Goal: Task Accomplishment & Management: Complete application form

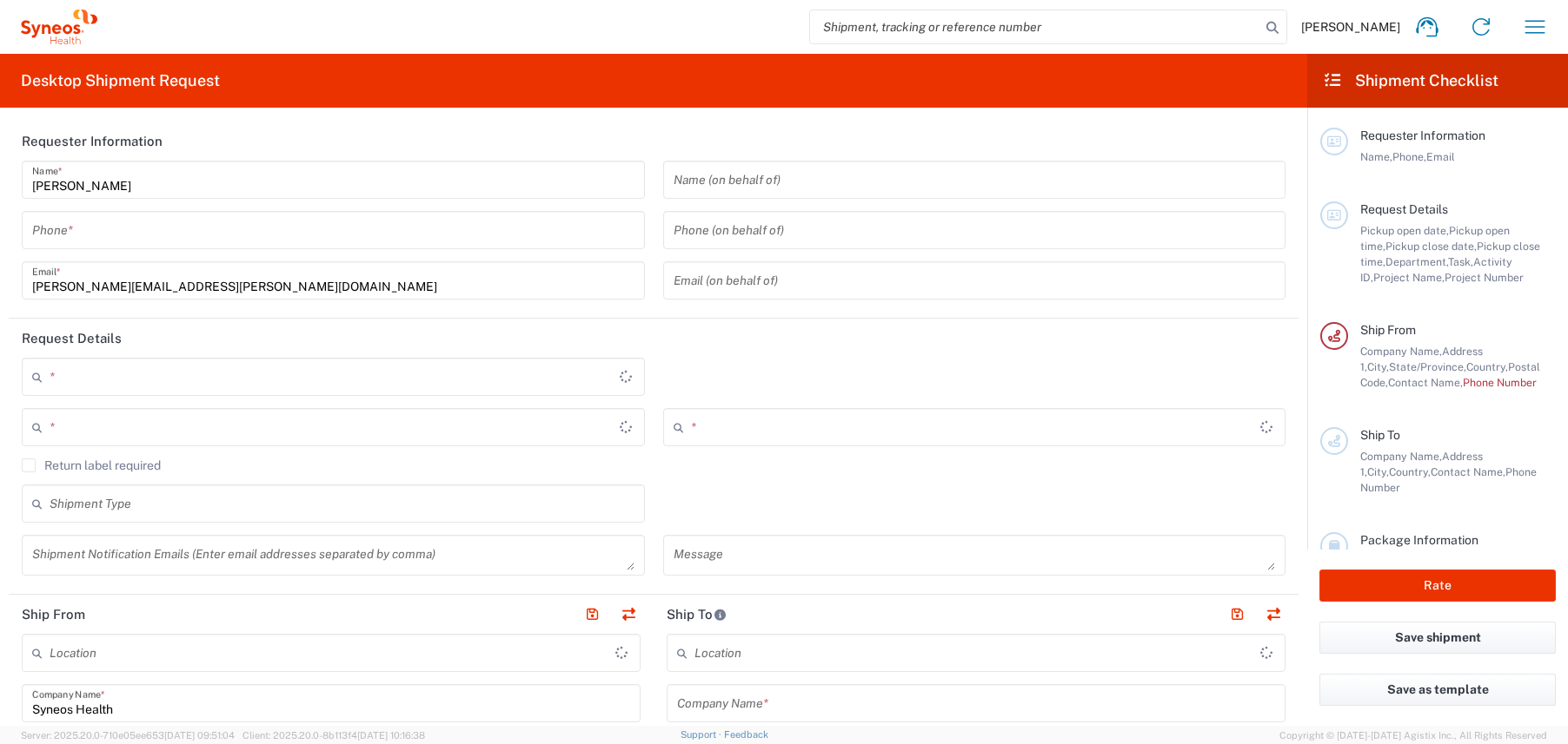
type input "[US_STATE]"
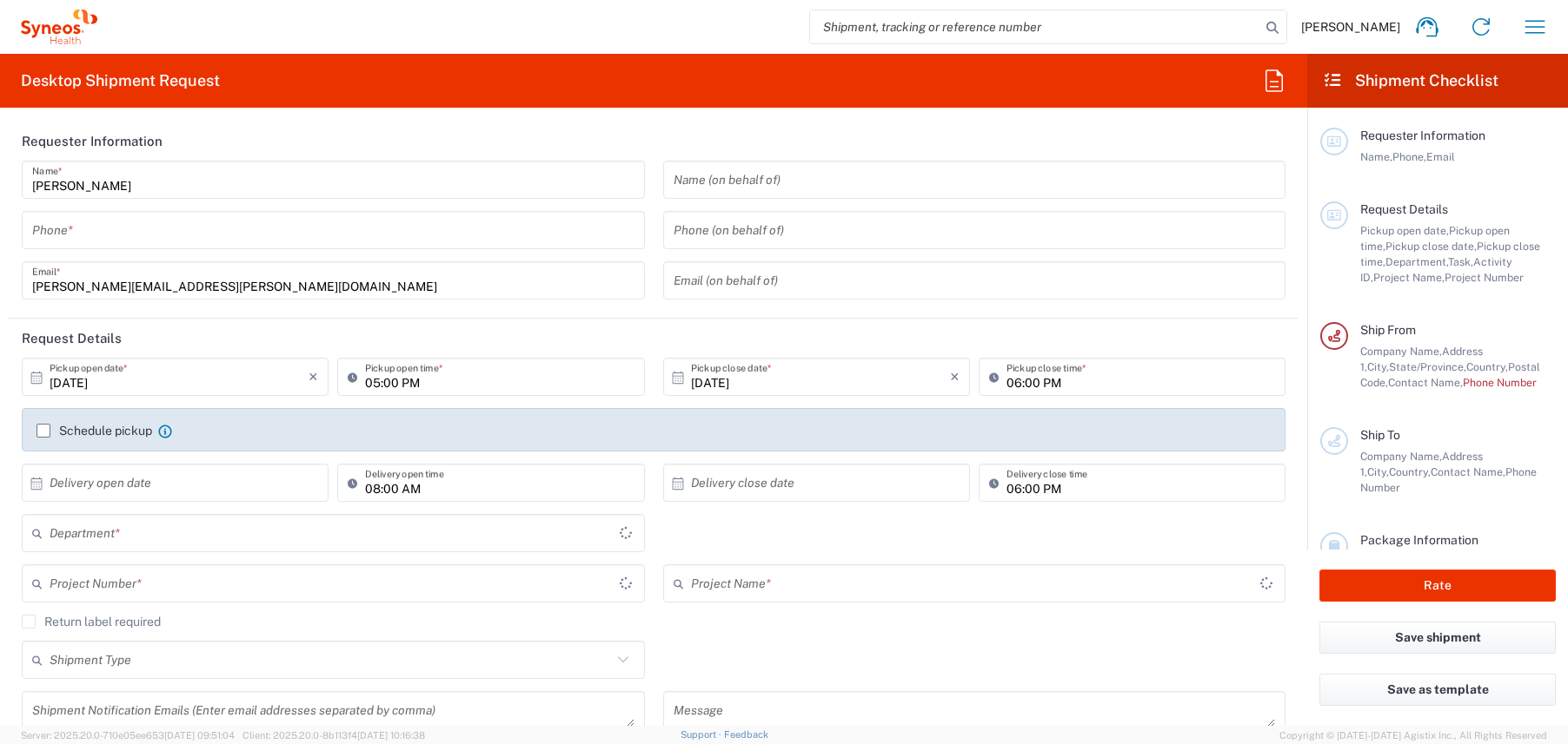
type input "[GEOGRAPHIC_DATA]"
type input "3190"
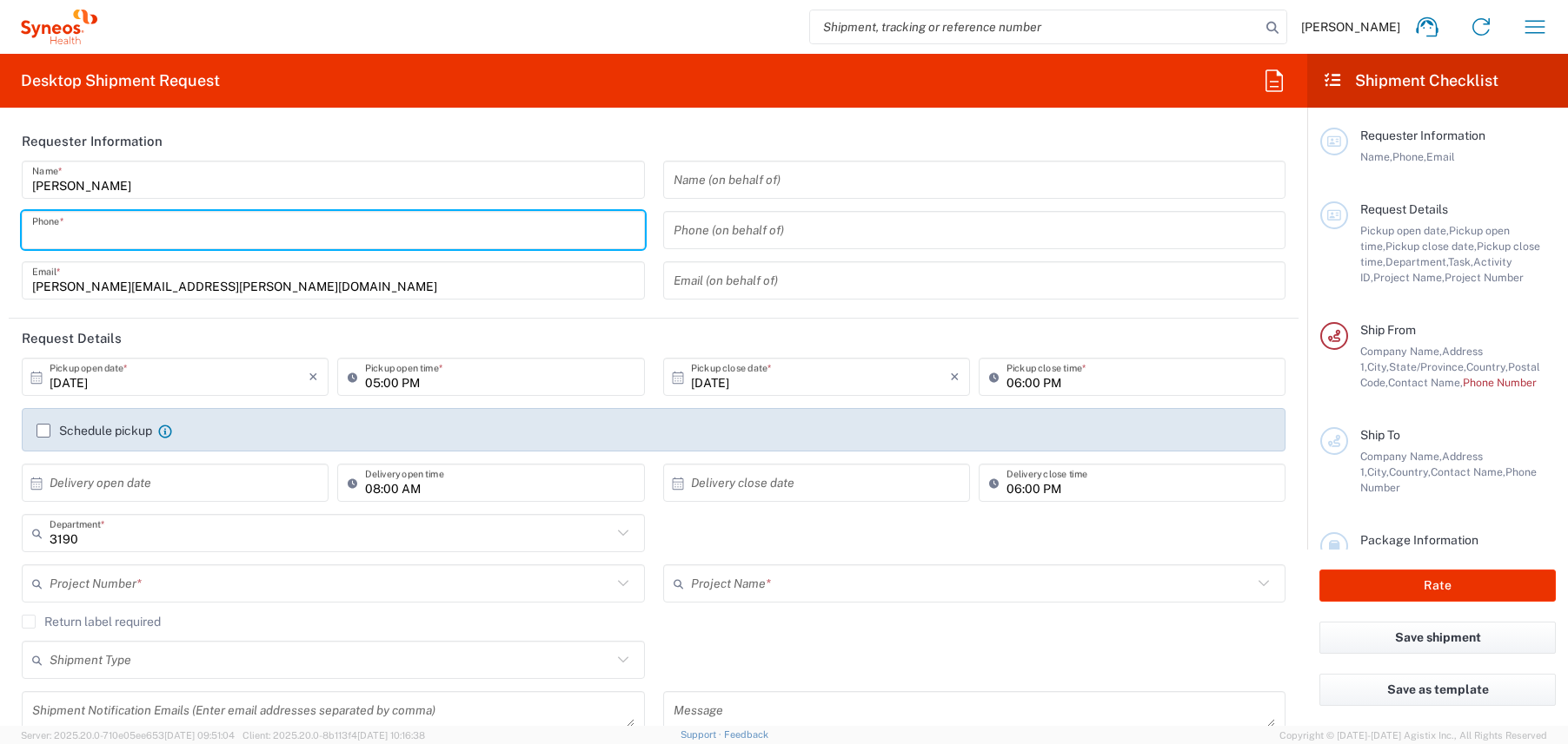
click at [159, 228] on input "tel" at bounding box center [333, 231] width 603 height 31
type input "3035422228"
type input "[PERSON_NAME] Rsrch Grp ([GEOGRAPHIC_DATA]) In"
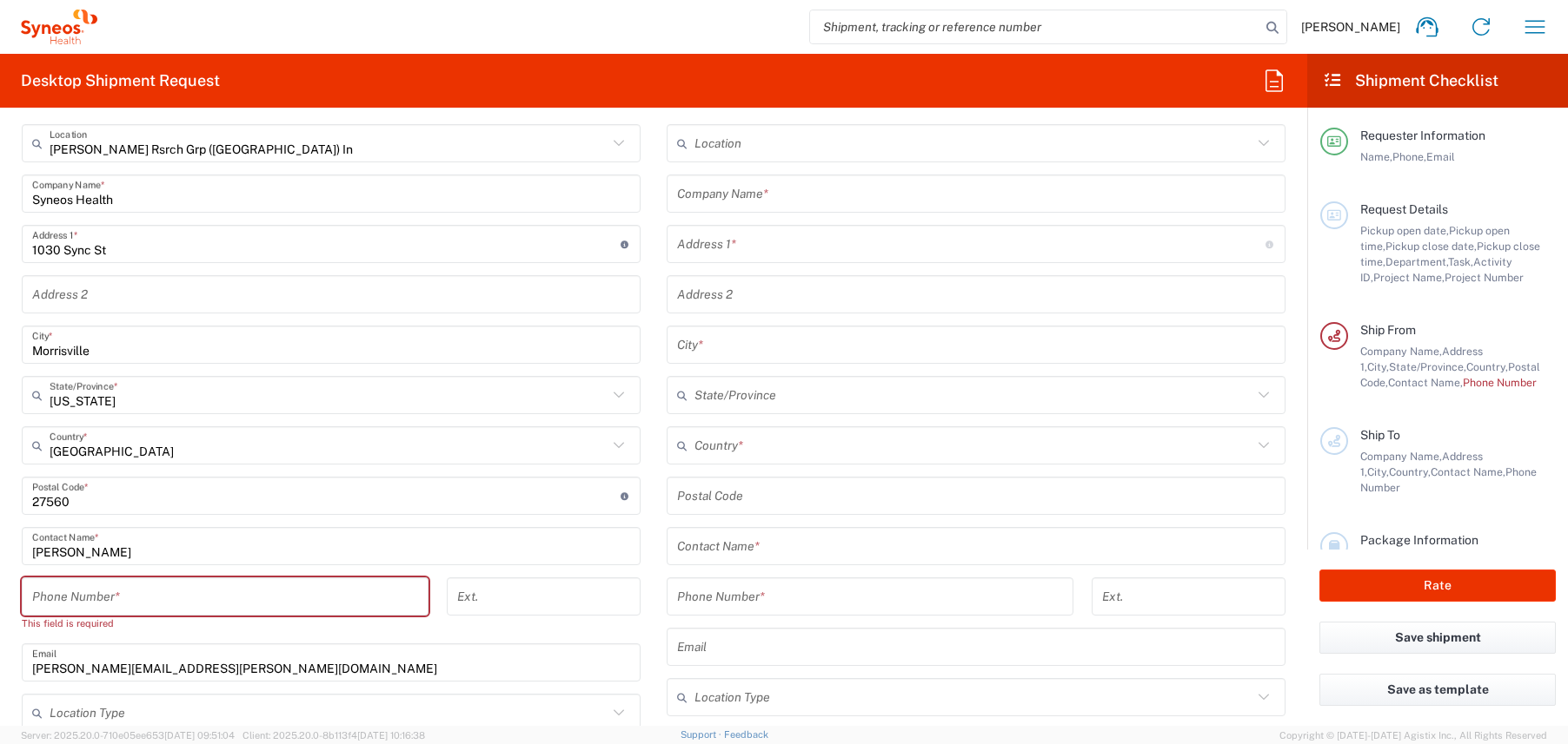
scroll to position [672, 0]
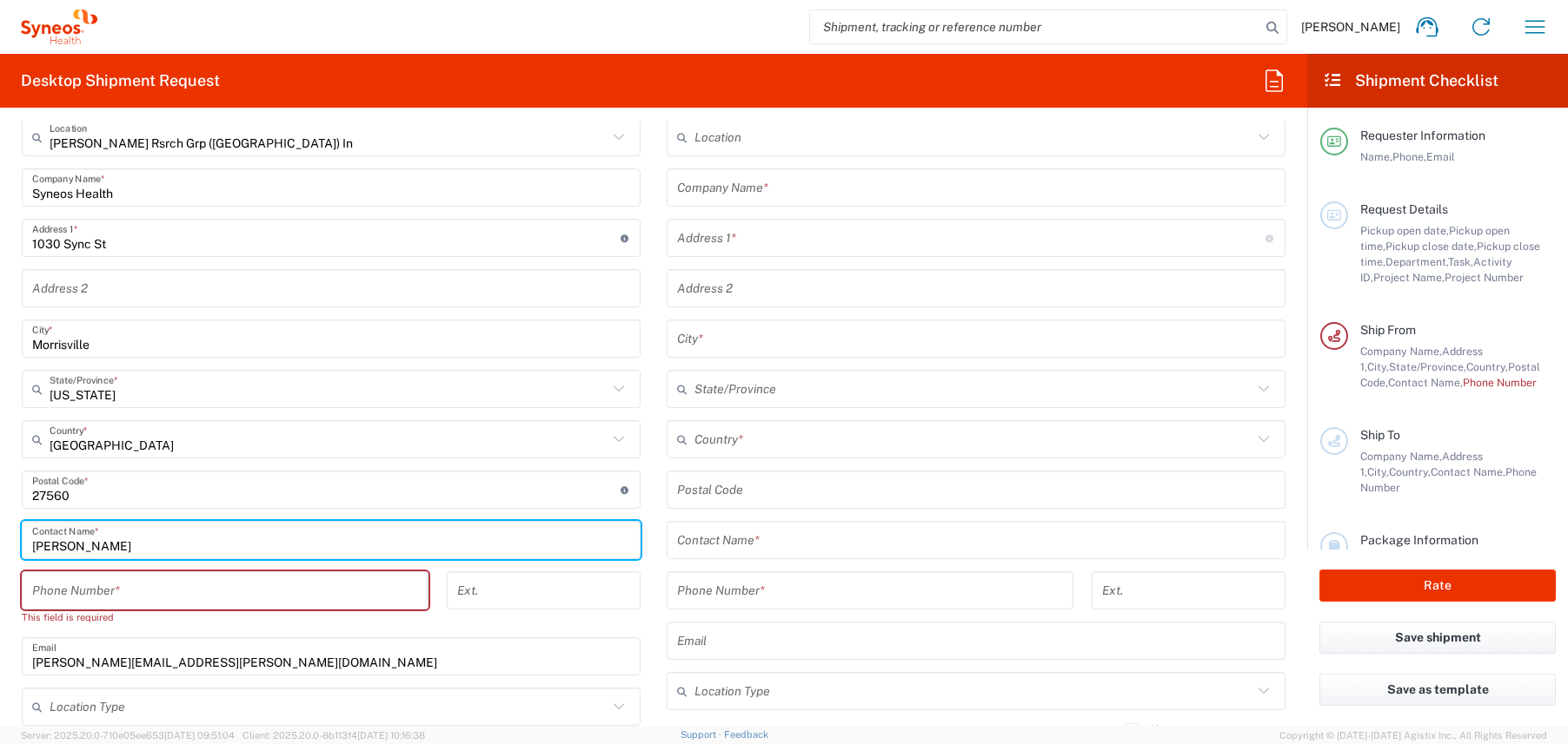
drag, startPoint x: 109, startPoint y: 546, endPoint x: -59, endPoint y: 534, distance: 168.4
click at [0, 534] on html "[PERSON_NAME] Home Shipment estimator Shipment tracking Desktop shipment reques…" at bounding box center [784, 372] width 1568 height 744
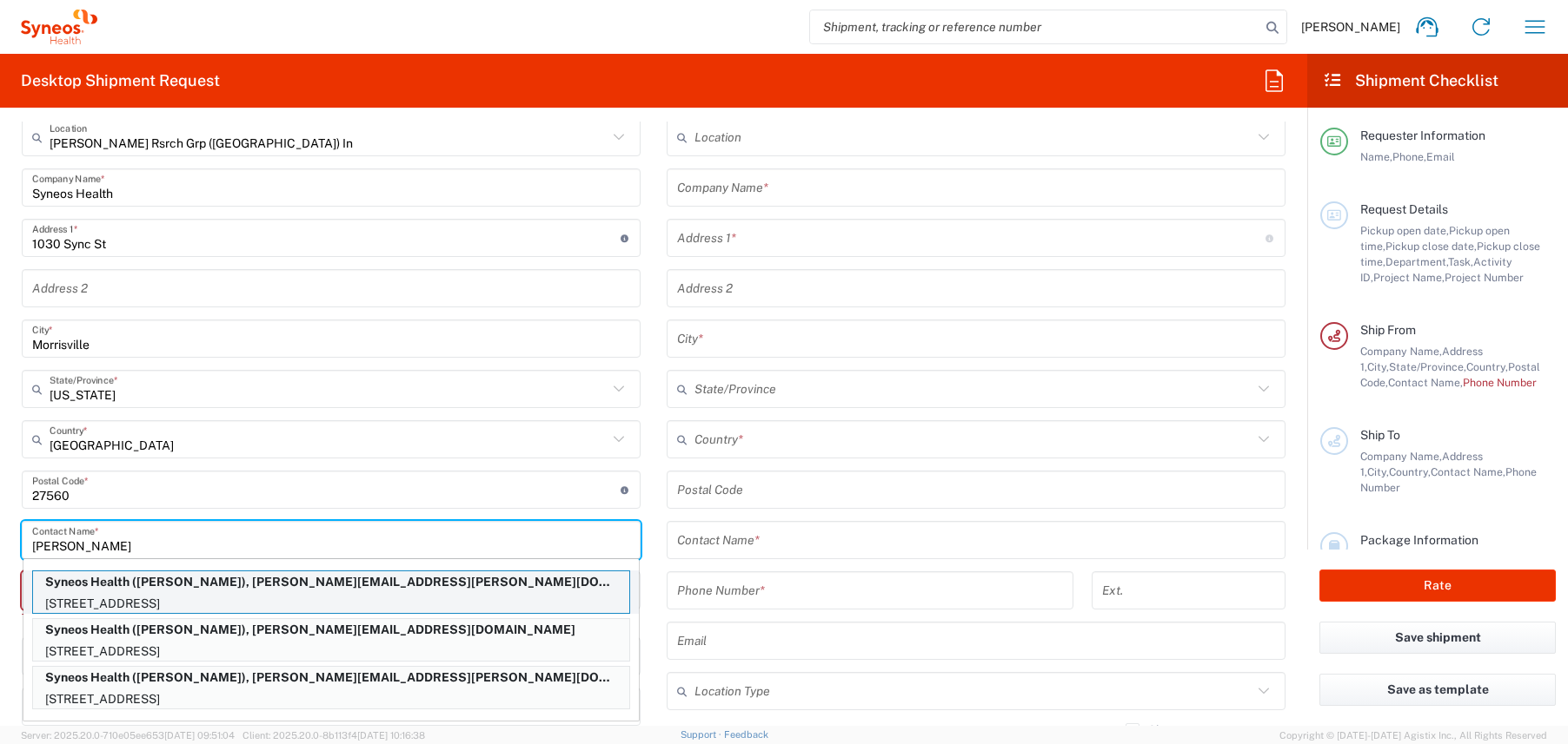
type input "[PERSON_NAME]"
click at [233, 584] on p "Syneos Health ([PERSON_NAME]), [PERSON_NAME][EMAIL_ADDRESS][PERSON_NAME][DOMAIN…" at bounding box center [331, 582] width 596 height 22
type input "[STREET_ADDRESS][PERSON_NAME]"
type input "[GEOGRAPHIC_DATA]"
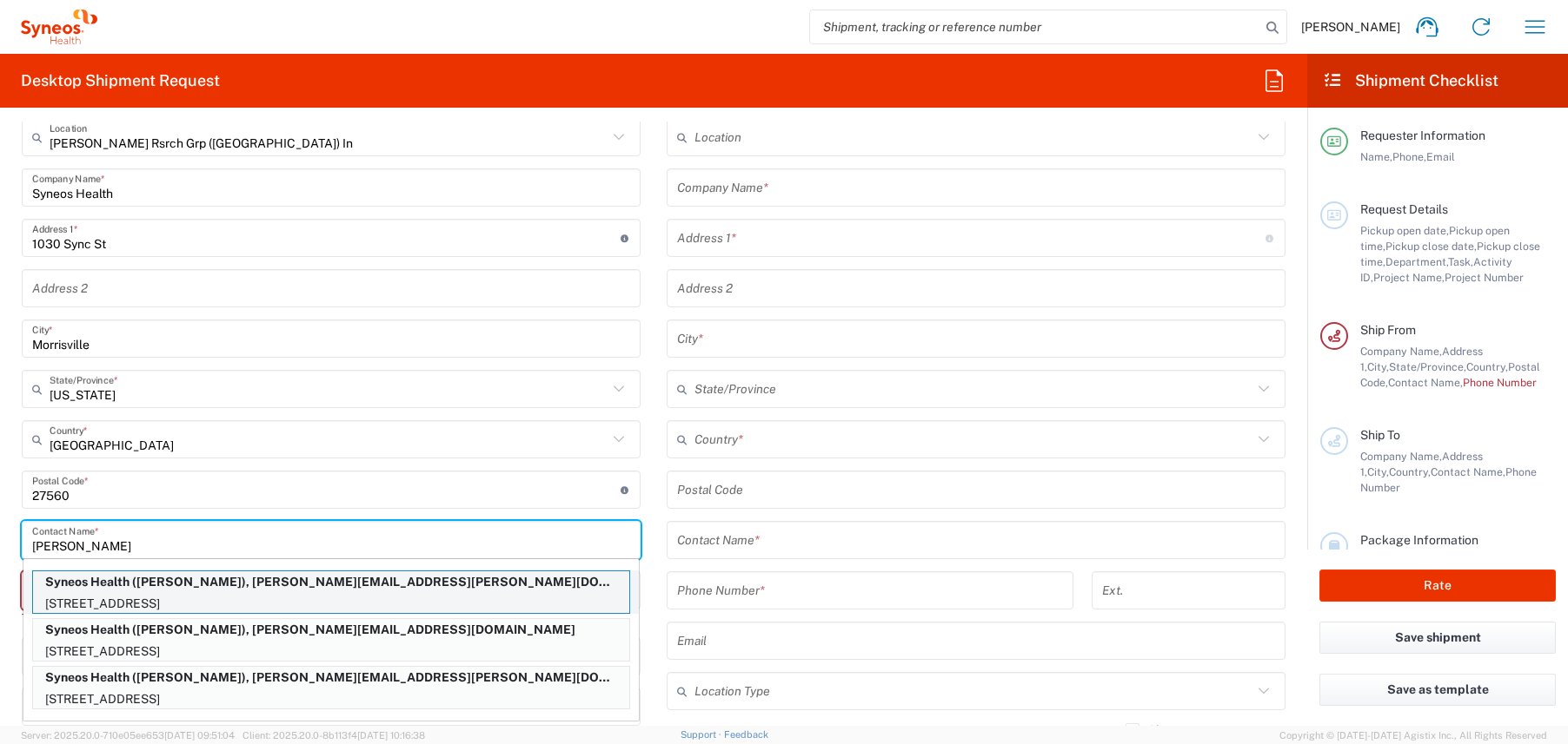
type input "T6W 3E9"
type input "[PERSON_NAME]"
type input "7808862741"
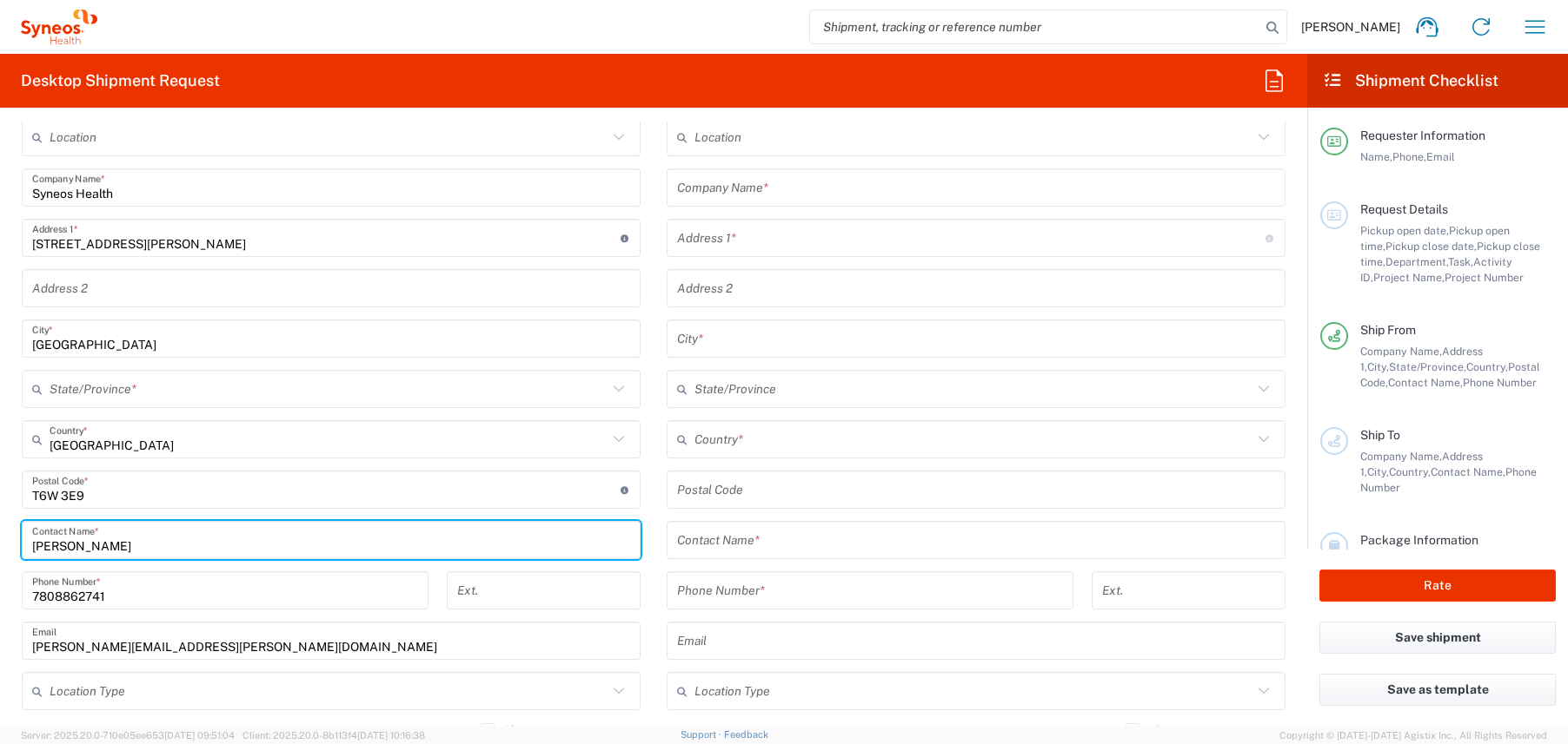
type input "[GEOGRAPHIC_DATA]"
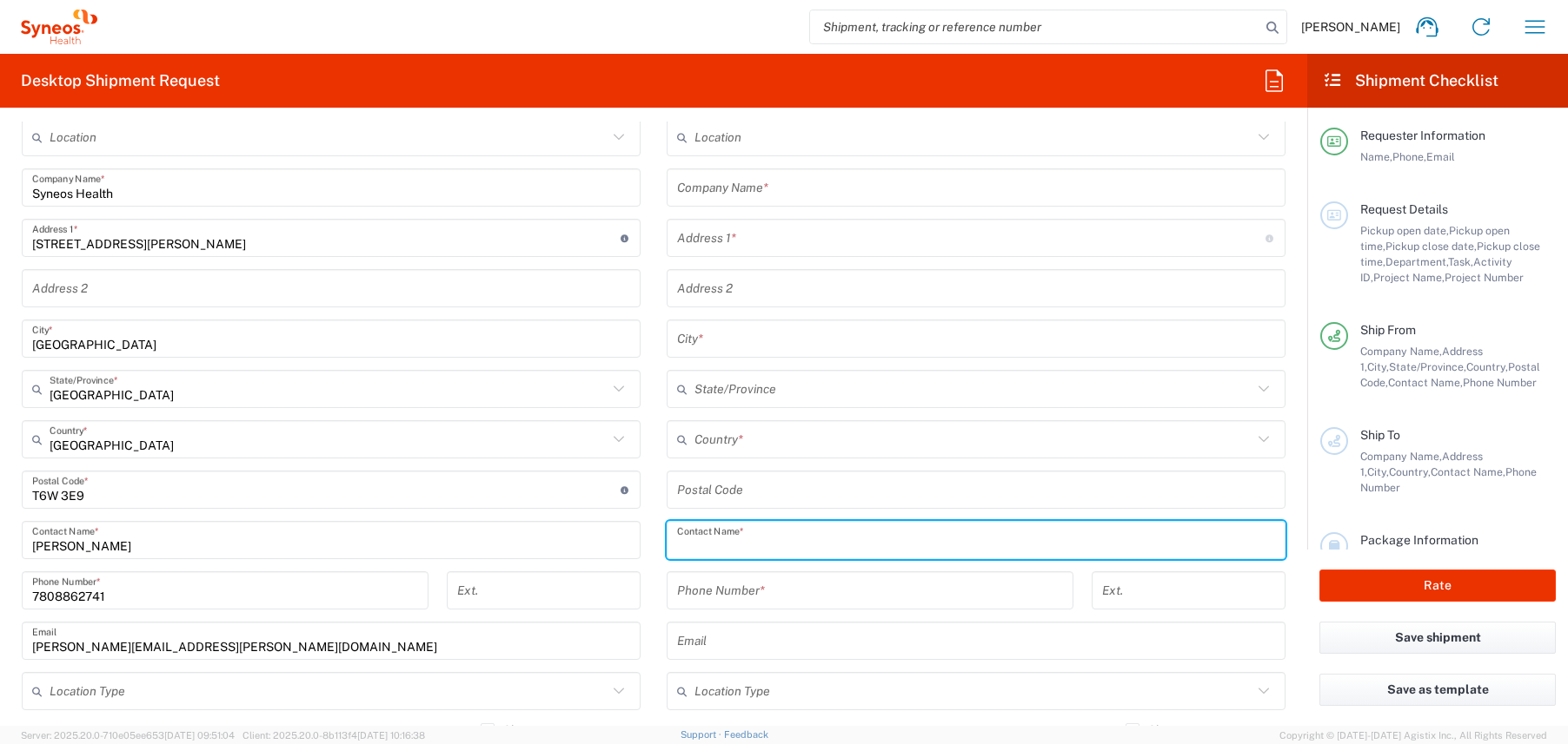
click at [727, 538] on input "text" at bounding box center [976, 540] width 598 height 31
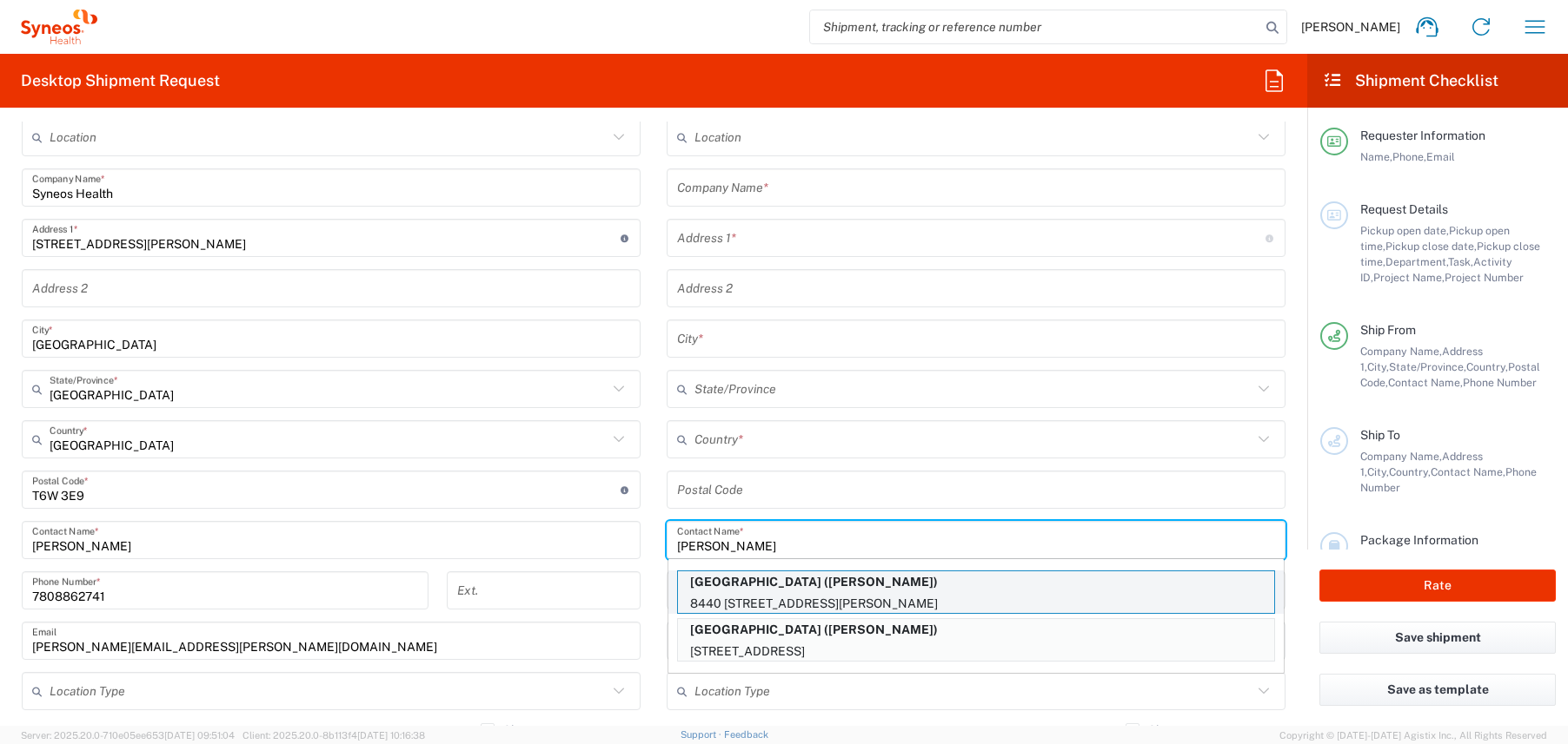
type input "[PERSON_NAME]"
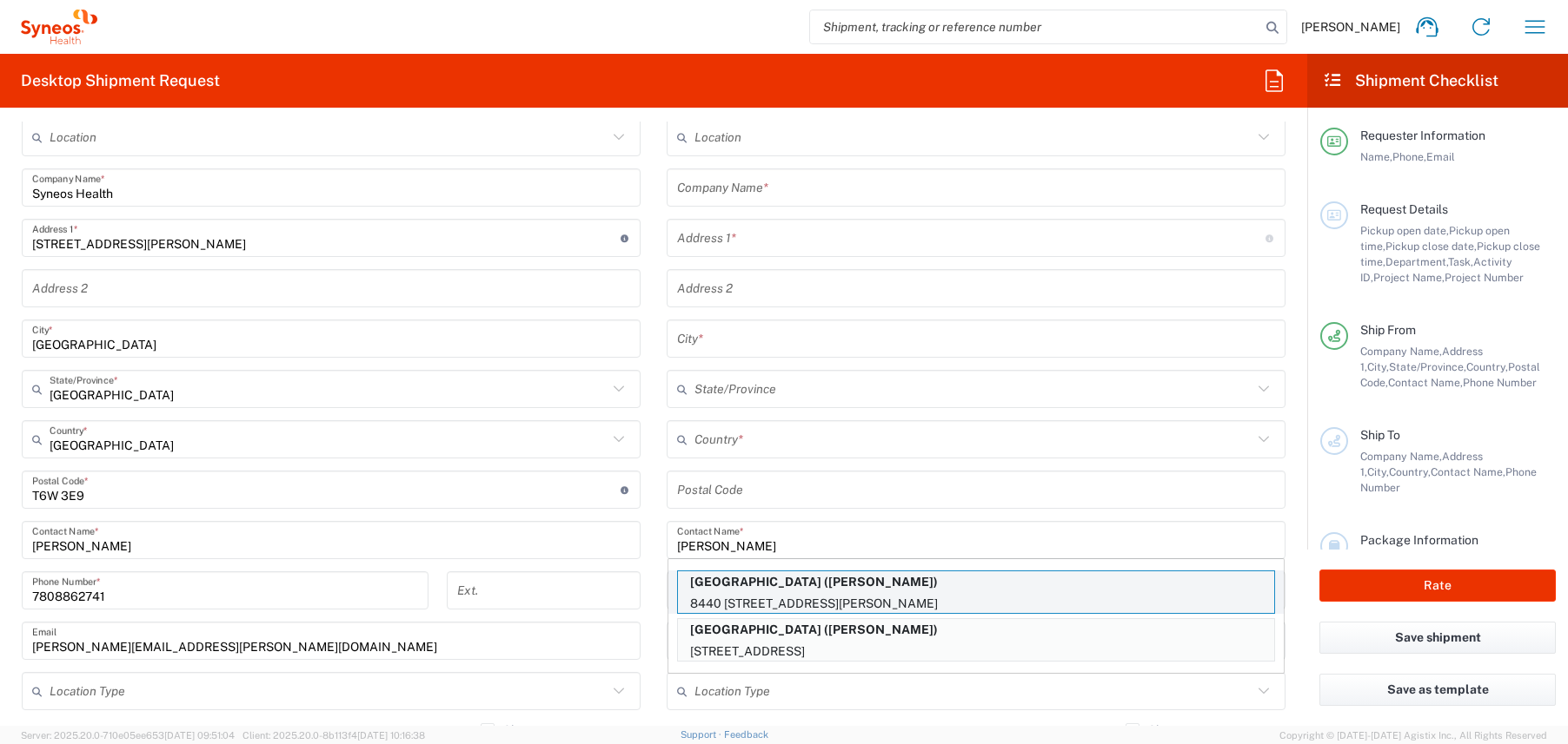
click at [943, 600] on p "8440 [STREET_ADDRESS][PERSON_NAME]" at bounding box center [976, 604] width 596 height 22
type input "[GEOGRAPHIC_DATA]"
type input "8440 [STREET_ADDRESS]"
type input "[PERSON_NAME] Health Sciences"
type input "[GEOGRAPHIC_DATA]"
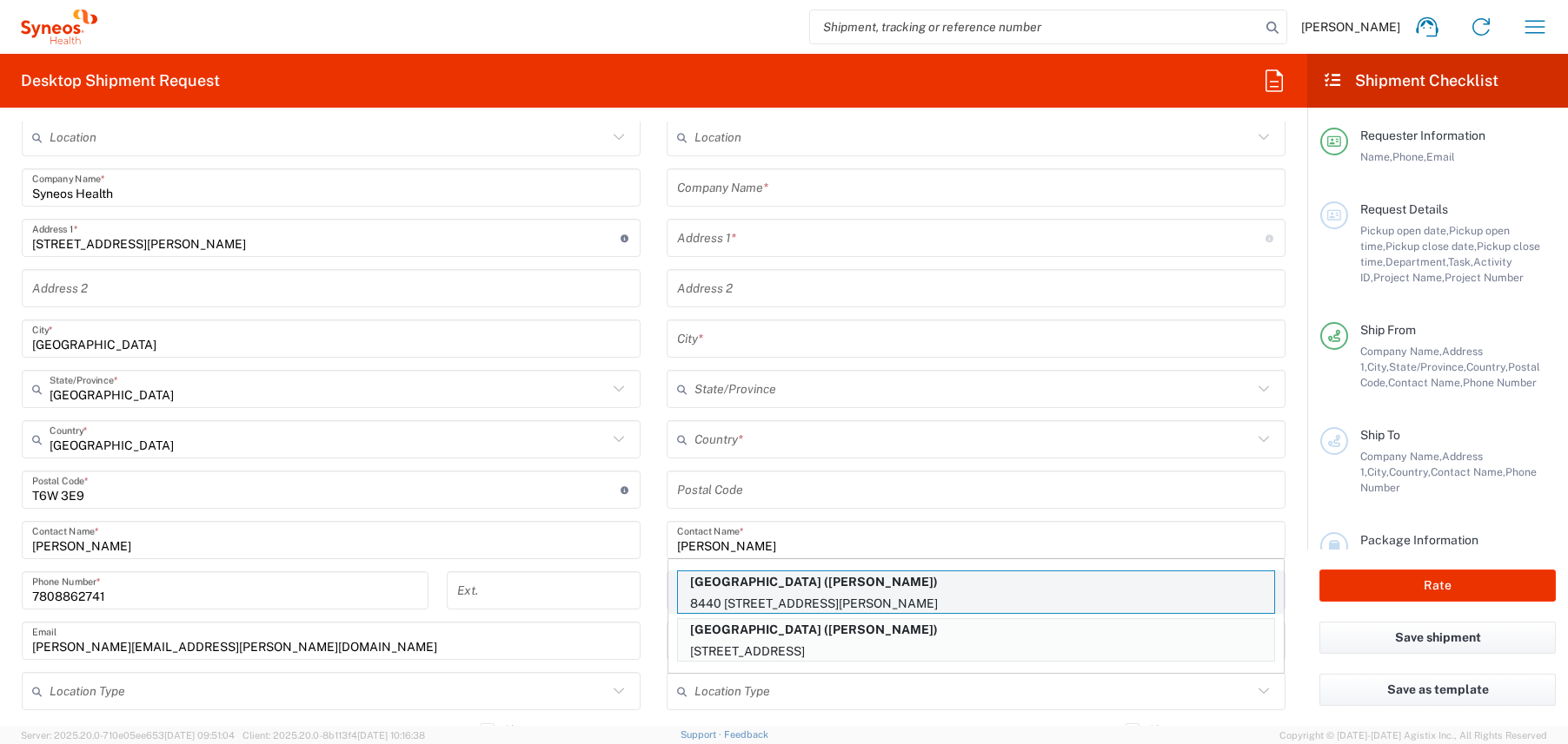
type input "[GEOGRAPHIC_DATA]"
type input "T6G 2R3"
type input "7804071306"
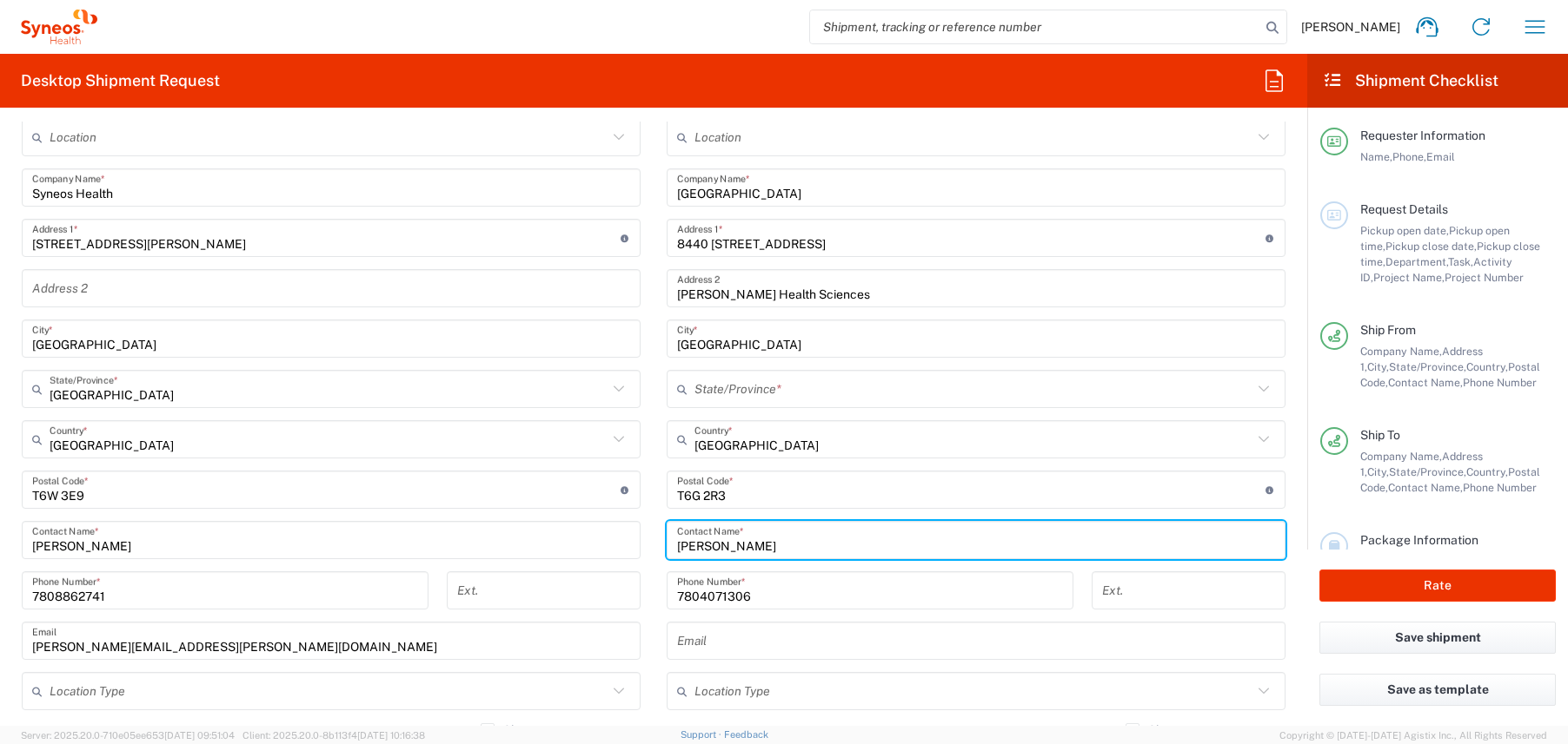
type input "[GEOGRAPHIC_DATA]"
drag, startPoint x: 678, startPoint y: 549, endPoint x: 668, endPoint y: 548, distance: 10.0
click at [668, 548] on div "[PERSON_NAME] Contact Name *" at bounding box center [975, 540] width 619 height 39
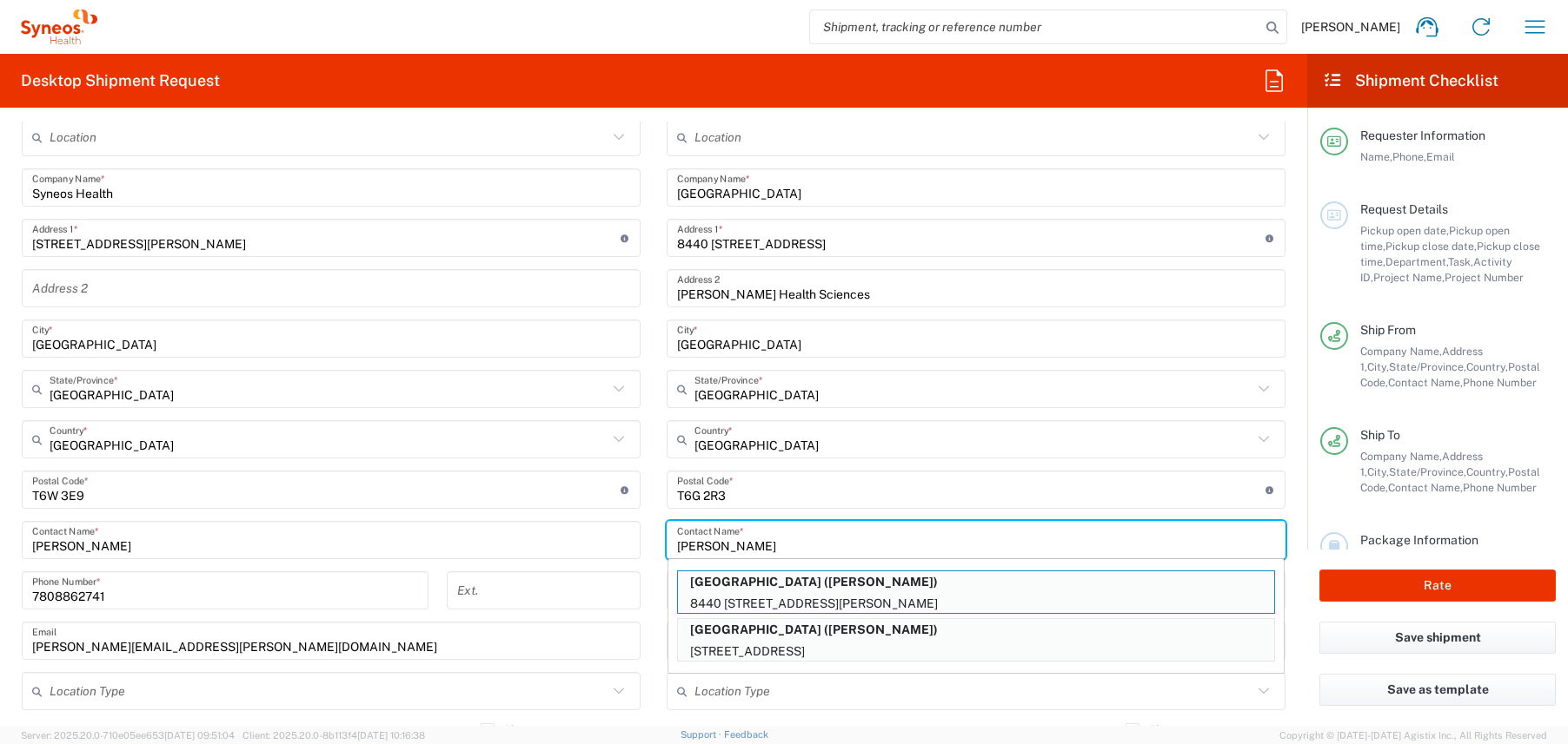
drag, startPoint x: 701, startPoint y: 544, endPoint x: 692, endPoint y: 542, distance: 9.2
click at [692, 542] on input "[PERSON_NAME]" at bounding box center [976, 540] width 598 height 31
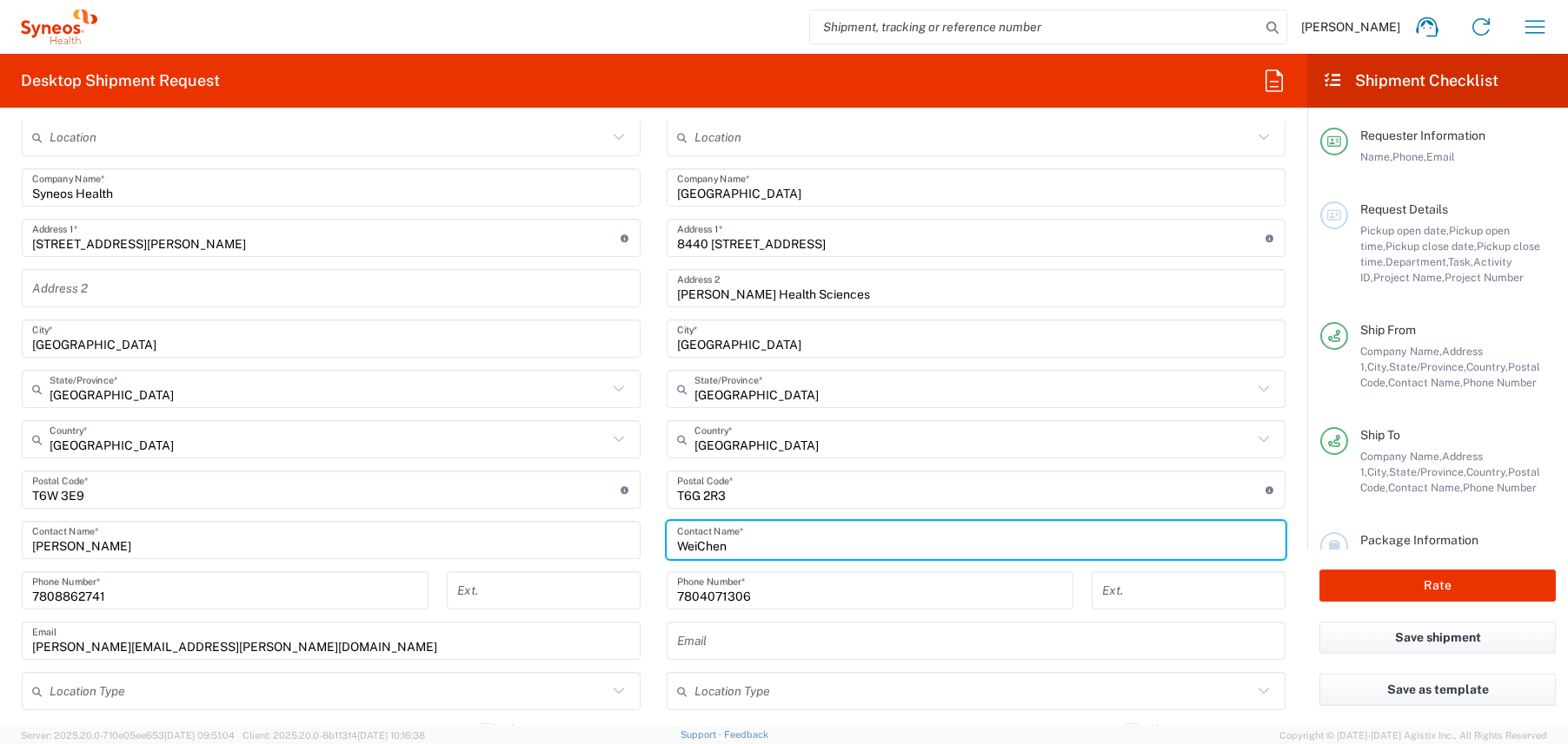
click at [692, 541] on input "WeiChen" at bounding box center [976, 540] width 598 height 31
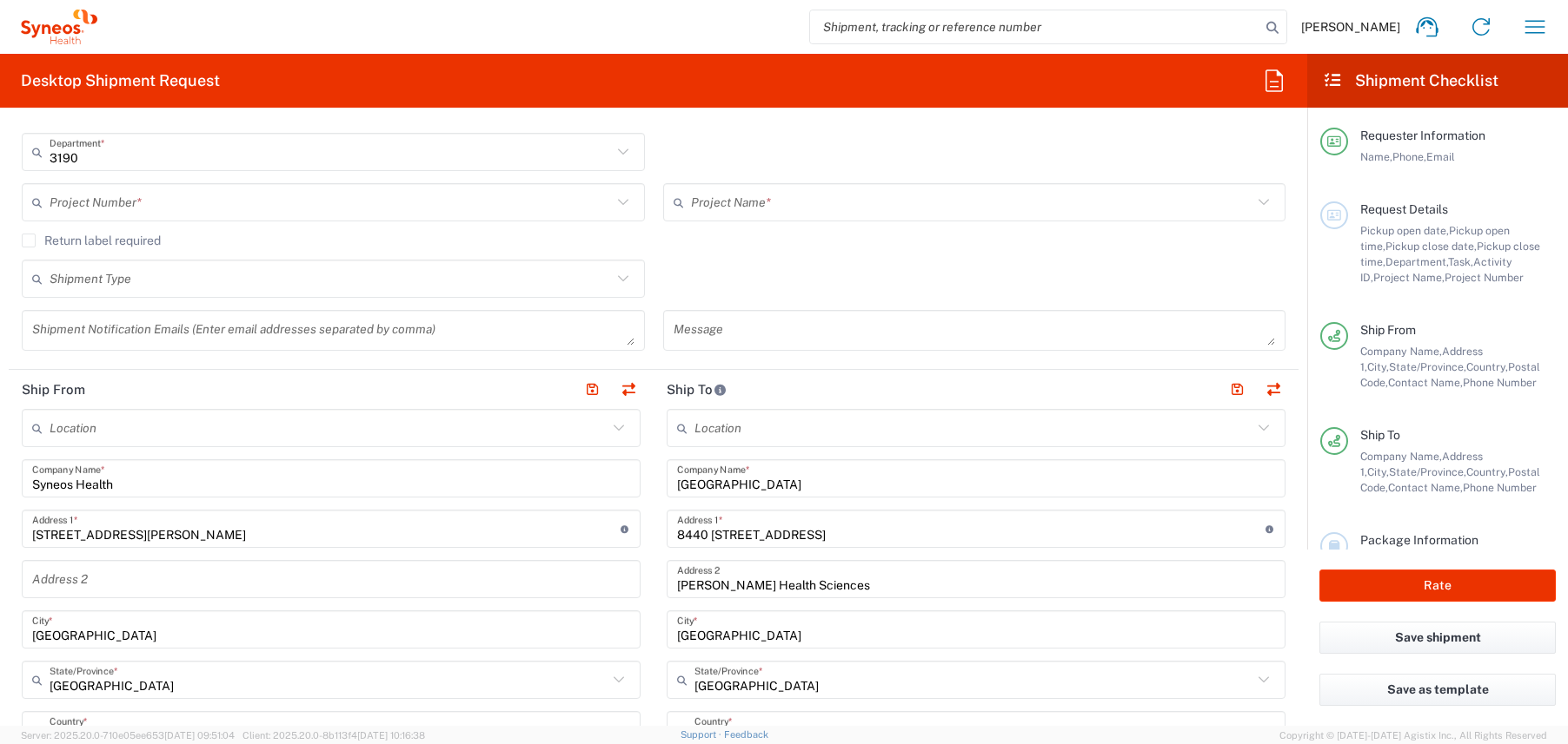
scroll to position [375, 0]
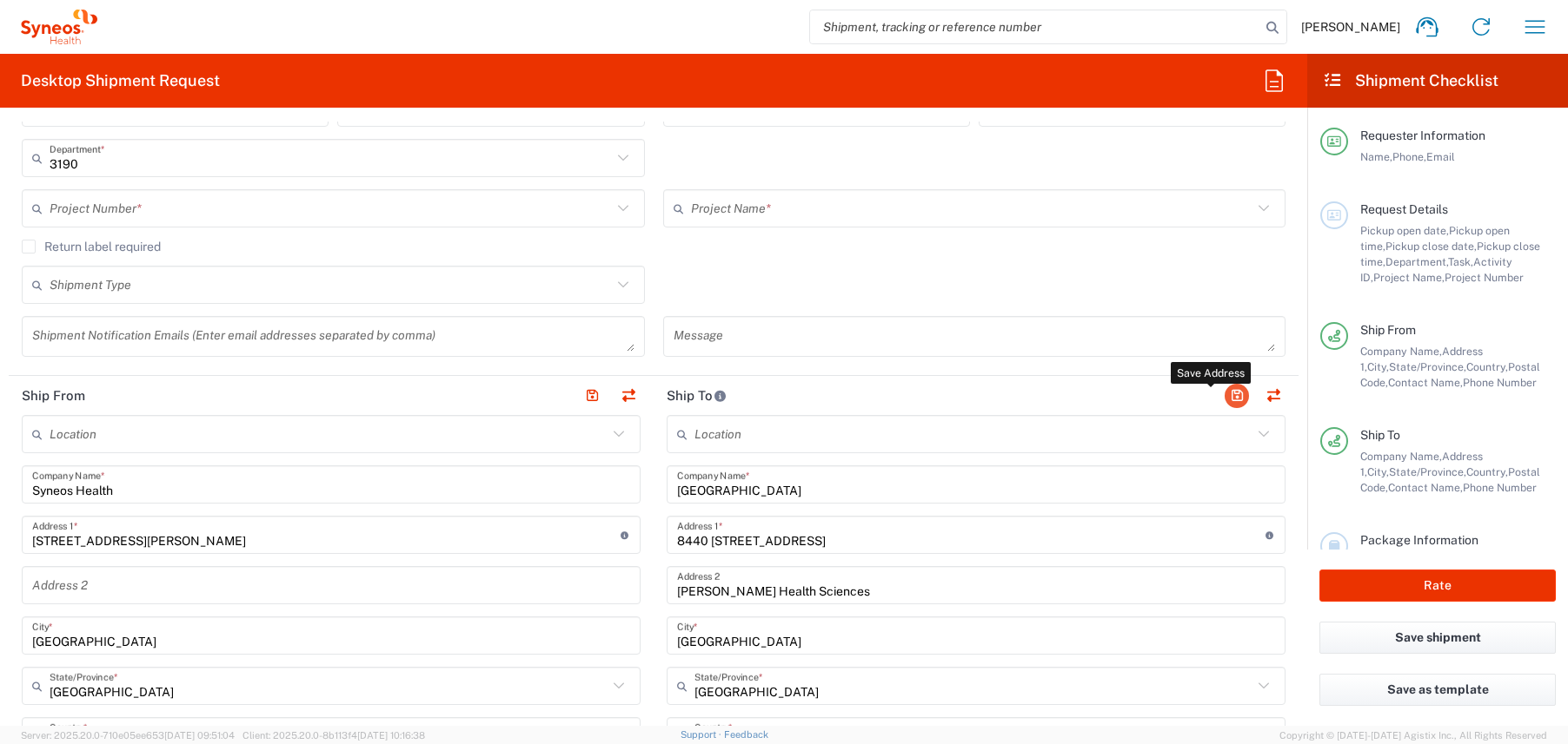
type input "[PERSON_NAME]"
click at [1224, 390] on button "button" at bounding box center [1236, 396] width 24 height 24
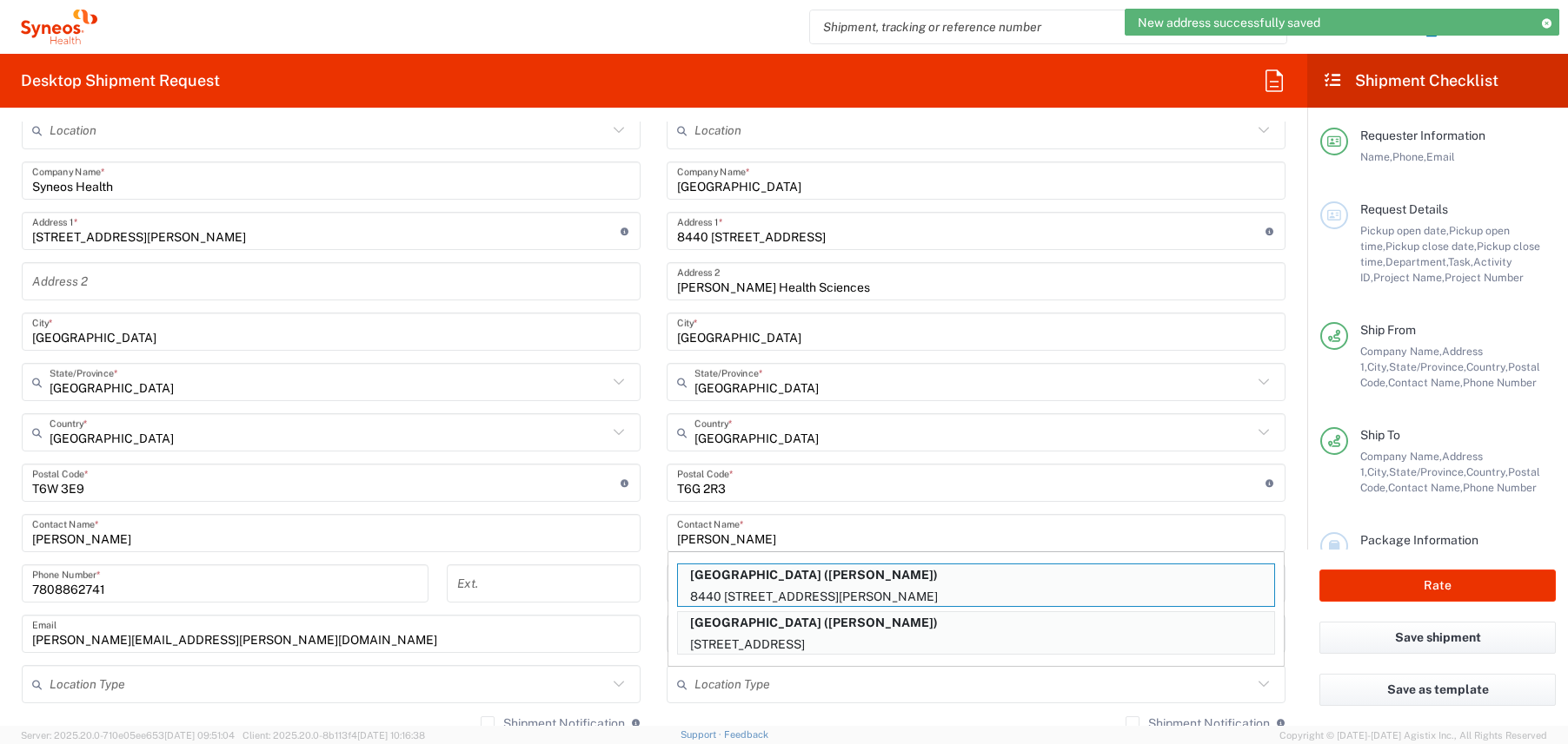
scroll to position [680, 0]
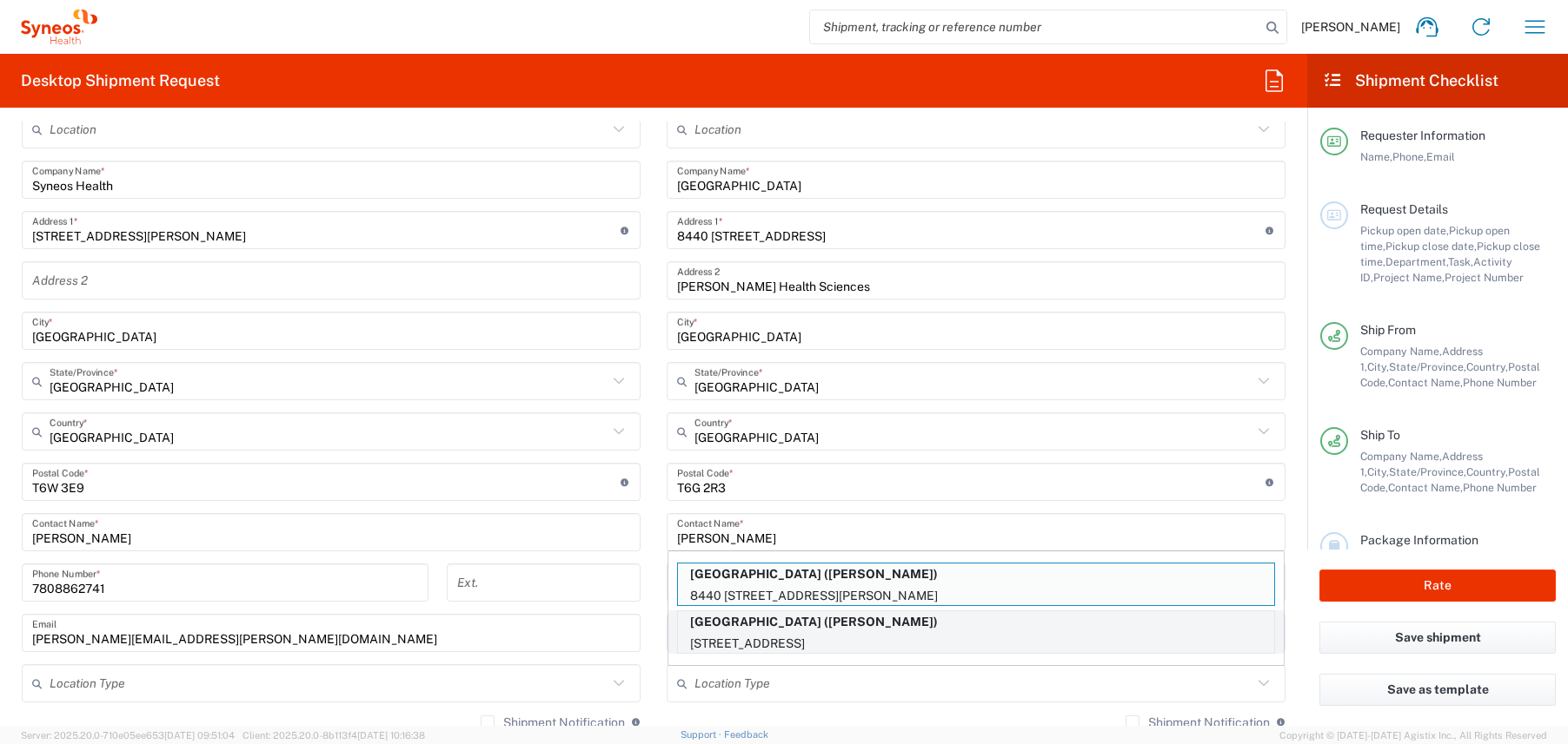
click at [910, 635] on p "[STREET_ADDRESS]" at bounding box center [976, 643] width 596 height 22
type input "T6G2R3"
type input "7804076952"
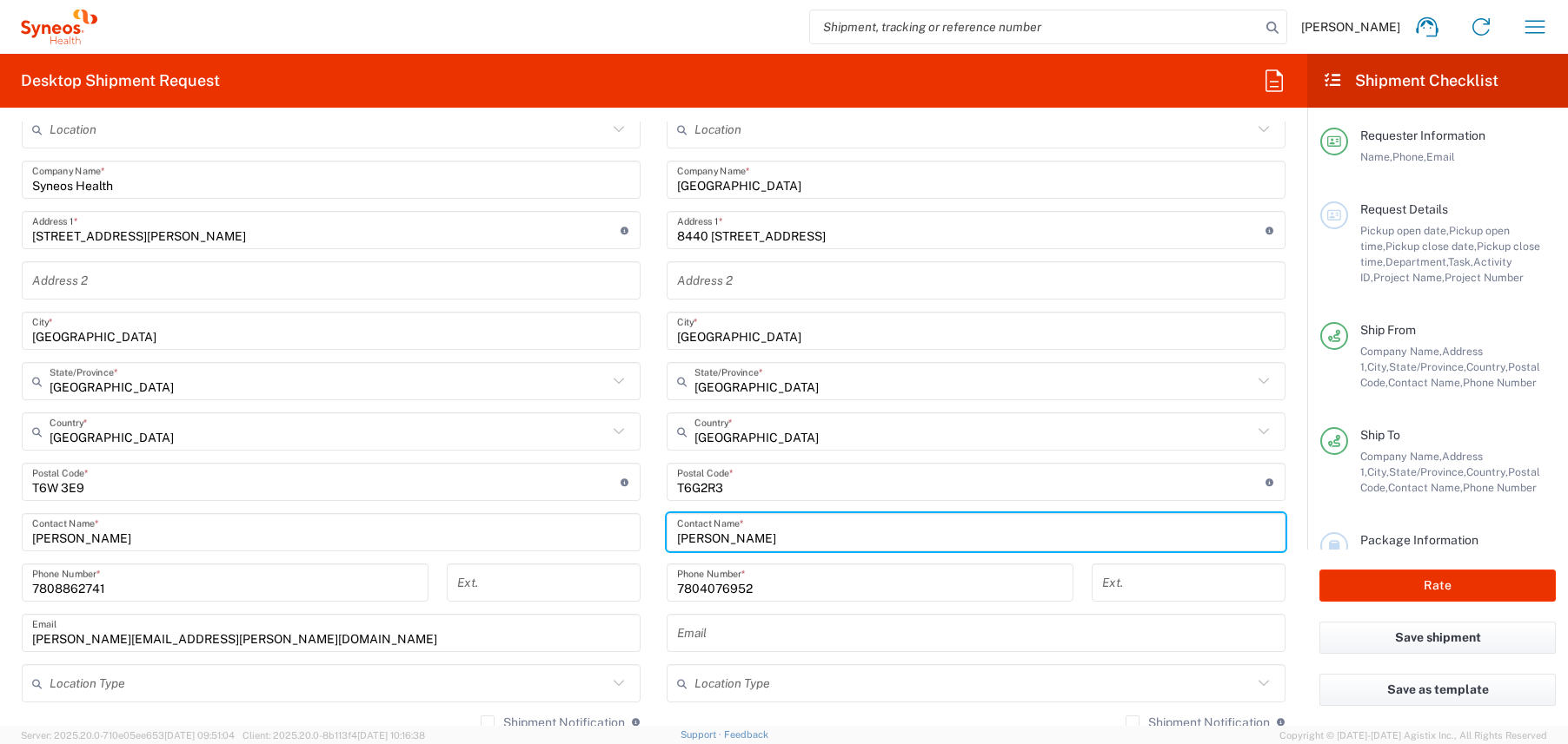
click at [821, 539] on input "[PERSON_NAME]" at bounding box center [976, 533] width 598 height 31
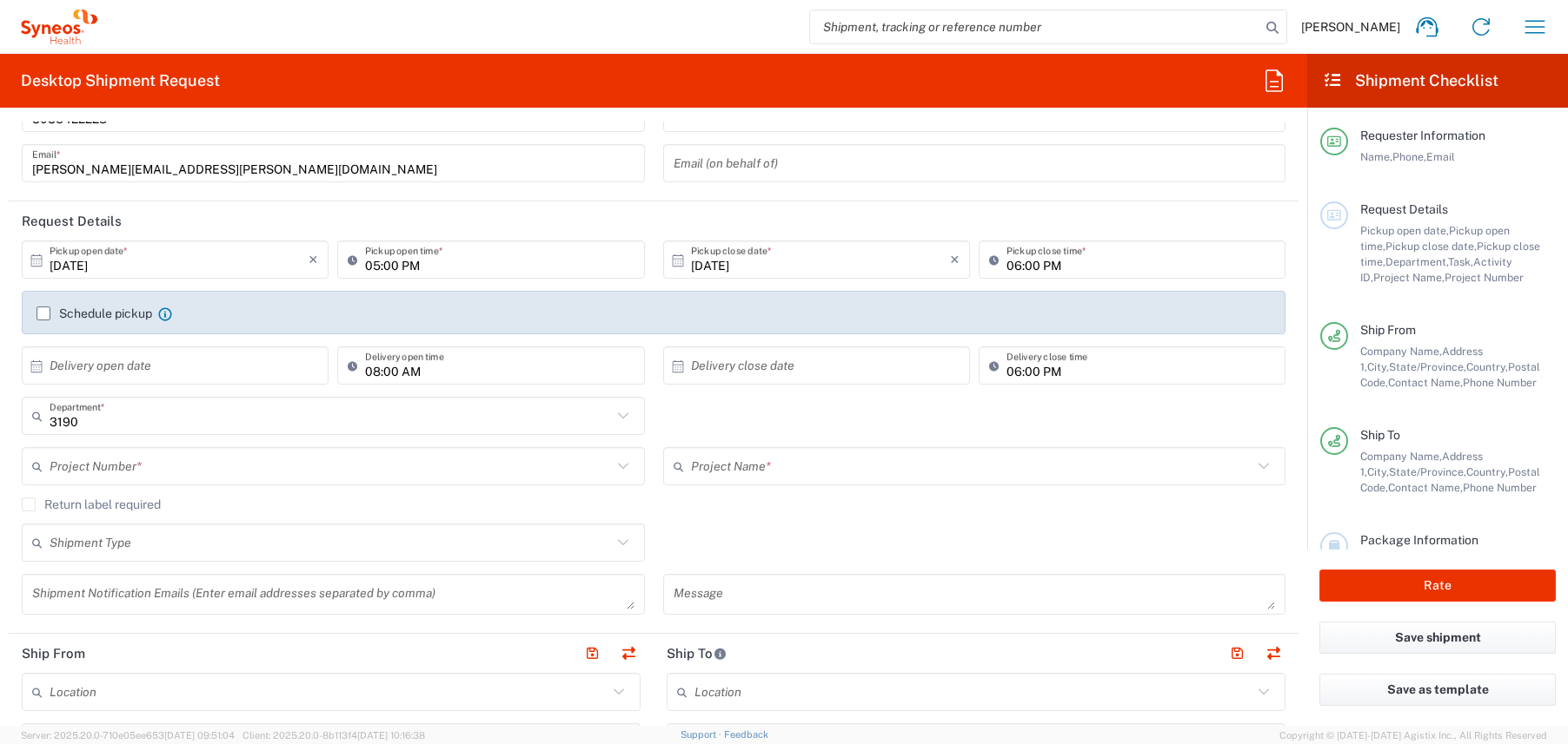
scroll to position [83, 0]
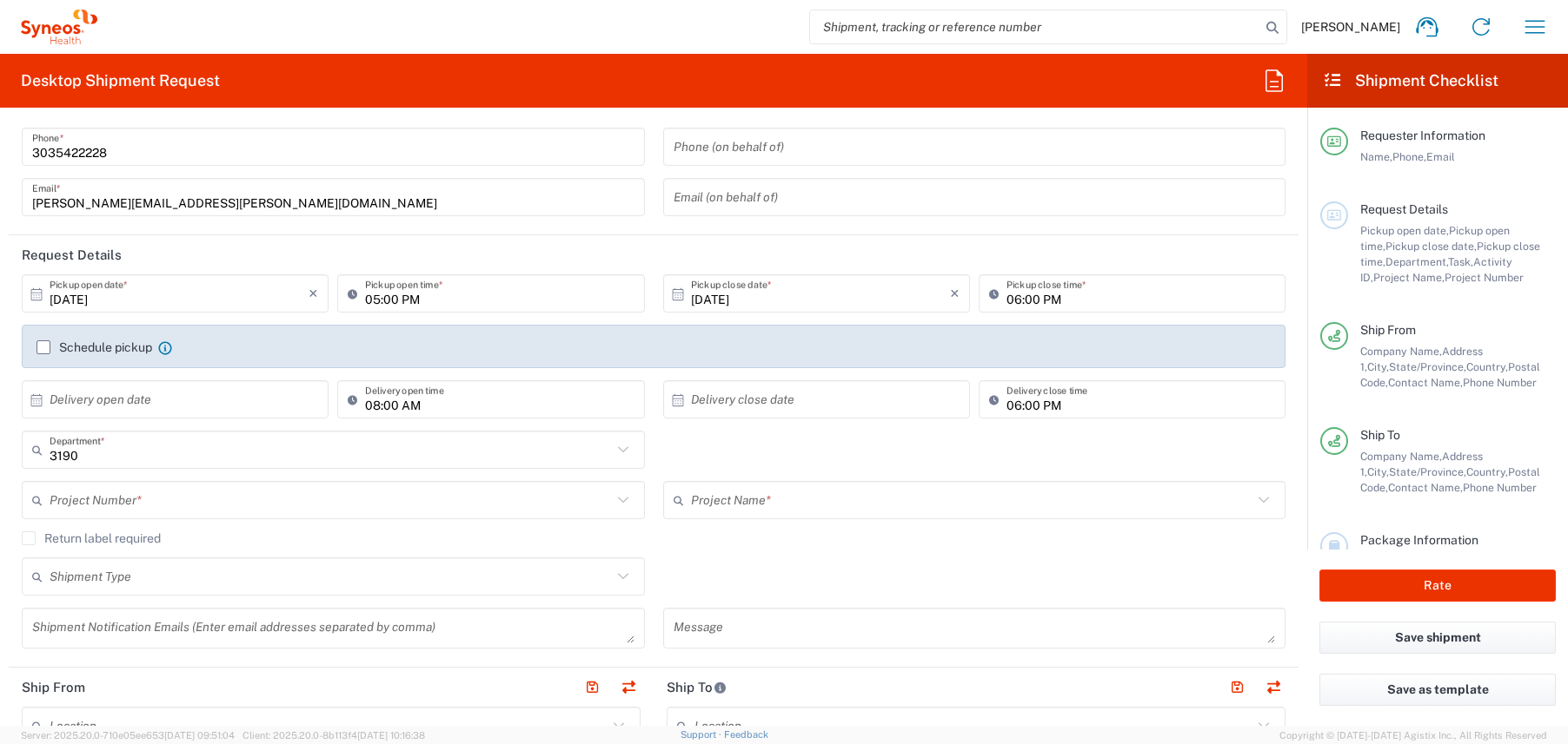
click at [132, 511] on input "text" at bounding box center [330, 501] width 562 height 31
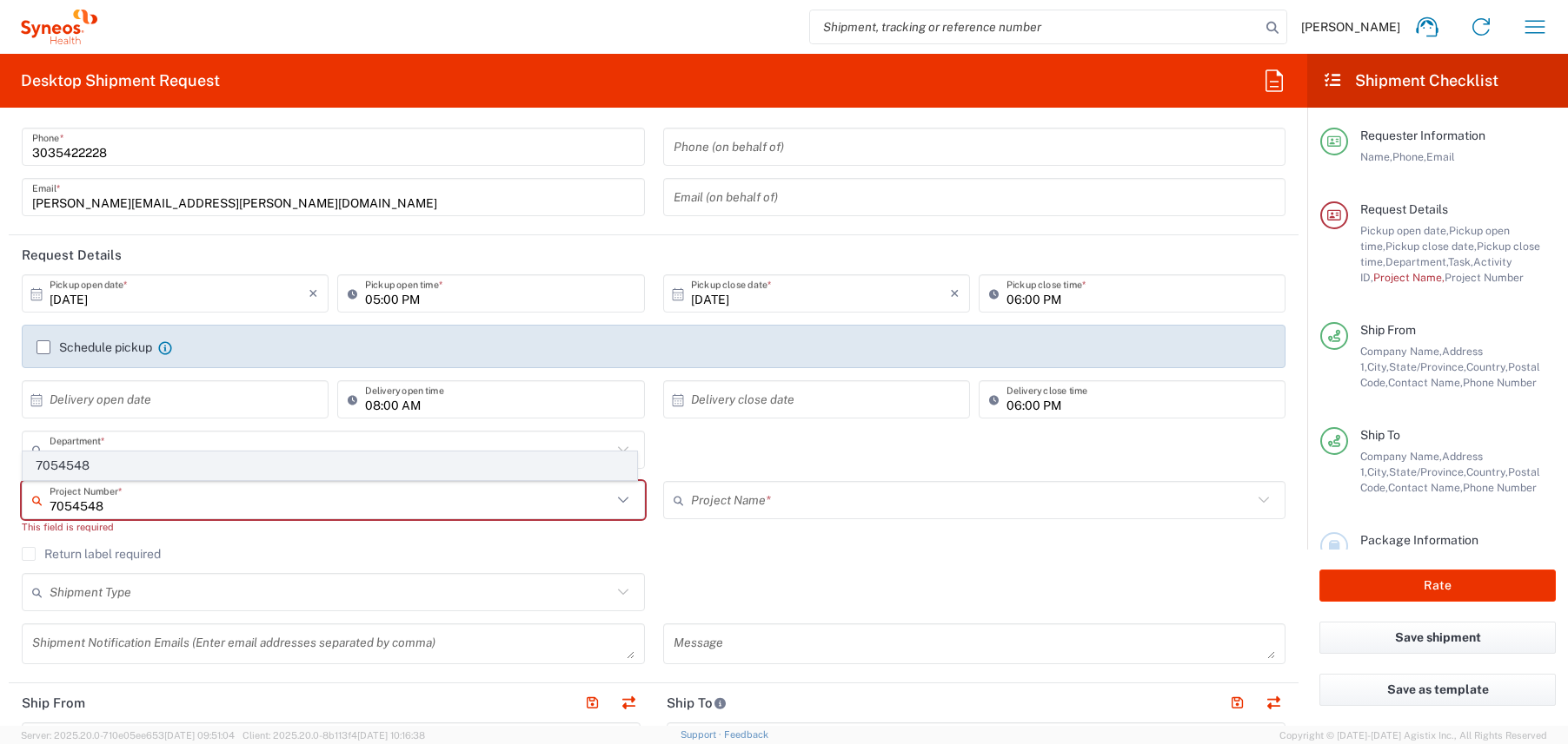
type input "7054548"
click at [70, 466] on span "7054548" at bounding box center [330, 466] width 612 height 27
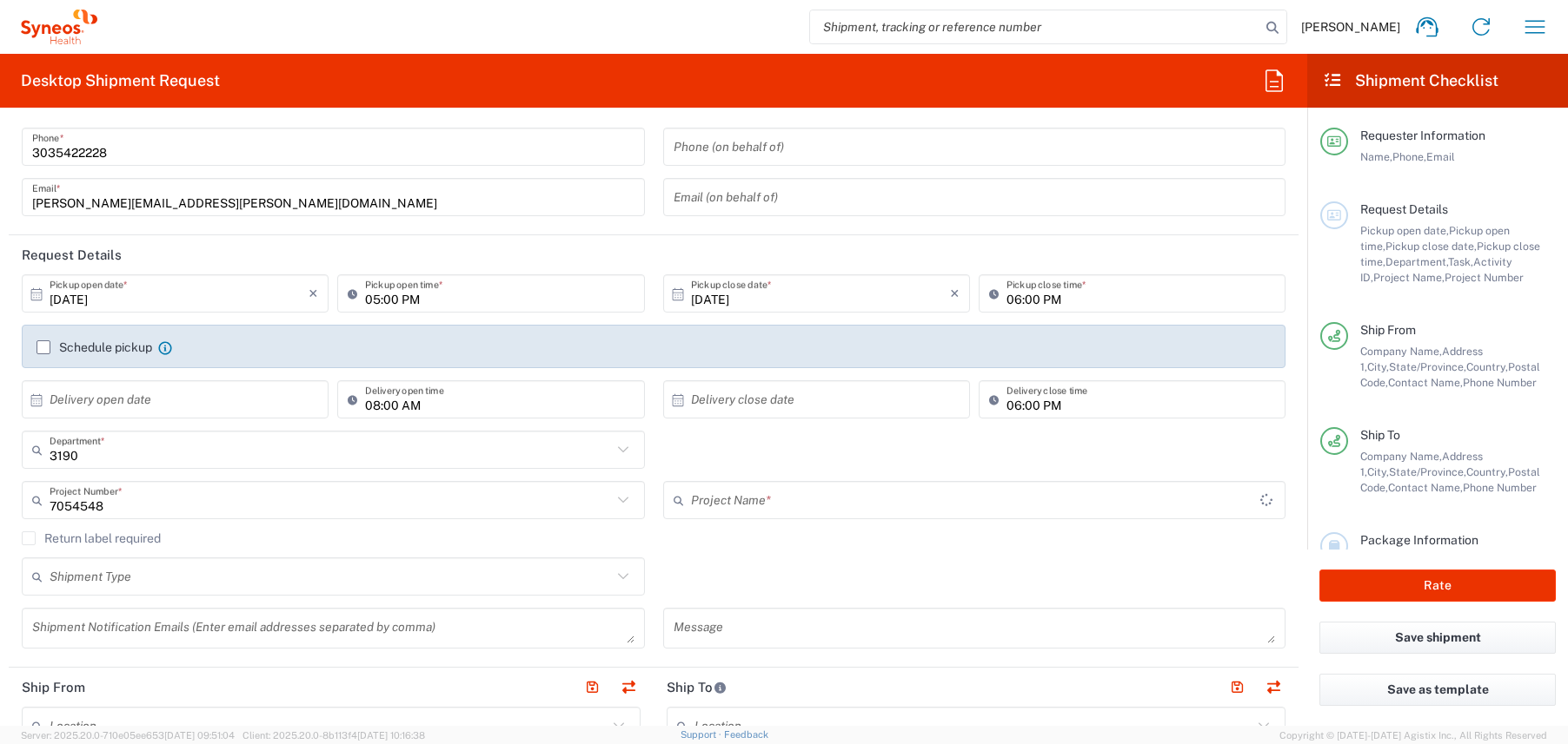
type input "802-[DATE]-003"
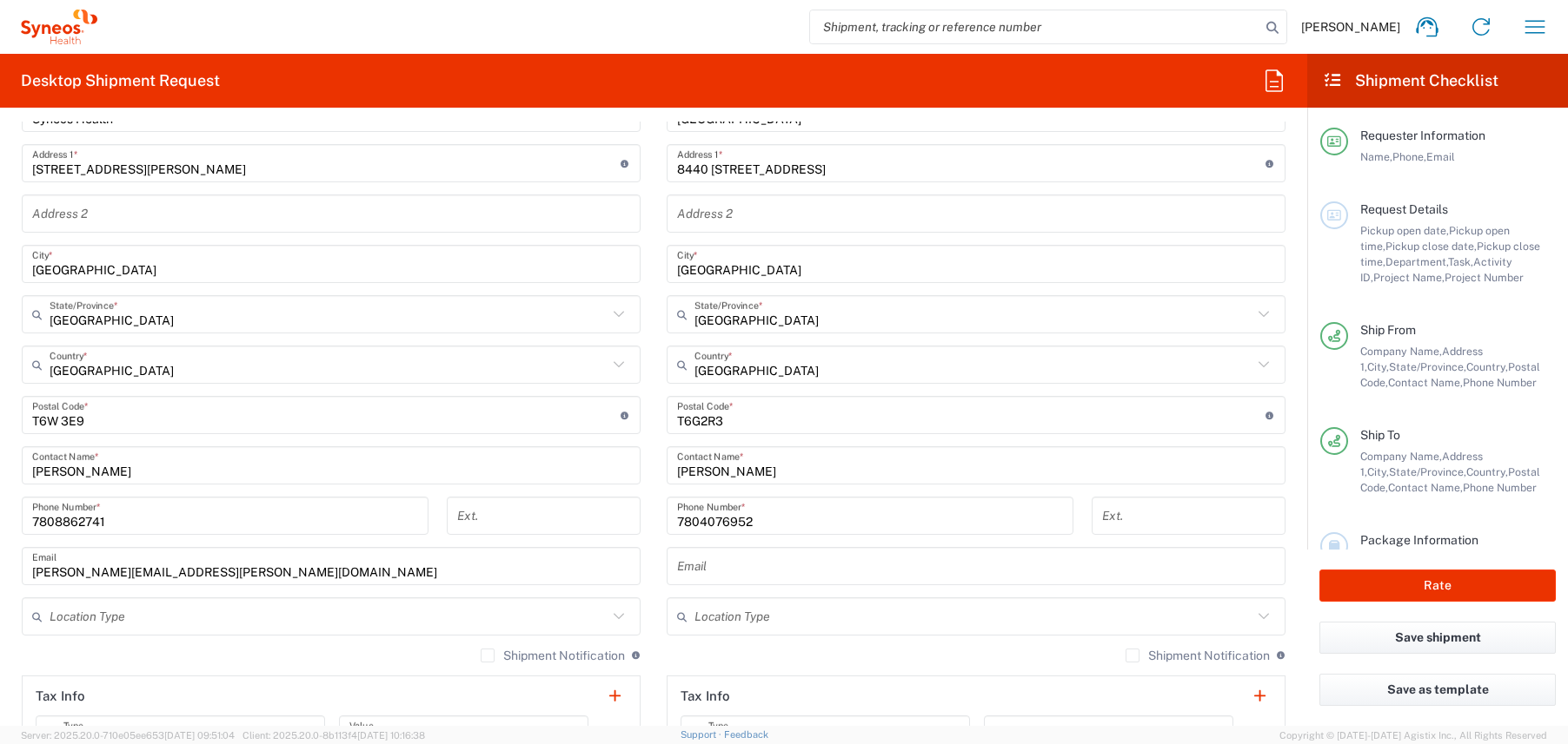
scroll to position [941, 0]
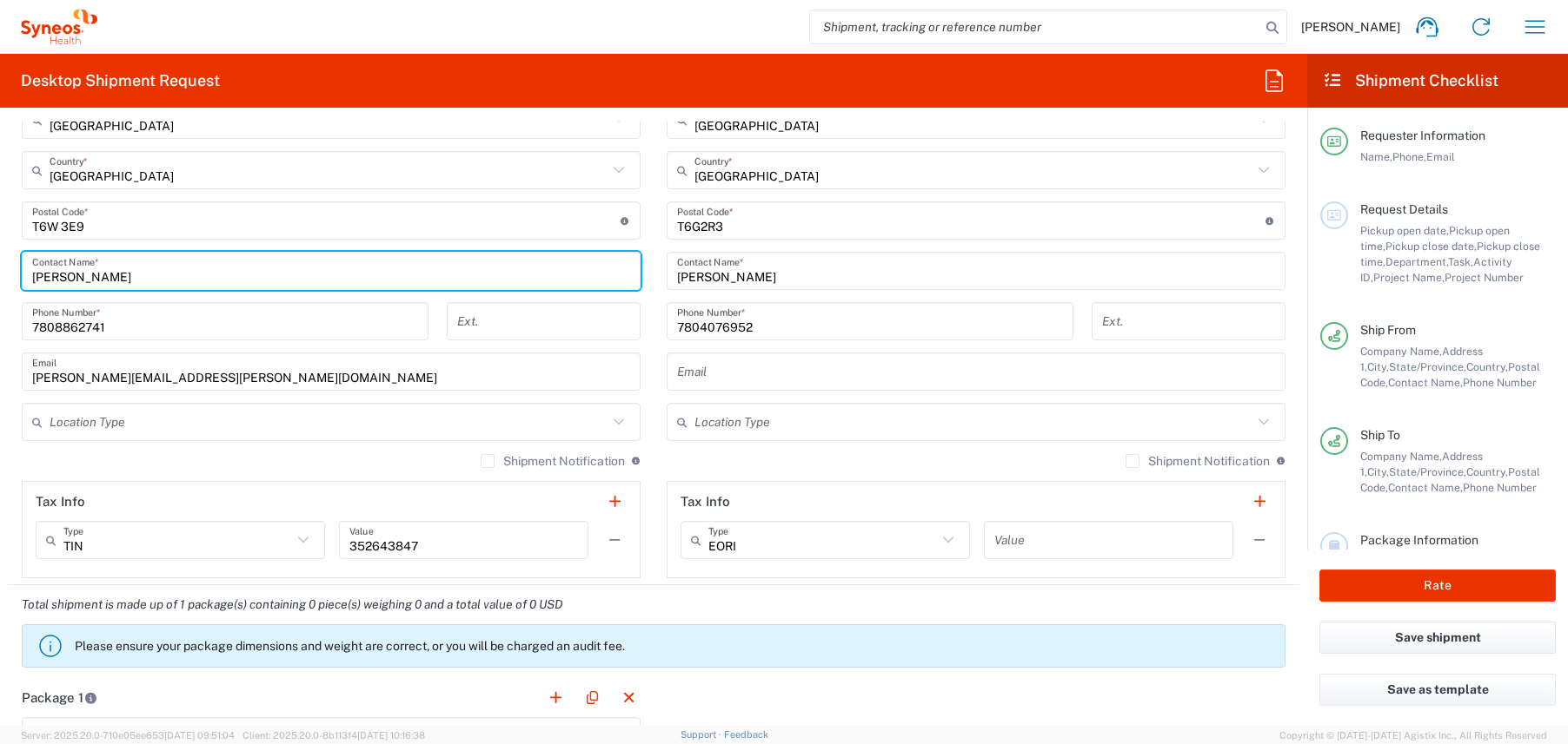
click at [78, 277] on input "[PERSON_NAME]" at bounding box center [331, 271] width 598 height 31
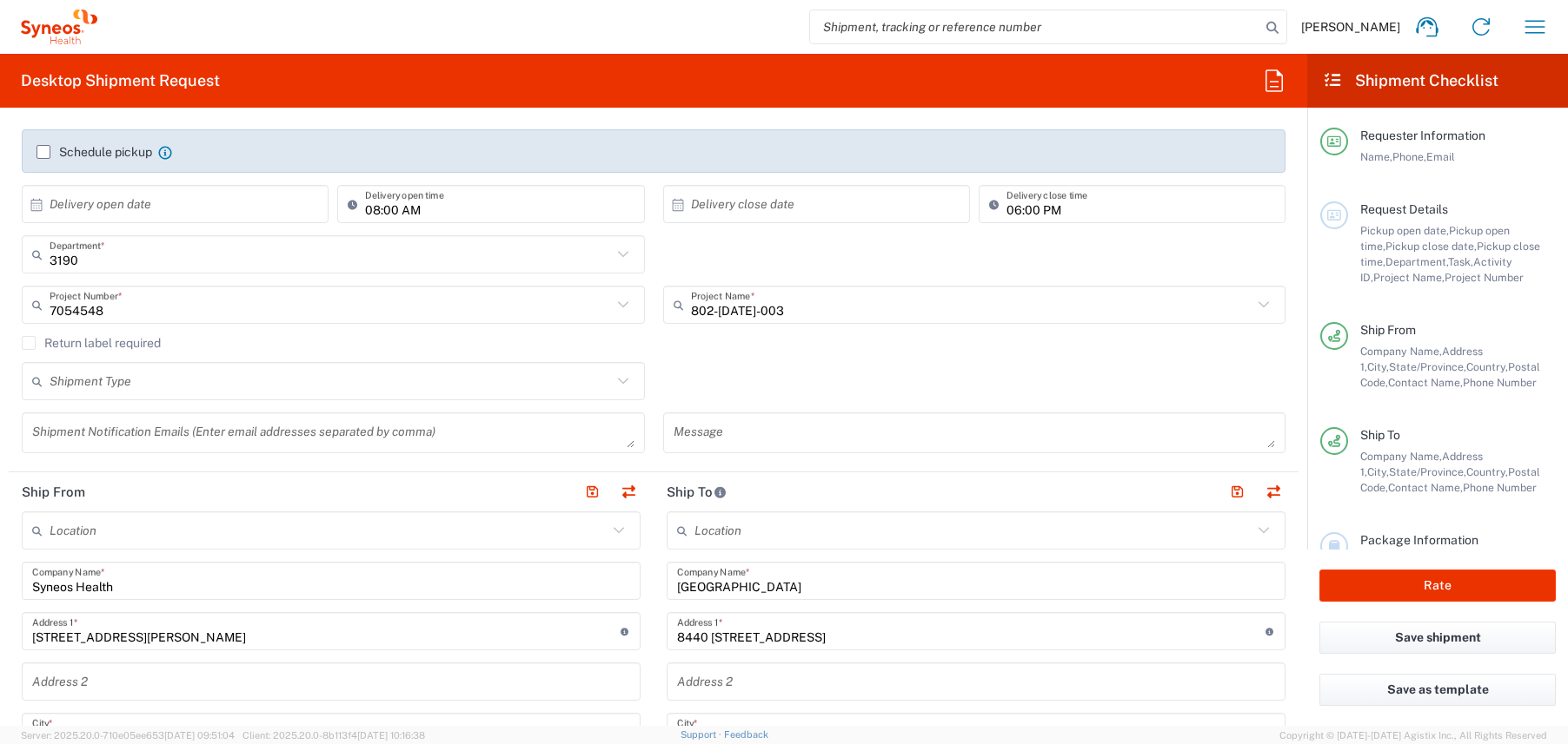
scroll to position [0, 0]
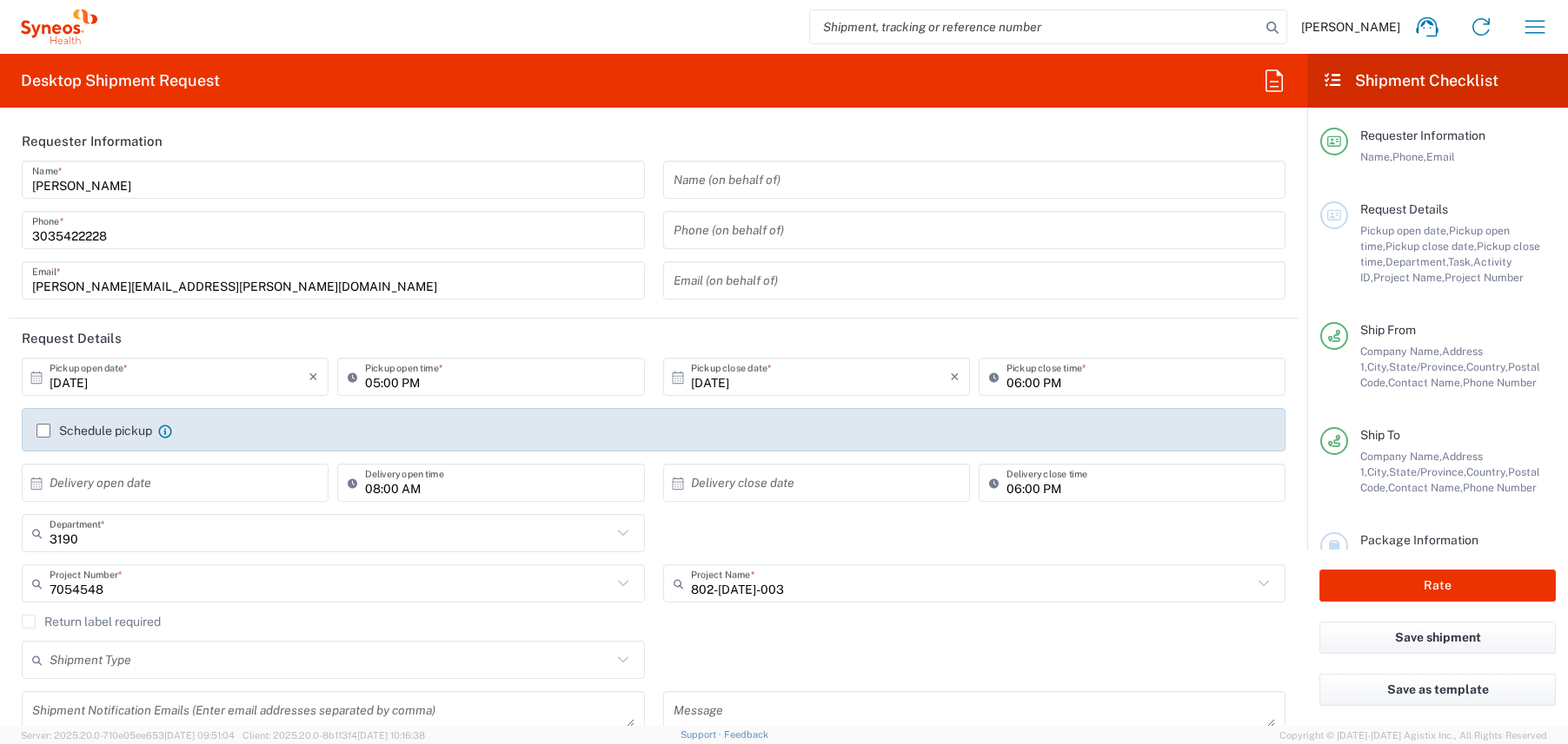
click at [699, 181] on input "text" at bounding box center [974, 180] width 603 height 31
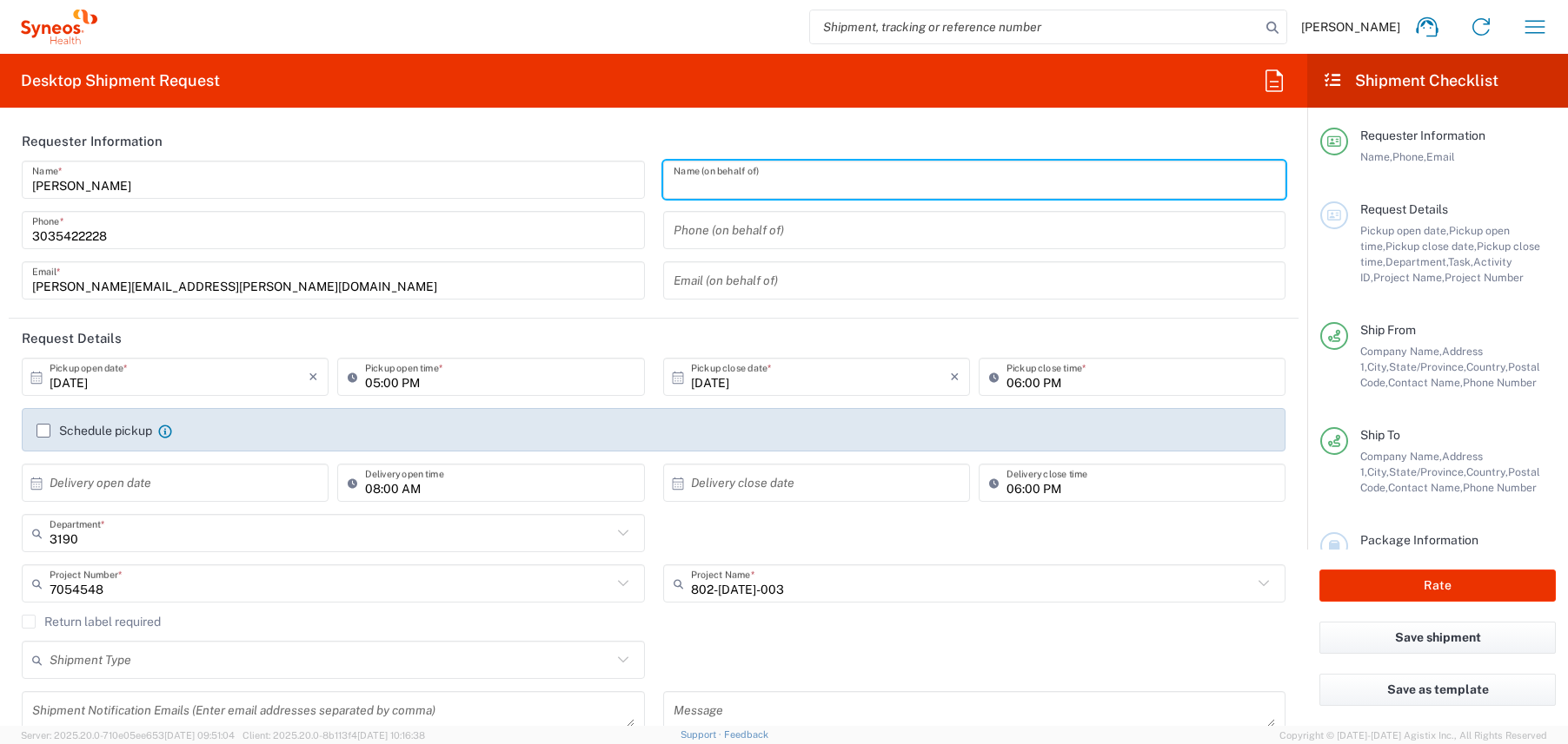
paste input "[PERSON_NAME]"
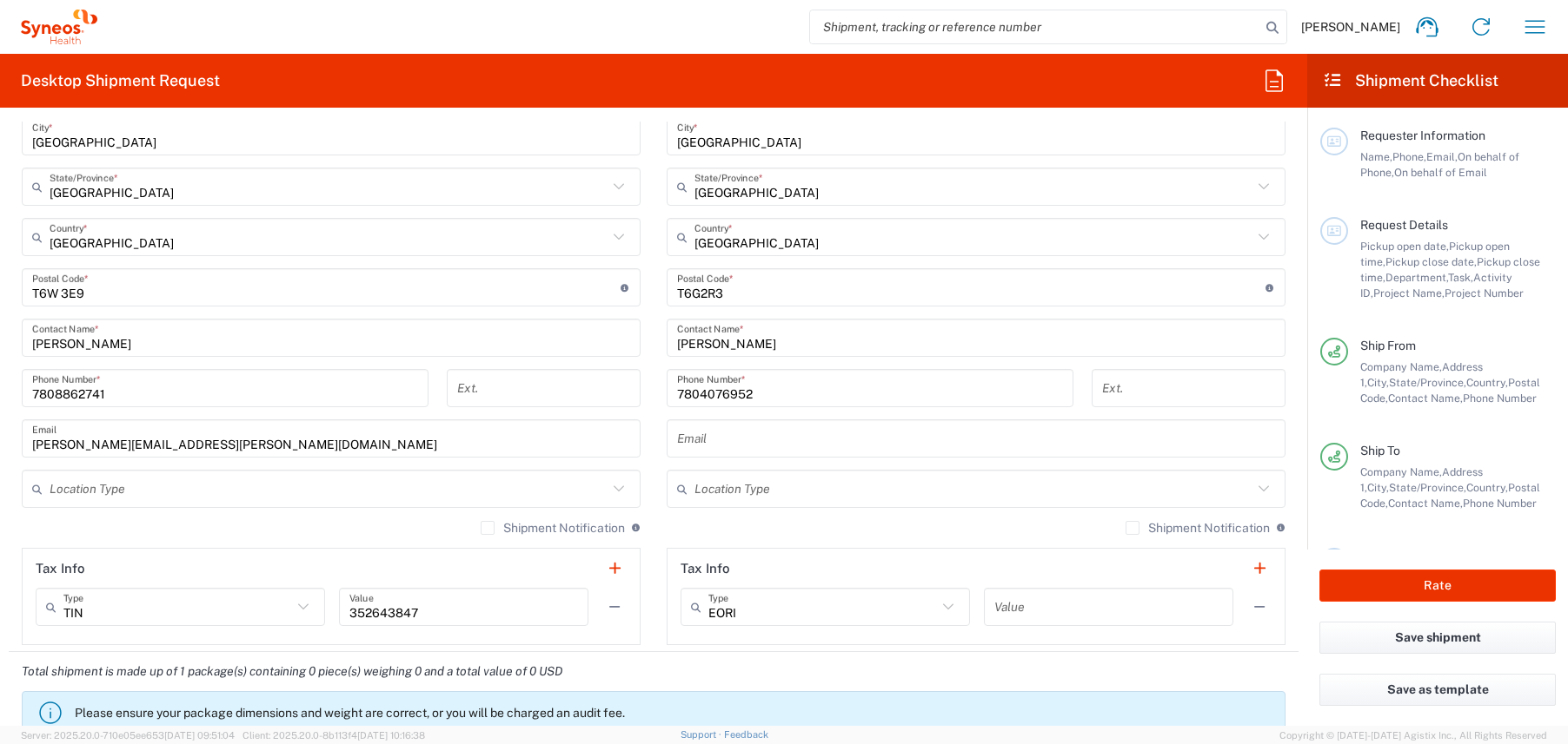
scroll to position [900, 0]
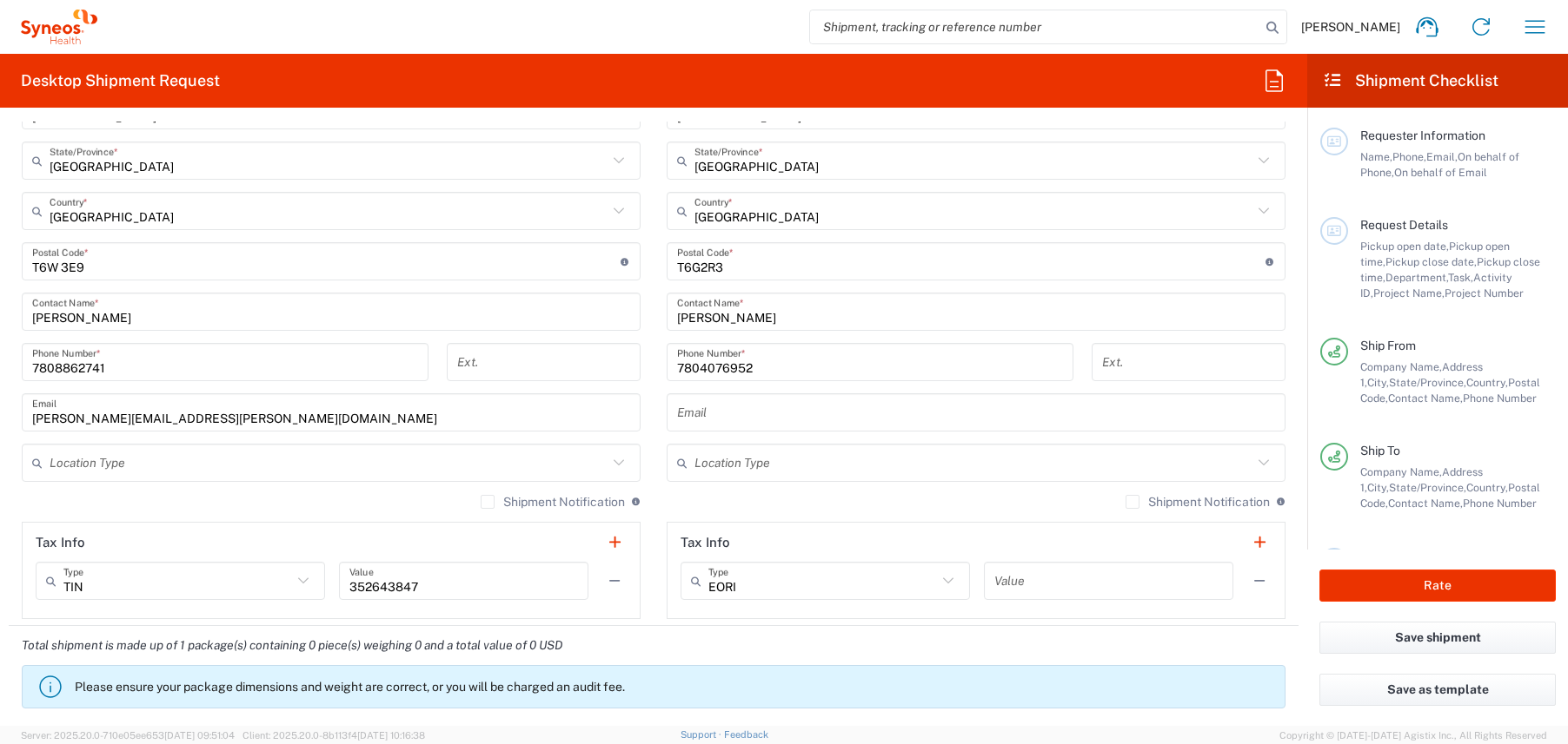
type input "[PERSON_NAME]"
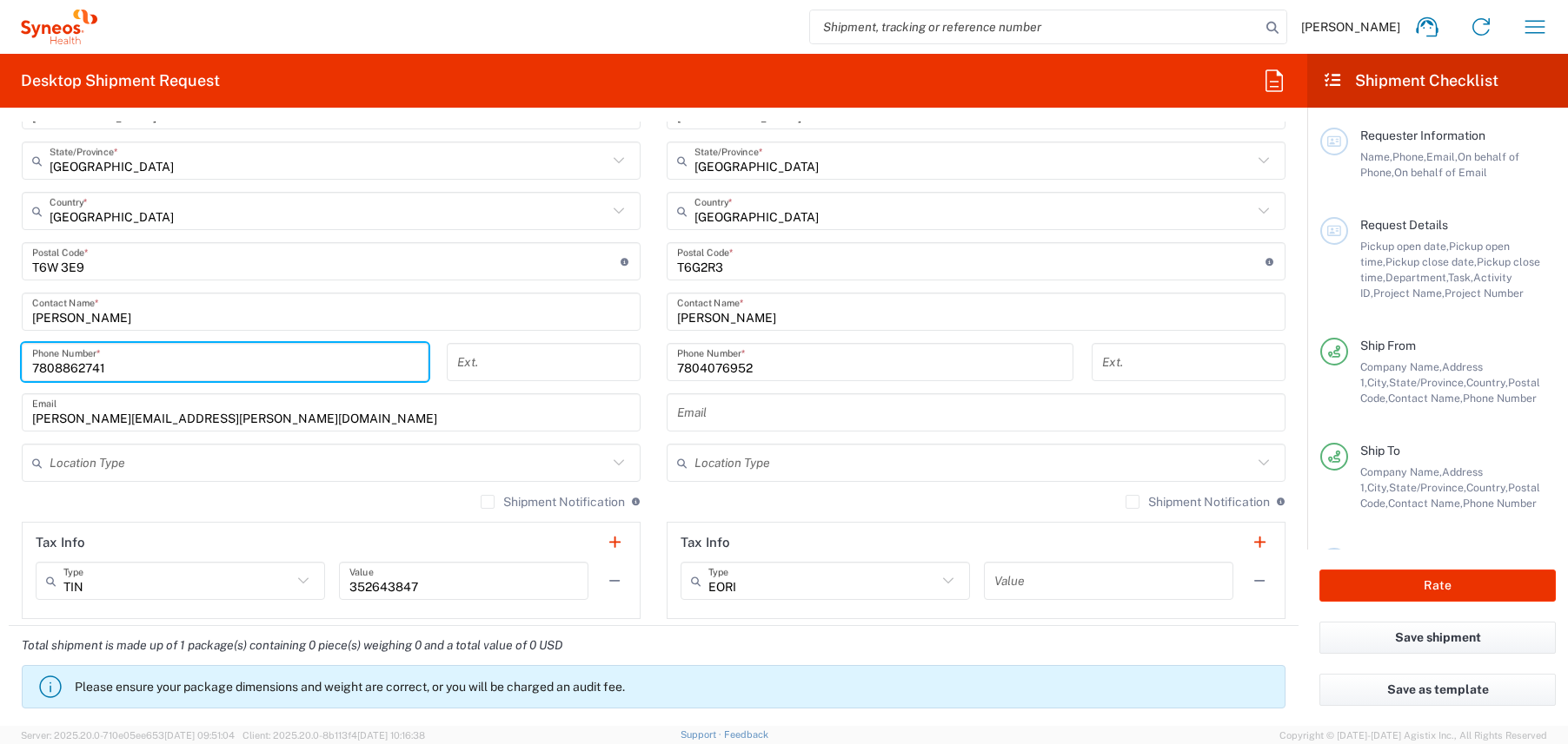
click at [110, 373] on input "7808862741" at bounding box center [225, 363] width 386 height 31
click at [85, 367] on input "7808862741" at bounding box center [225, 363] width 386 height 31
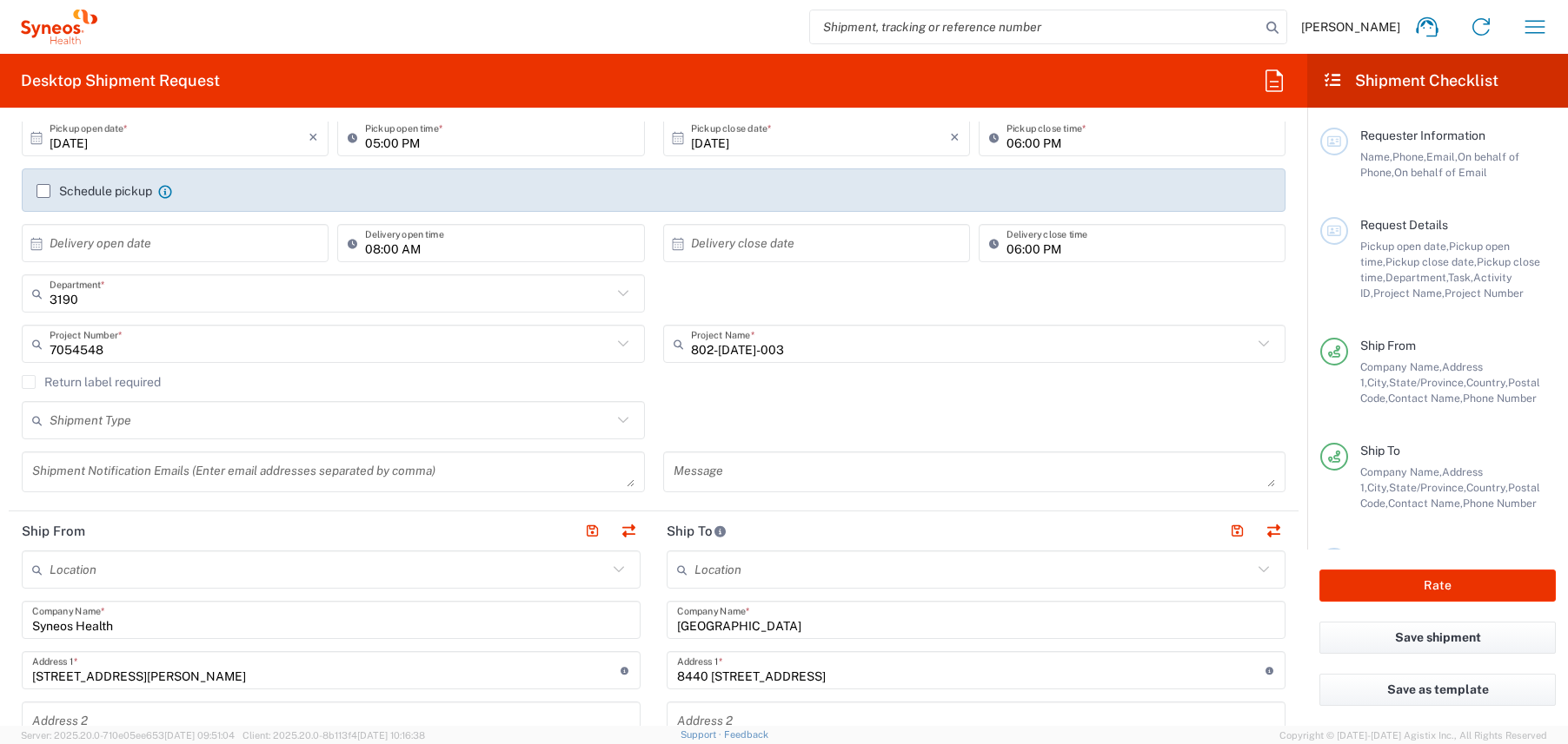
scroll to position [0, 0]
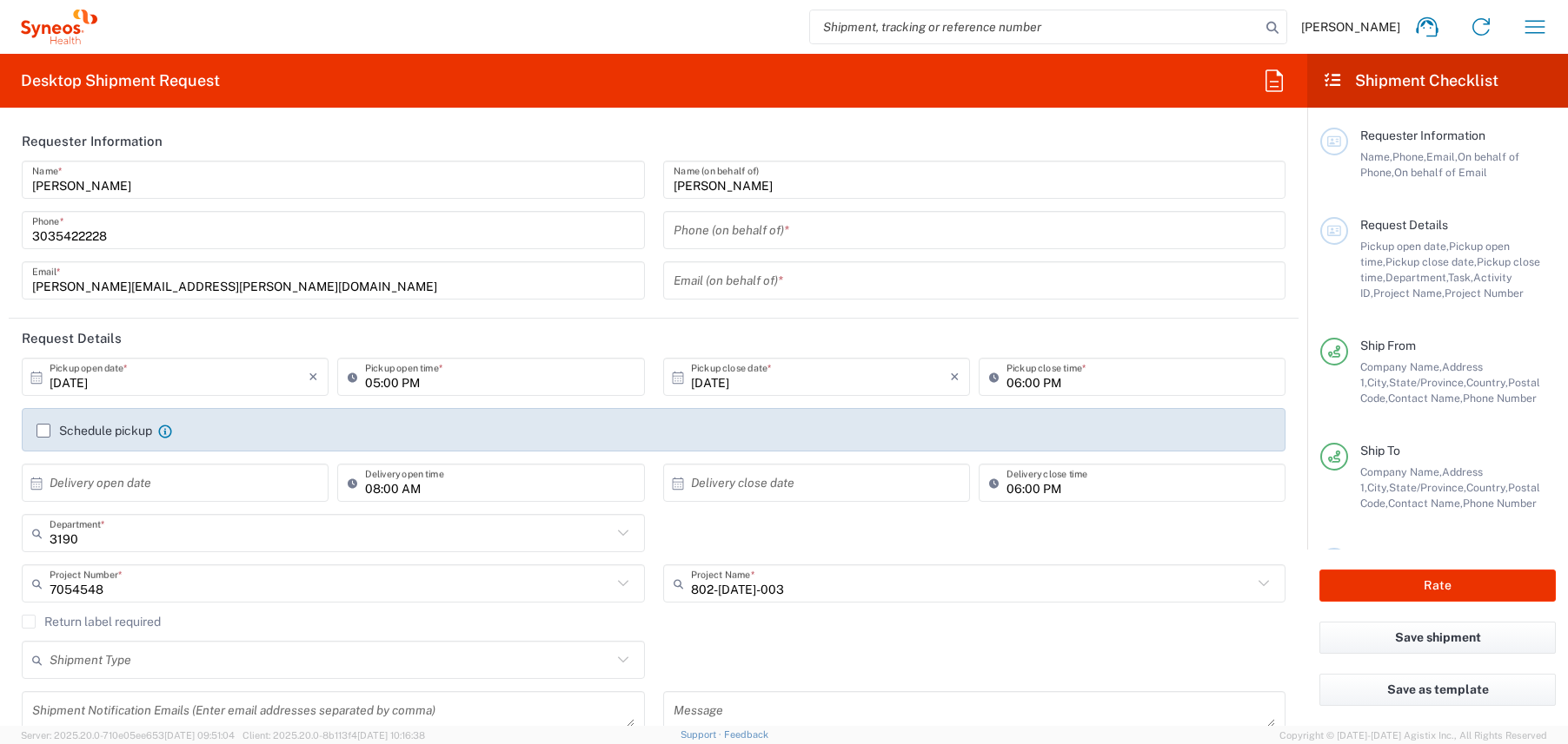
click at [724, 235] on input "tel" at bounding box center [974, 231] width 603 height 31
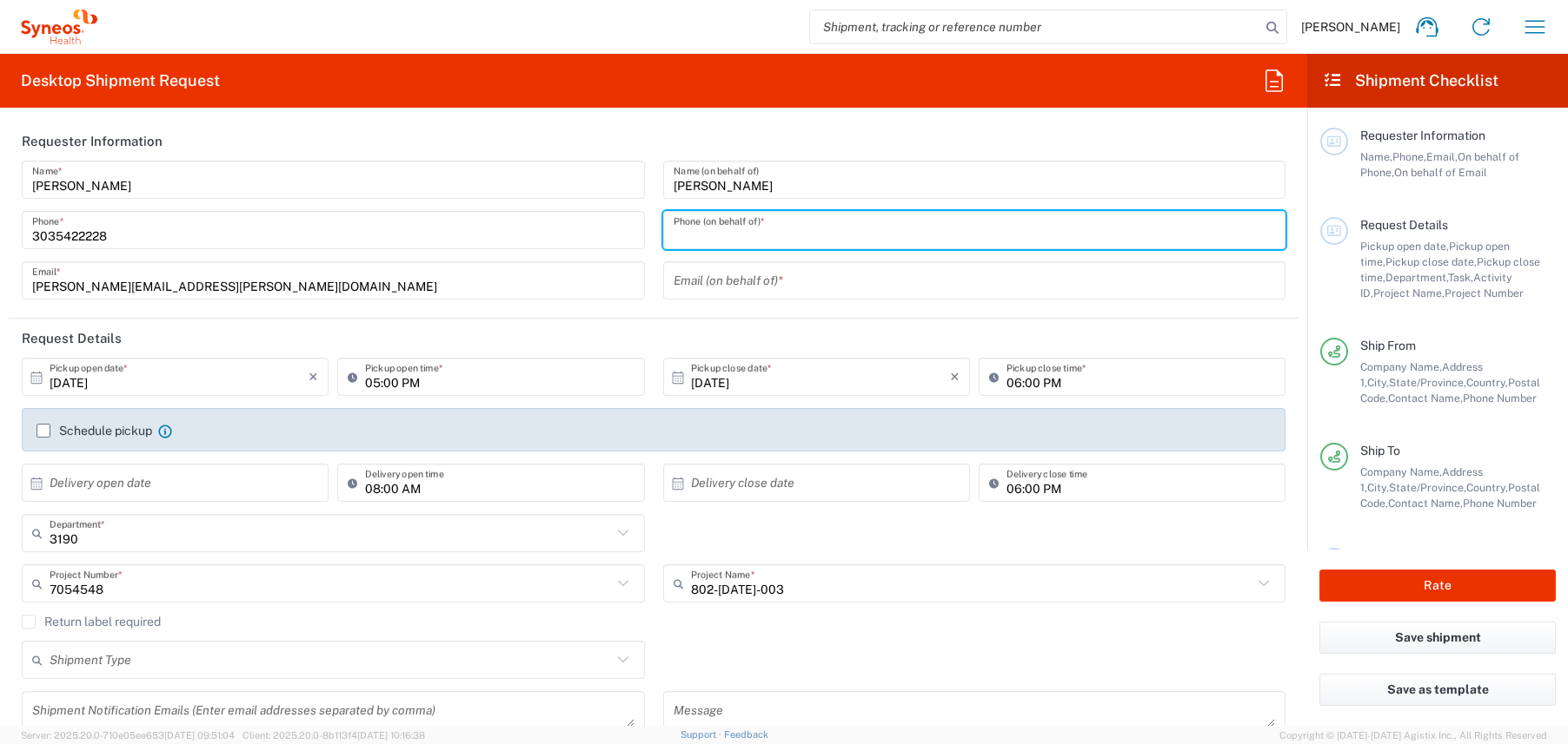
paste input "7808862741"
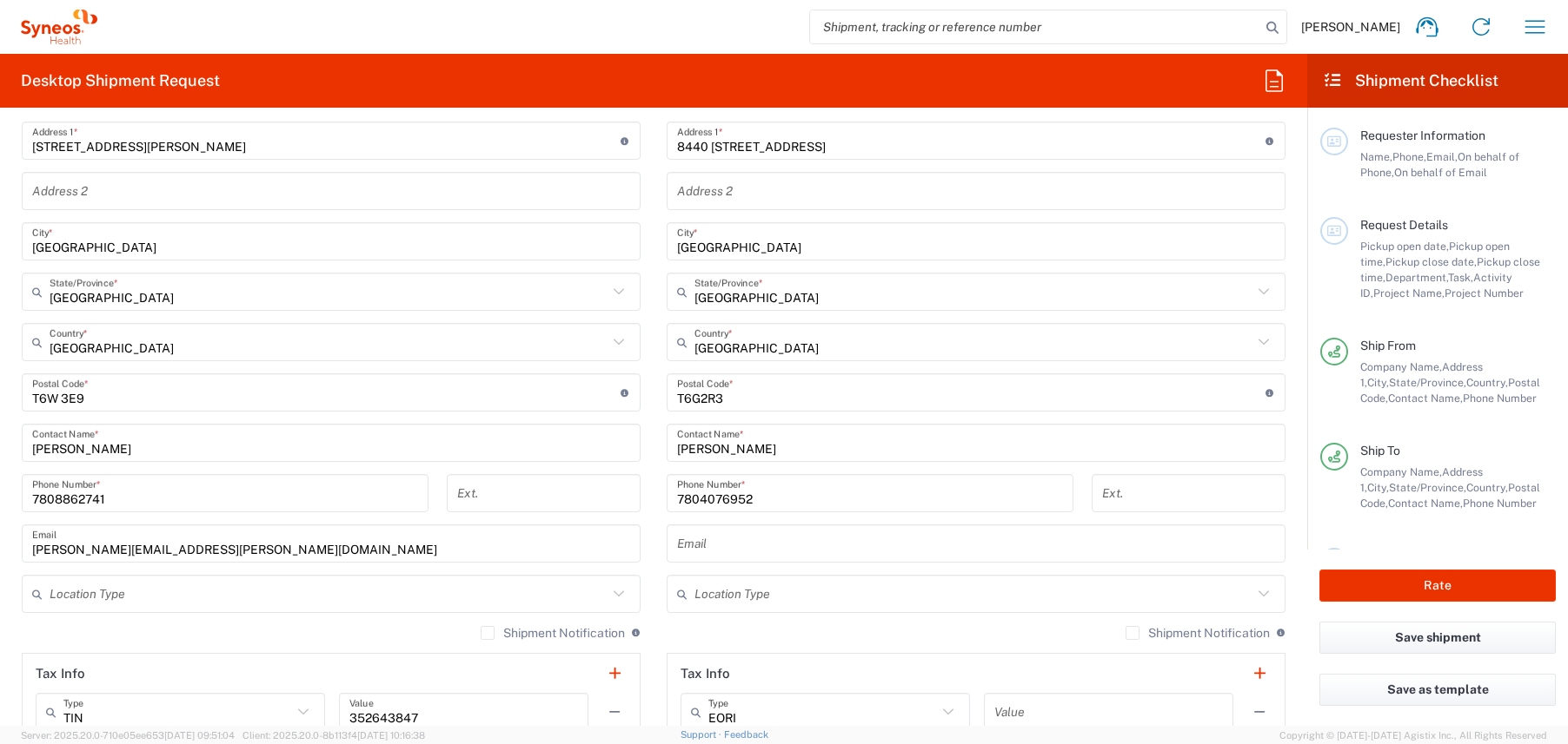
scroll to position [778, 0]
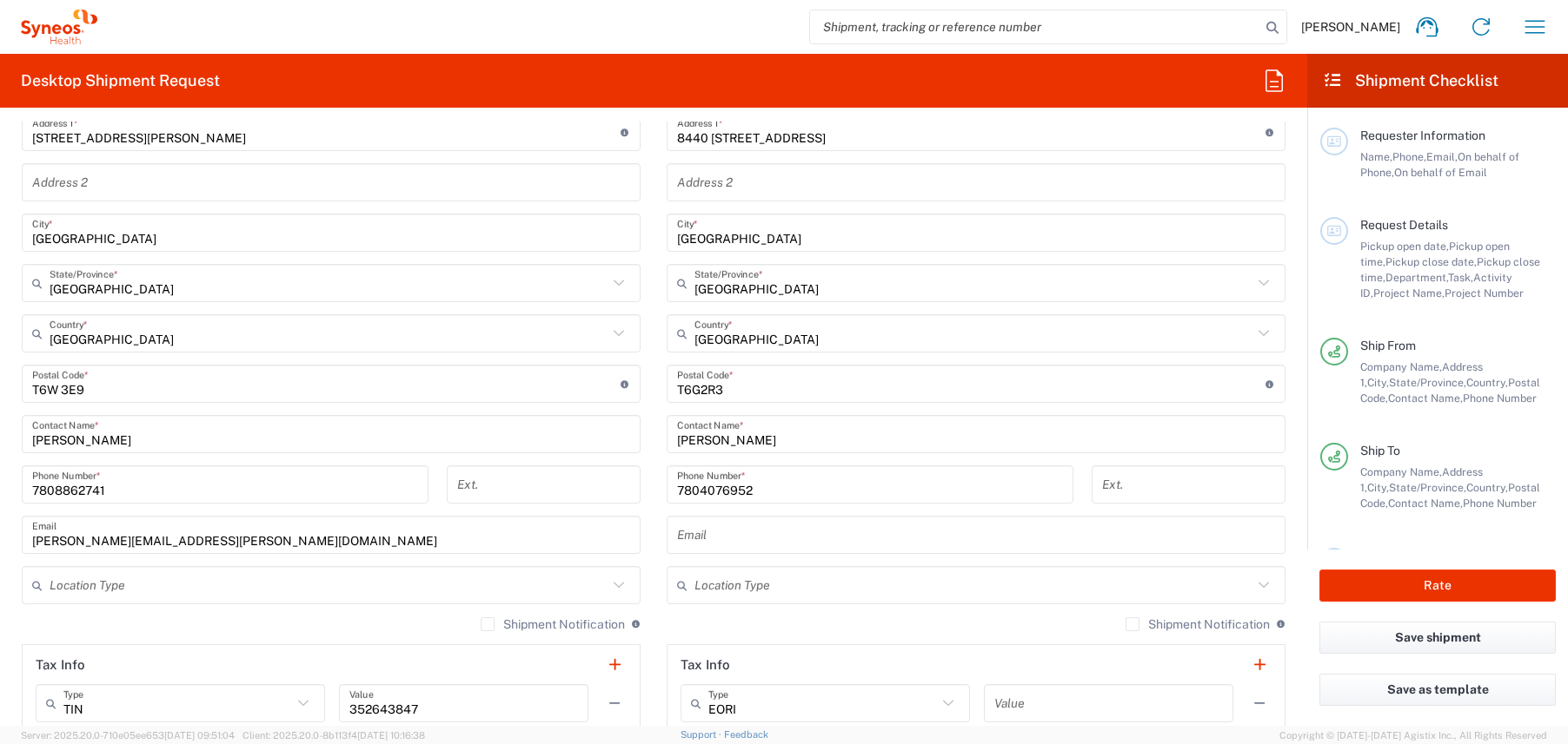
type input "7808862741"
click at [188, 539] on input "[PERSON_NAME][EMAIL_ADDRESS][PERSON_NAME][DOMAIN_NAME]" at bounding box center [331, 536] width 598 height 31
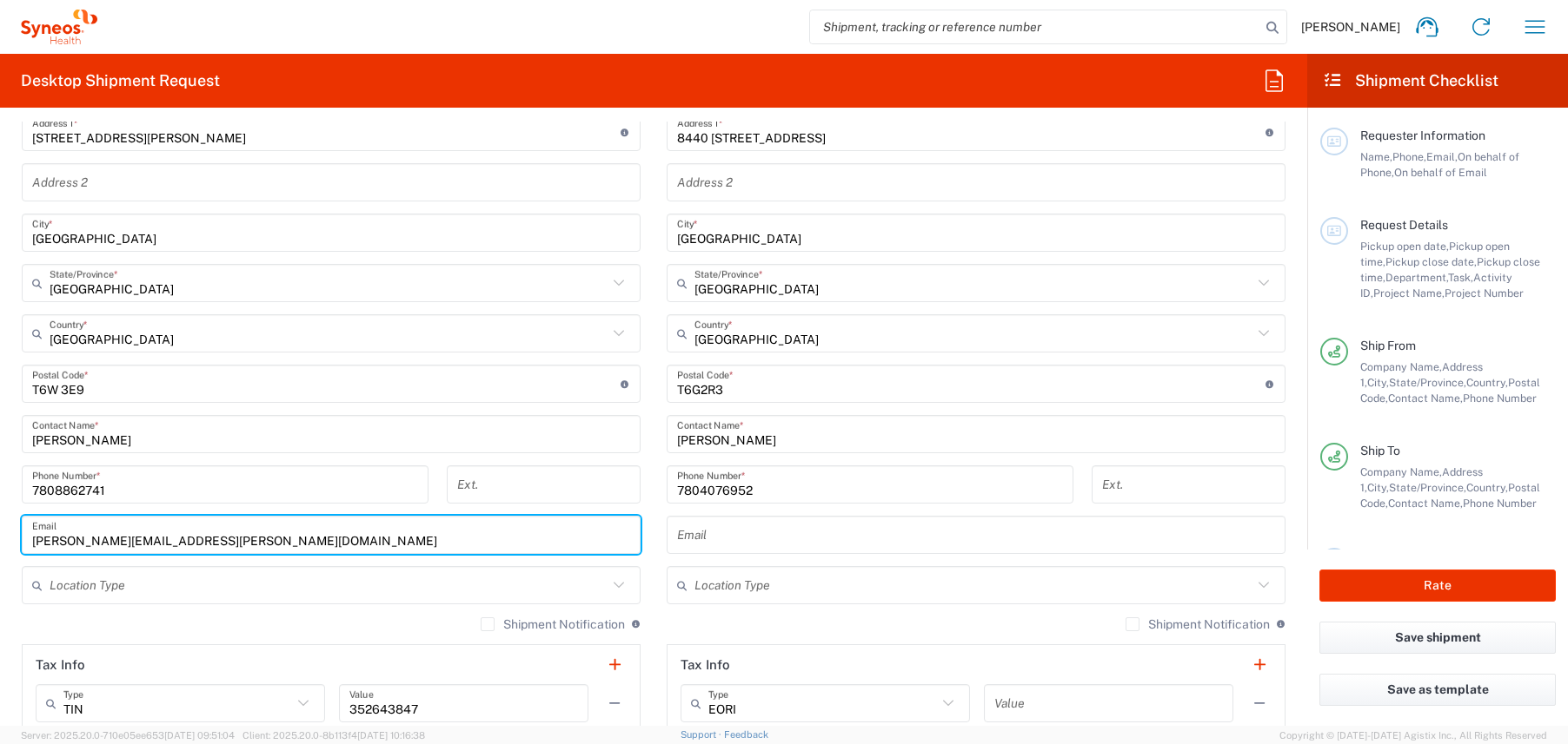
click at [188, 539] on input "[PERSON_NAME][EMAIL_ADDRESS][PERSON_NAME][DOMAIN_NAME]" at bounding box center [331, 536] width 598 height 31
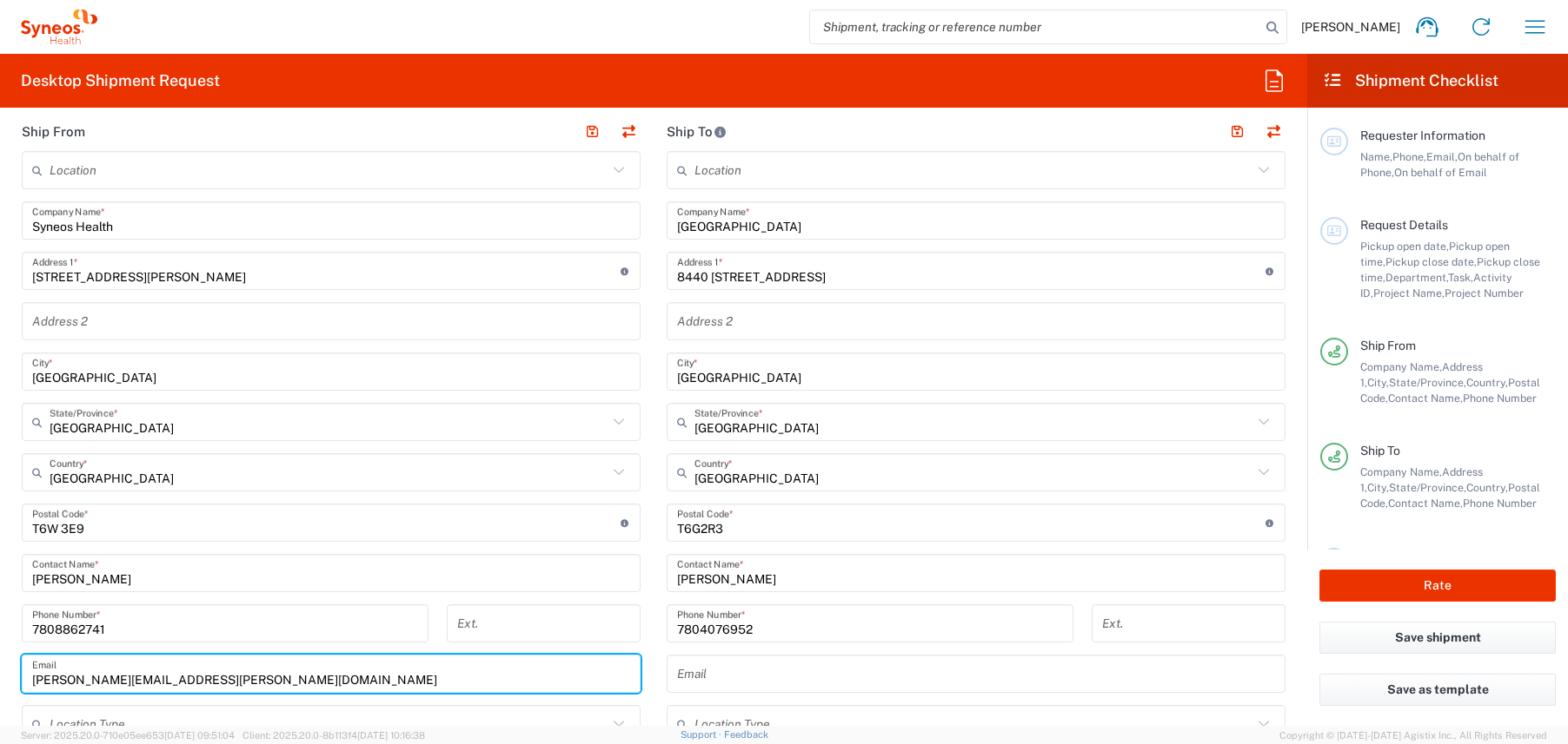
scroll to position [0, 0]
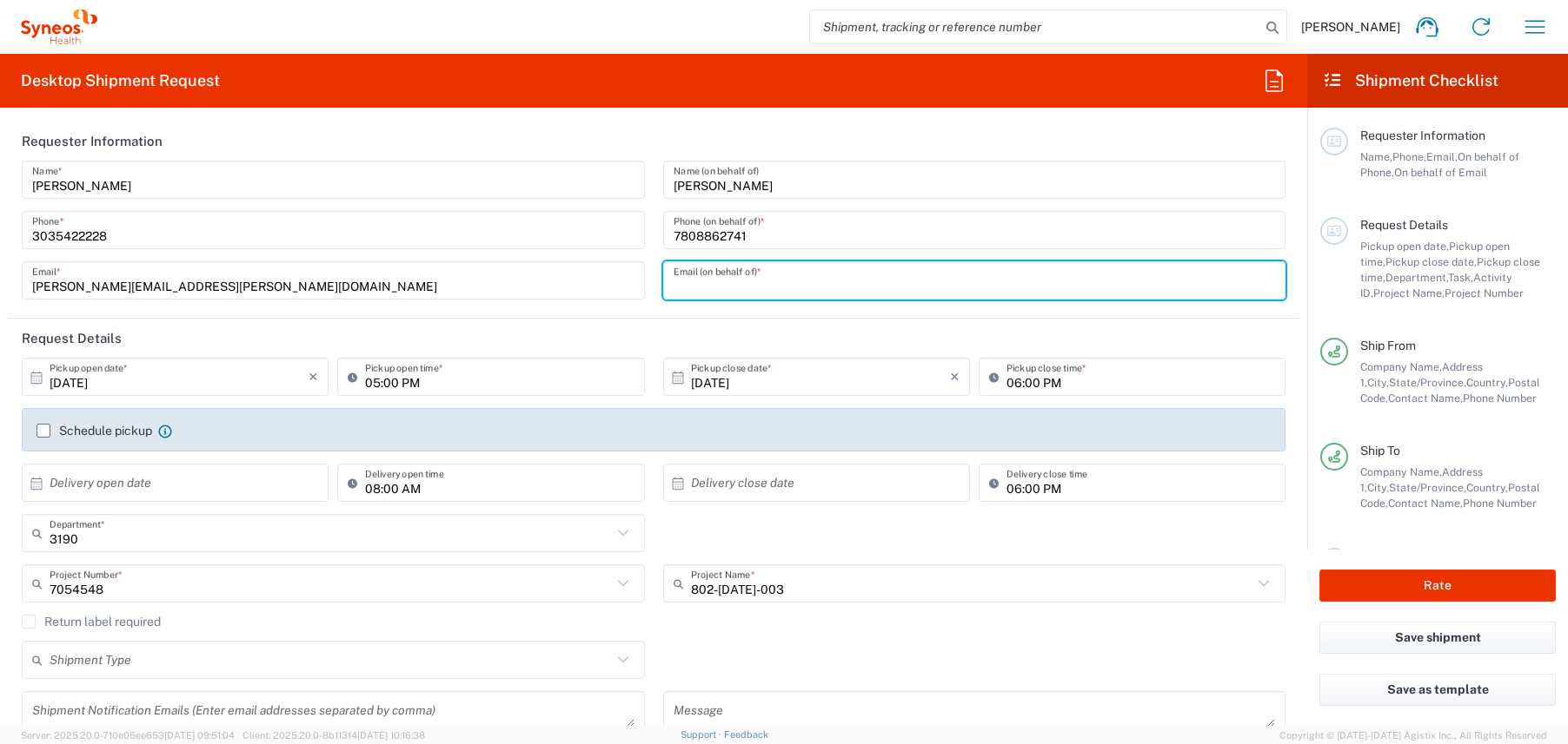
click at [745, 287] on input "text" at bounding box center [974, 281] width 603 height 31
paste input "[PERSON_NAME][EMAIL_ADDRESS][PERSON_NAME][DOMAIN_NAME]"
drag, startPoint x: 733, startPoint y: 285, endPoint x: 523, endPoint y: 284, distance: 210.0
click at [524, 284] on div "[PERSON_NAME] Name * [PHONE_NUMBER] Phone * [PERSON_NAME][EMAIL_ADDRESS][PERSON…" at bounding box center [654, 236] width 1282 height 151
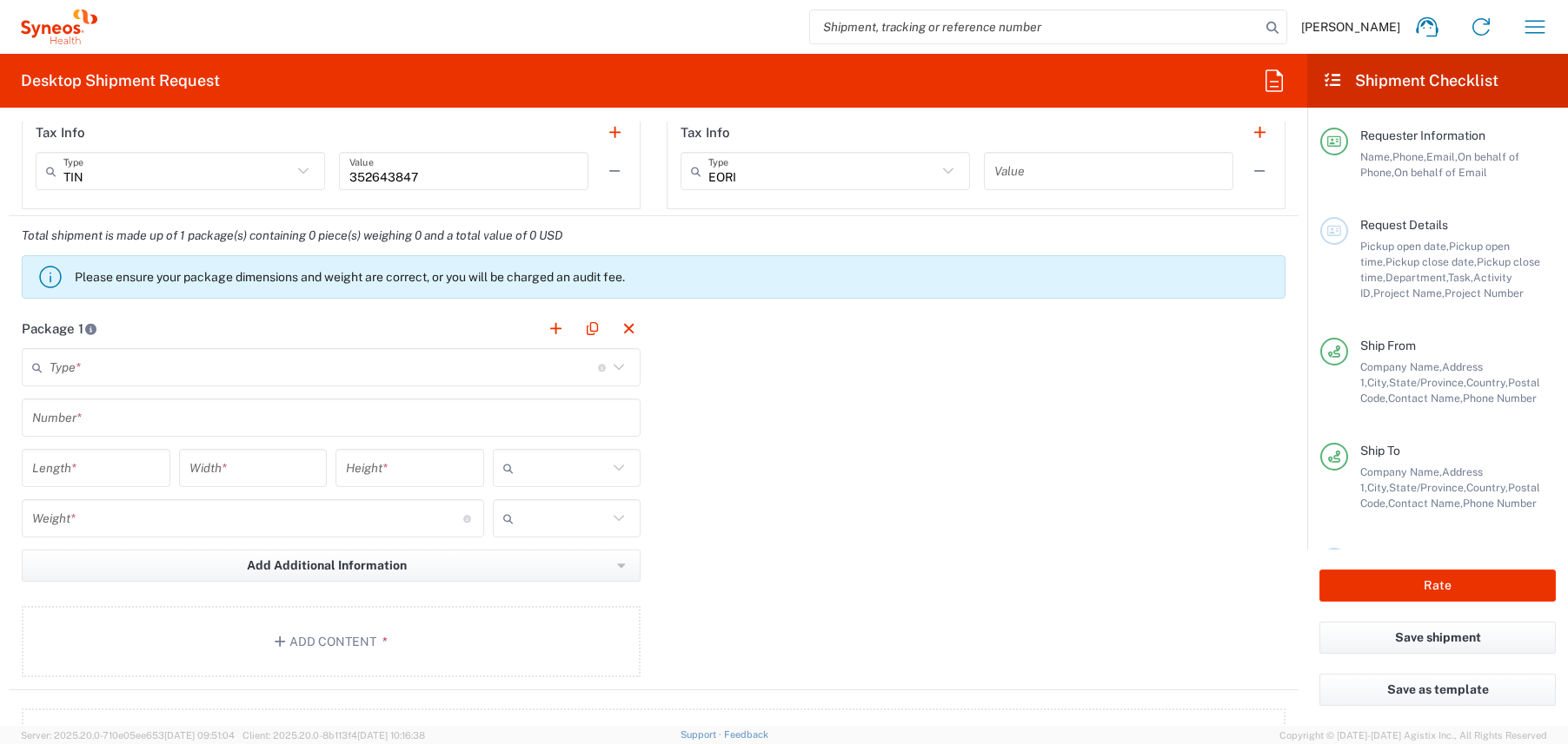
scroll to position [1331, 0]
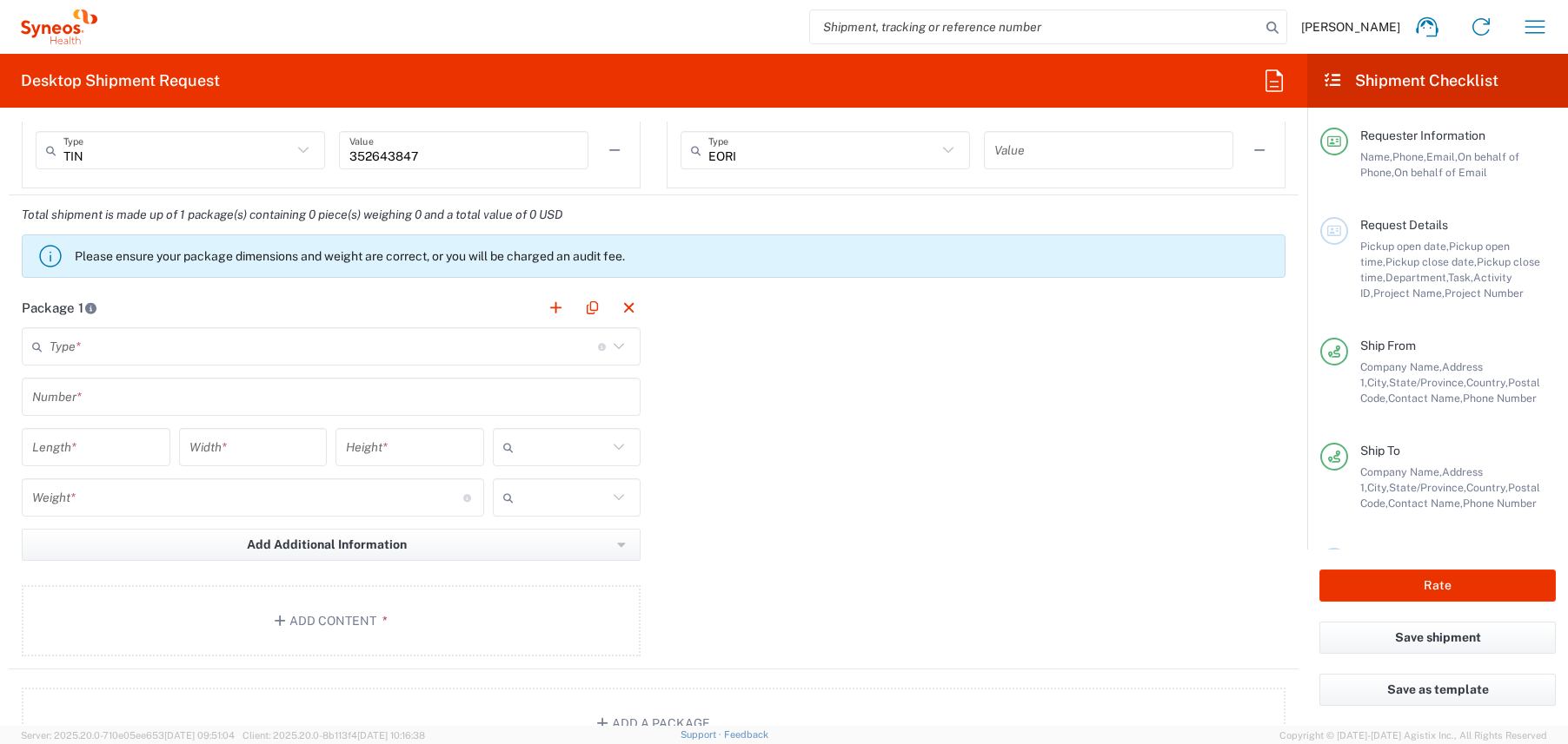
type input "[PERSON_NAME][EMAIL_ADDRESS][DOMAIN_NAME]"
click at [373, 349] on input "text" at bounding box center [323, 347] width 549 height 31
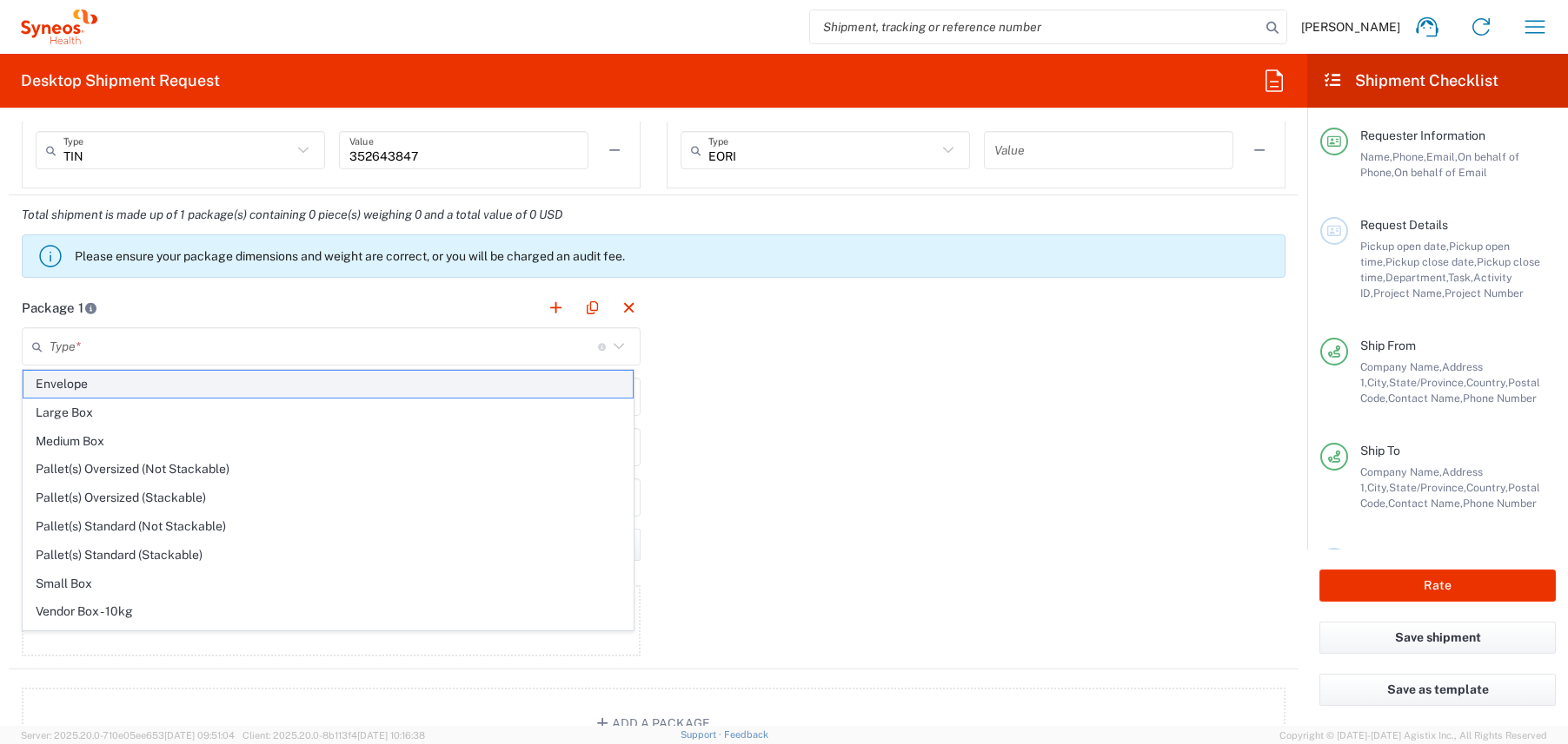
click at [332, 381] on span "Envelope" at bounding box center [328, 384] width 609 height 27
type input "Envelope"
type input "1"
type input "9.5"
type input "12.5"
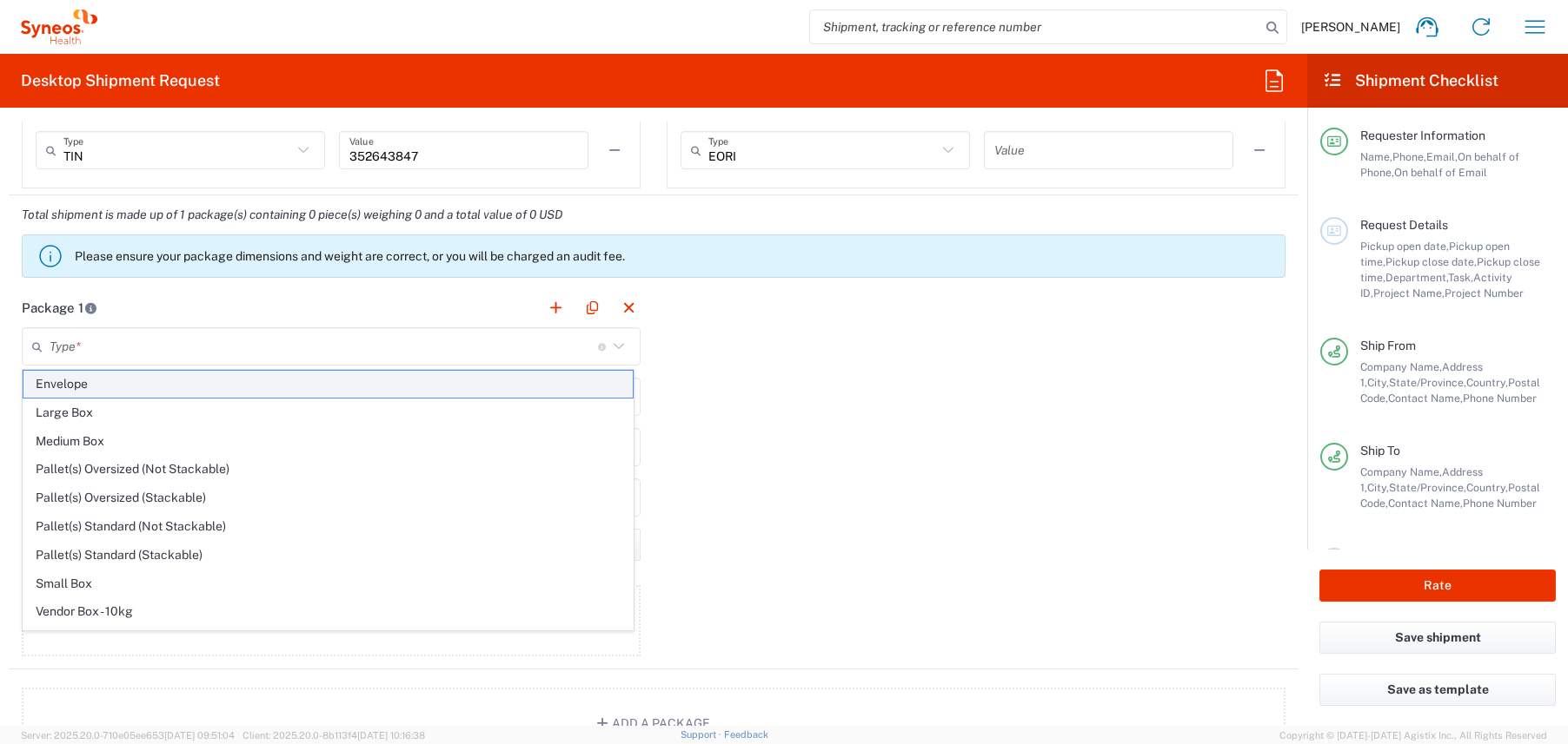
type input "0.25"
type input "in"
type input "0.45"
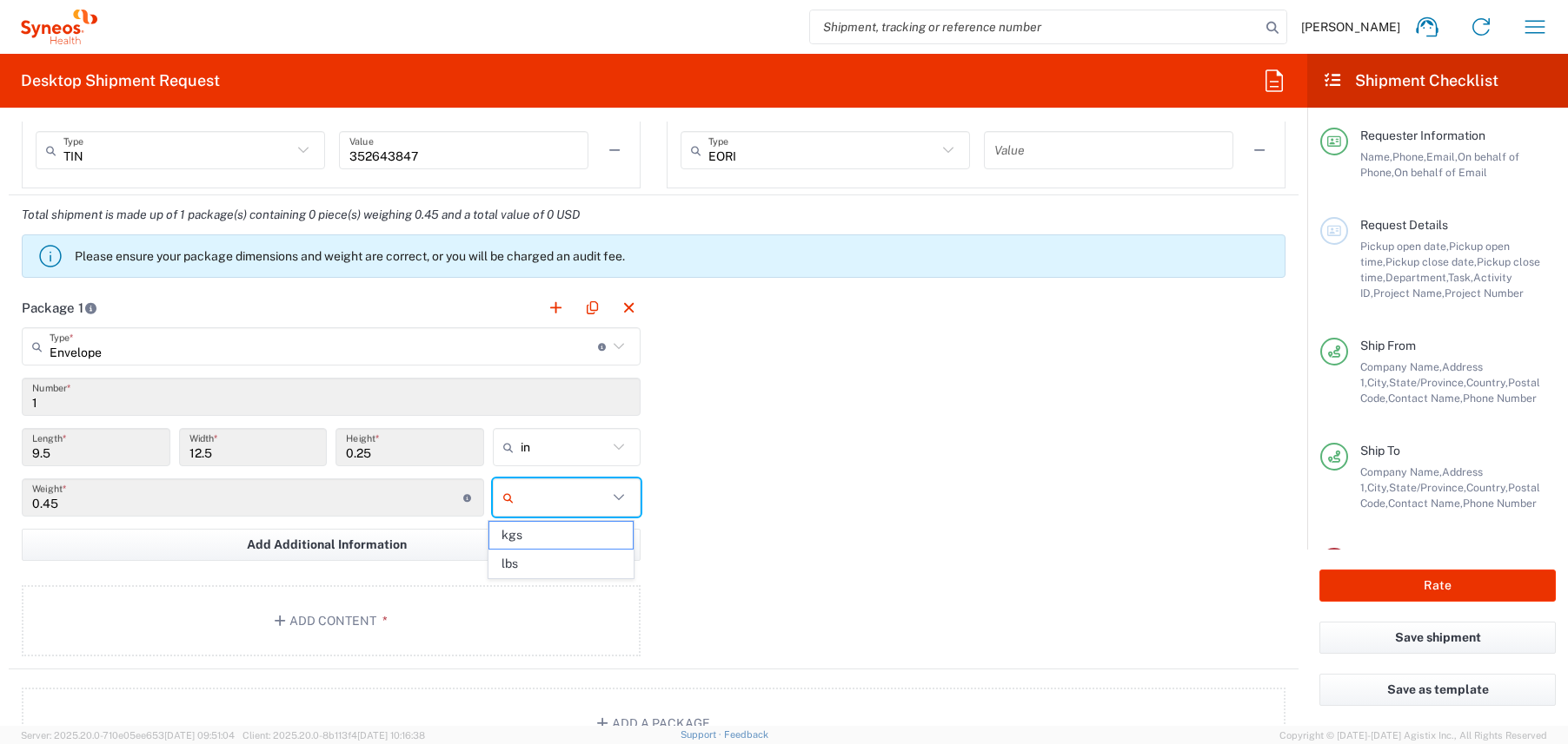
click at [546, 504] on input "text" at bounding box center [565, 497] width 88 height 28
click at [537, 560] on span "lbs" at bounding box center [561, 565] width 144 height 27
type input "lbs"
click at [528, 607] on button "Add Content *" at bounding box center [330, 620] width 619 height 71
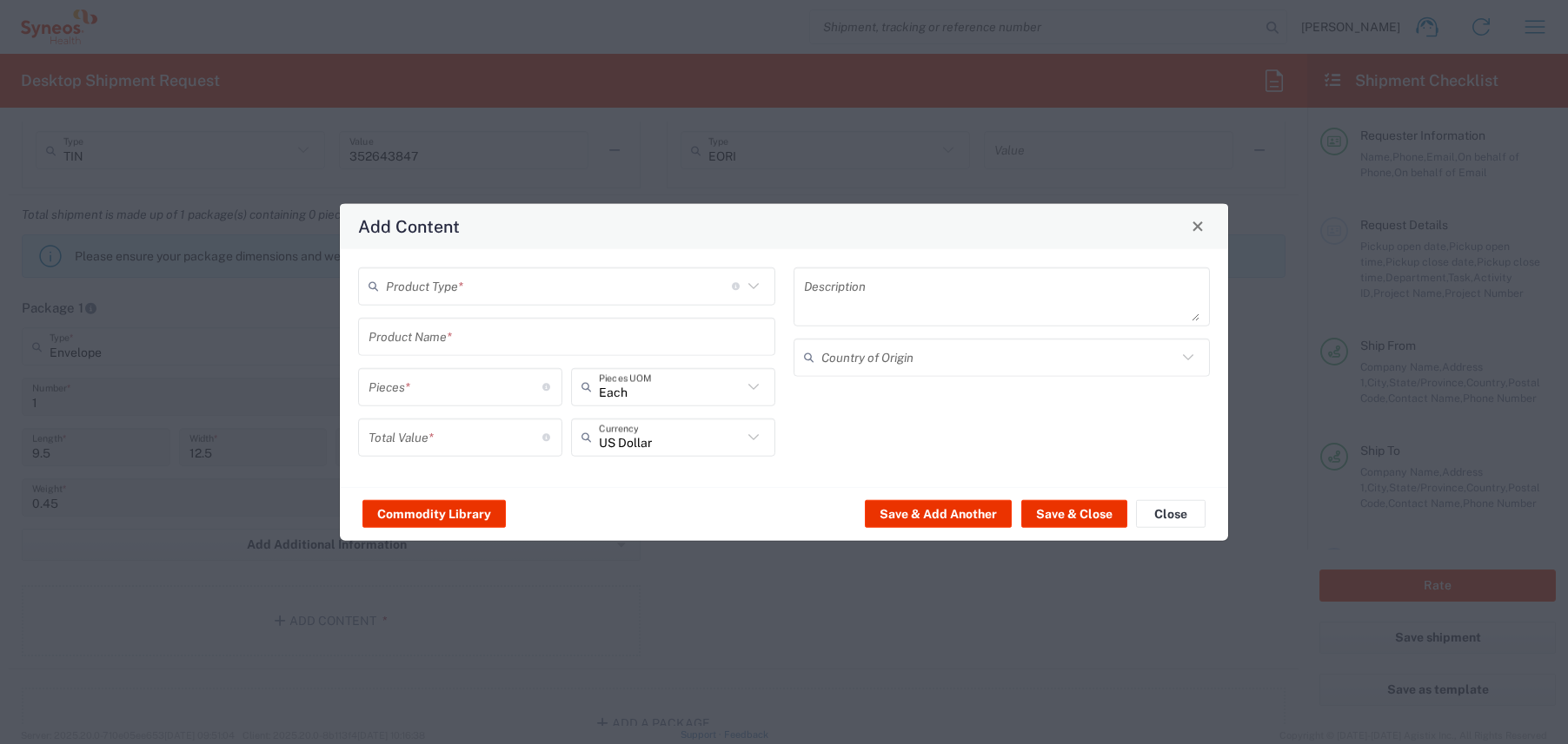
click at [649, 286] on input "text" at bounding box center [559, 286] width 346 height 31
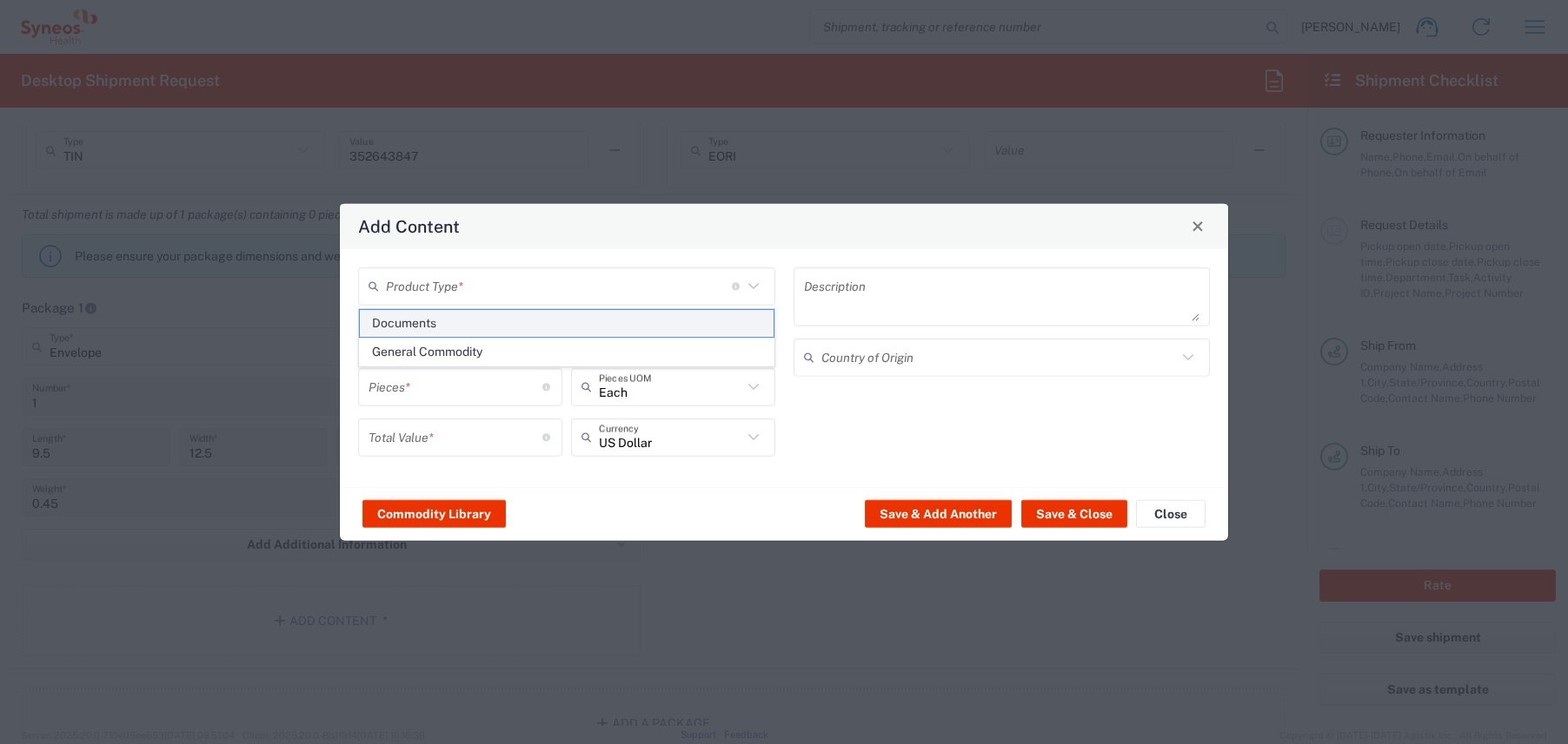
click at [507, 332] on span "Documents" at bounding box center [567, 323] width 414 height 27
type input "Documents"
type input "1"
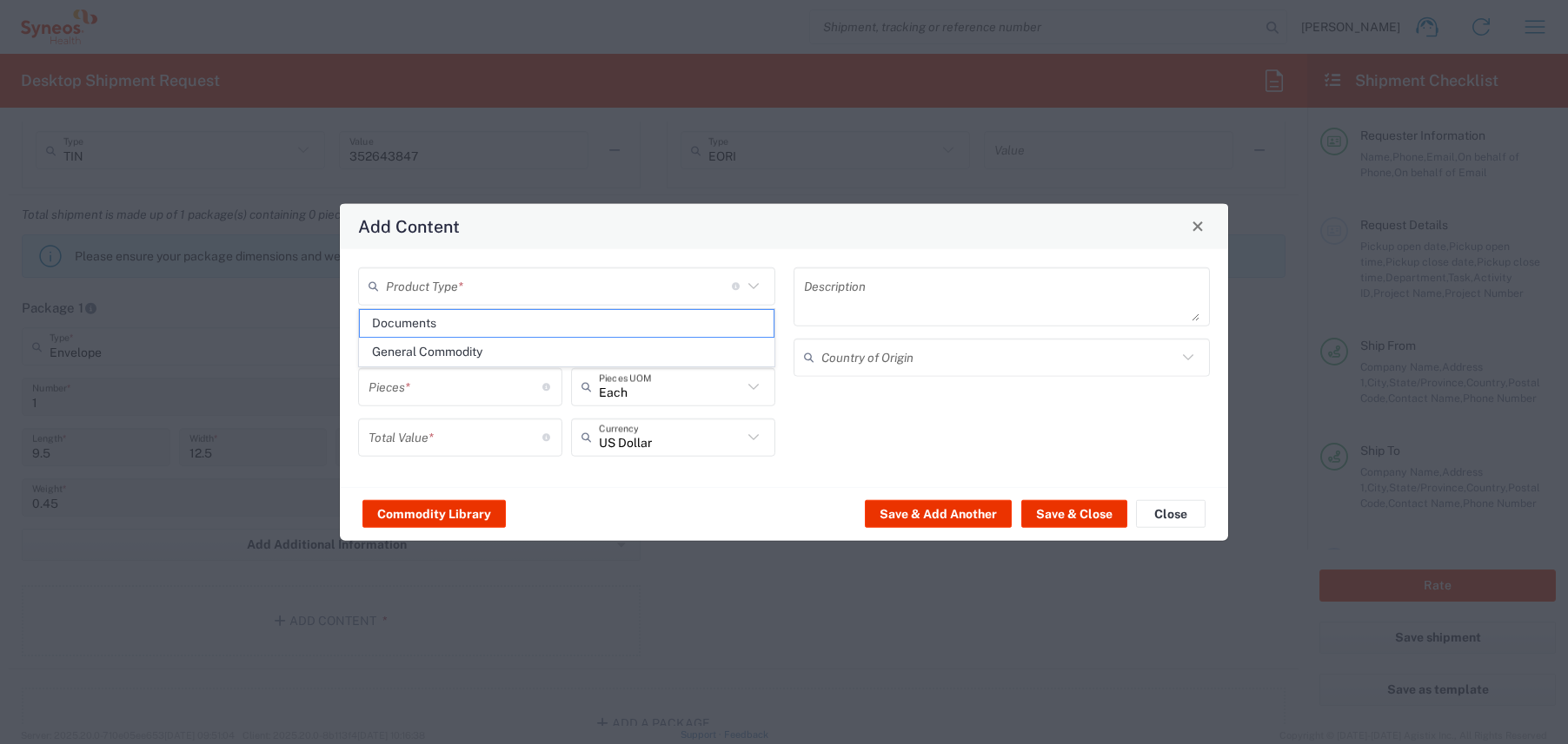
type textarea "Documents"
click at [1048, 524] on button "Save & Close" at bounding box center [1074, 513] width 106 height 28
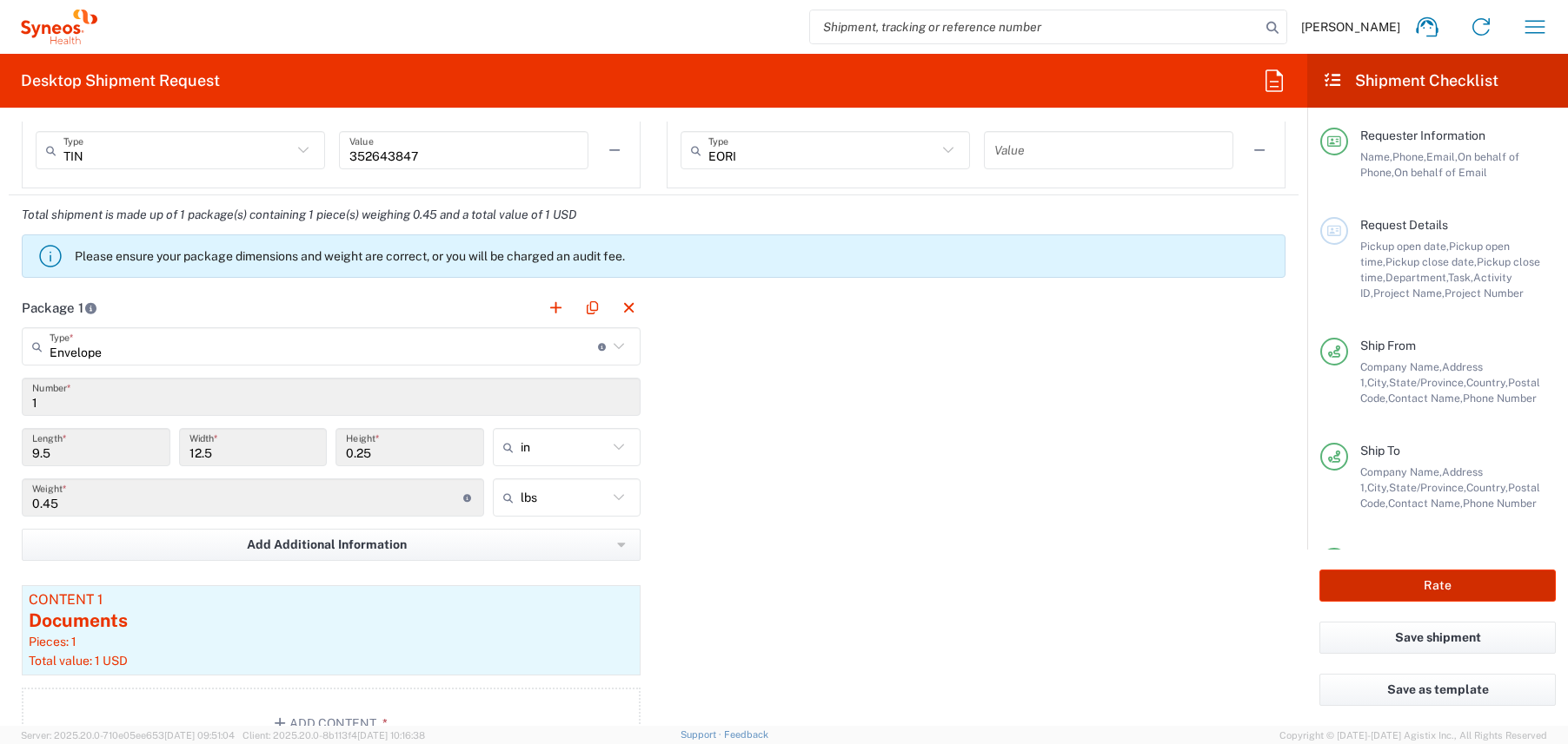
click at [1388, 585] on button "Rate" at bounding box center [1437, 586] width 236 height 32
type input "7054548"
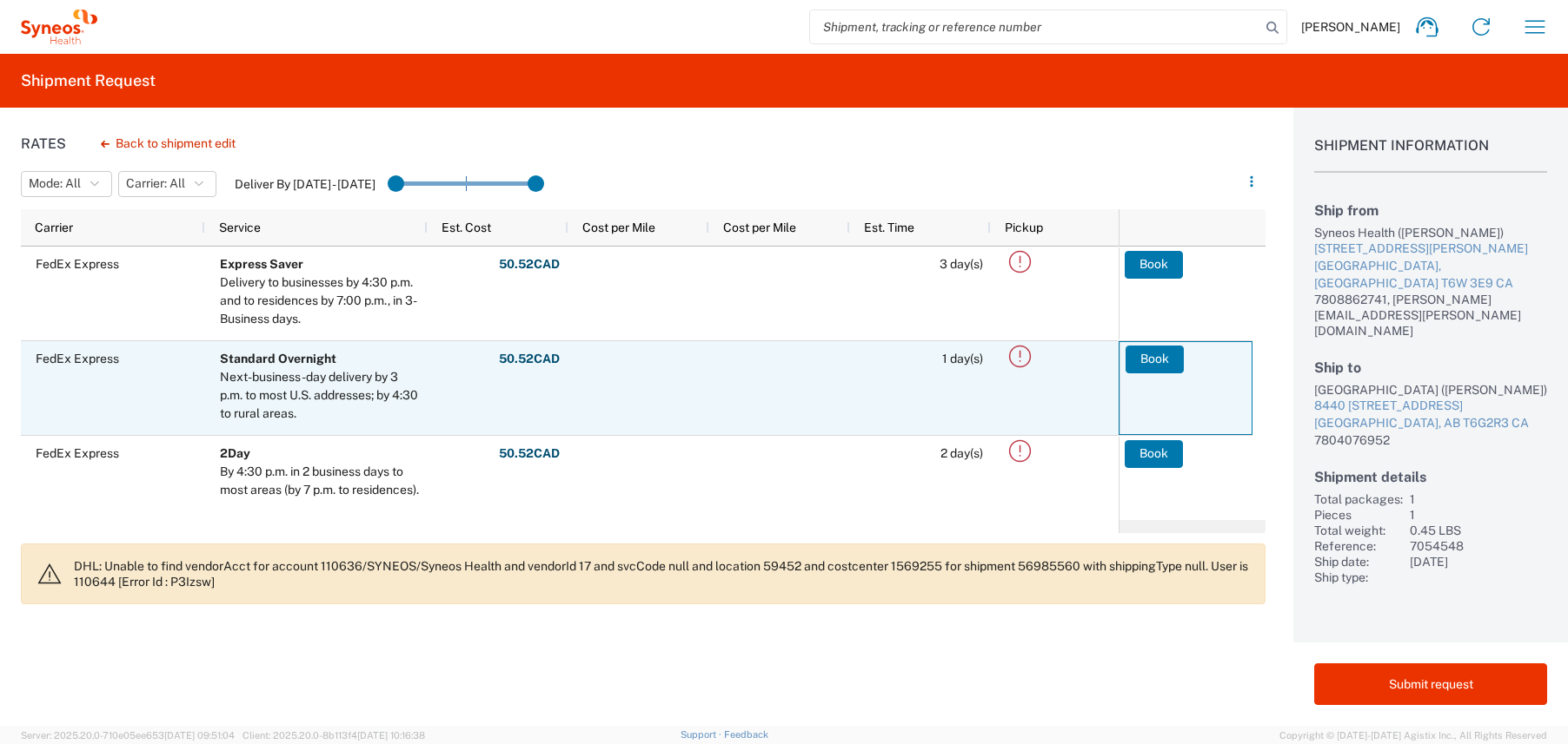
click at [1186, 352] on agx-ag-table-action-cell "Book" at bounding box center [1185, 388] width 132 height 92
click at [1128, 354] on button "Book" at bounding box center [1154, 359] width 58 height 28
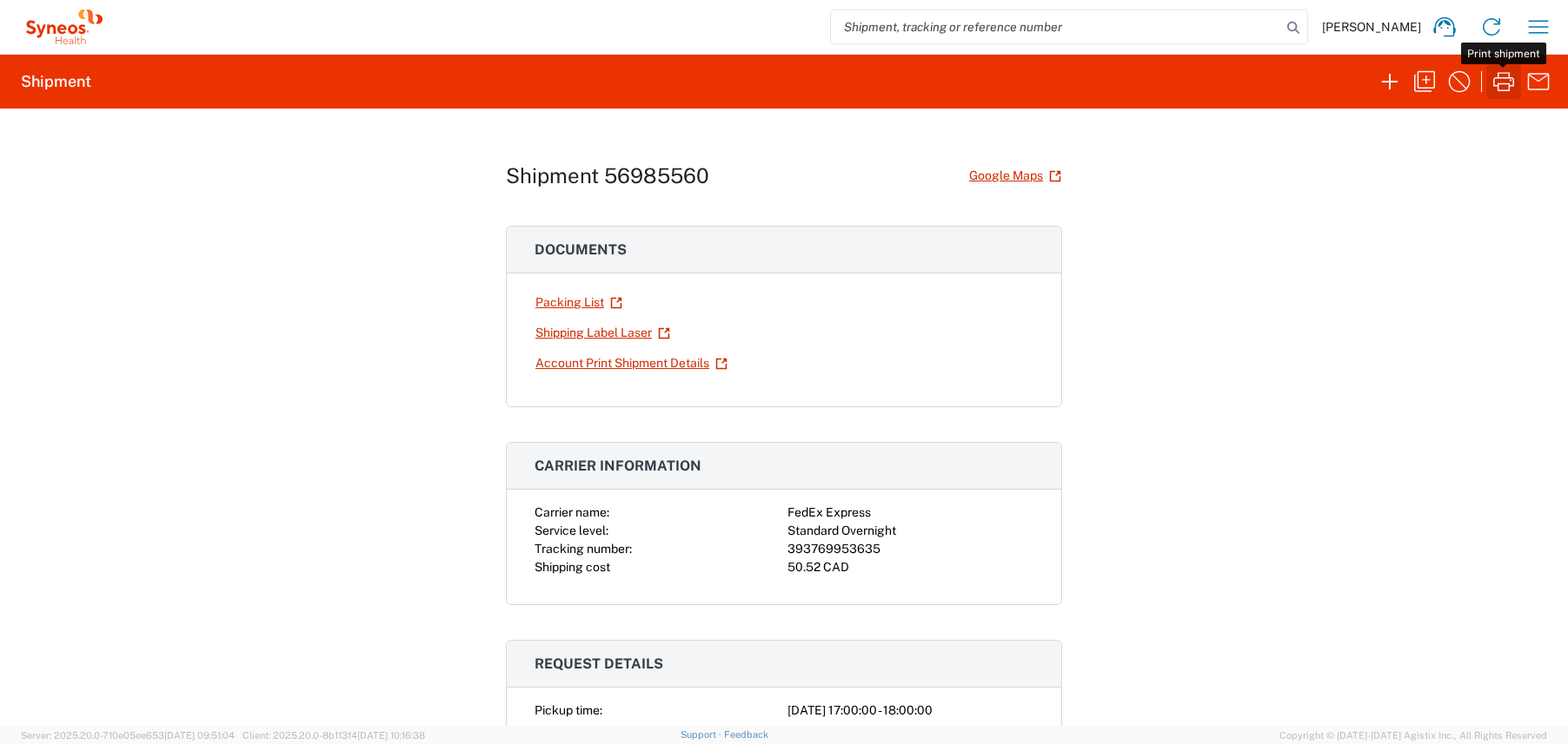
click at [1502, 87] on icon "button" at bounding box center [1503, 81] width 28 height 28
click at [1422, 86] on icon "button" at bounding box center [1424, 81] width 28 height 28
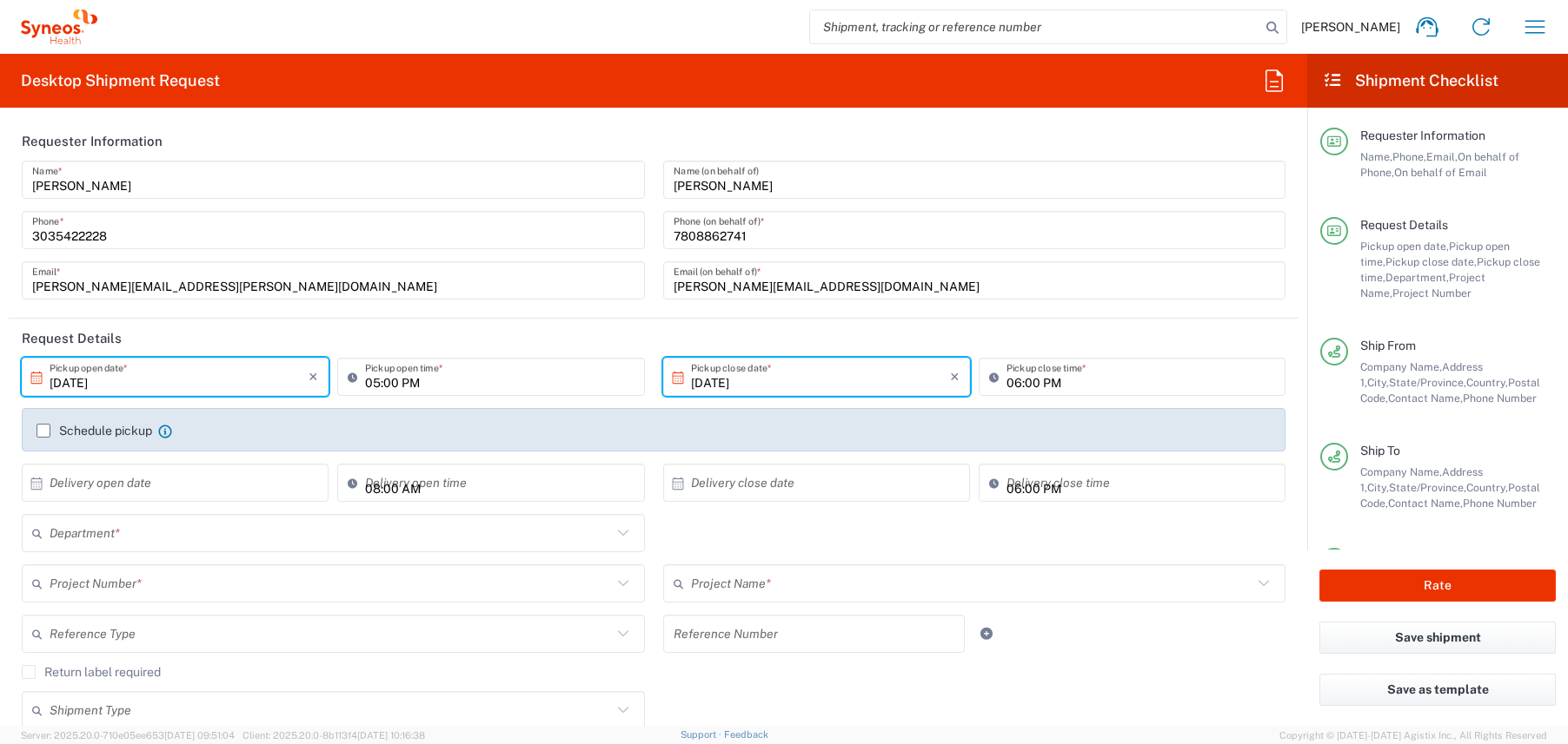
type input "[GEOGRAPHIC_DATA]"
type input "Envelope"
type input "[GEOGRAPHIC_DATA]"
type input "7054548"
type input "802-[DATE]-003"
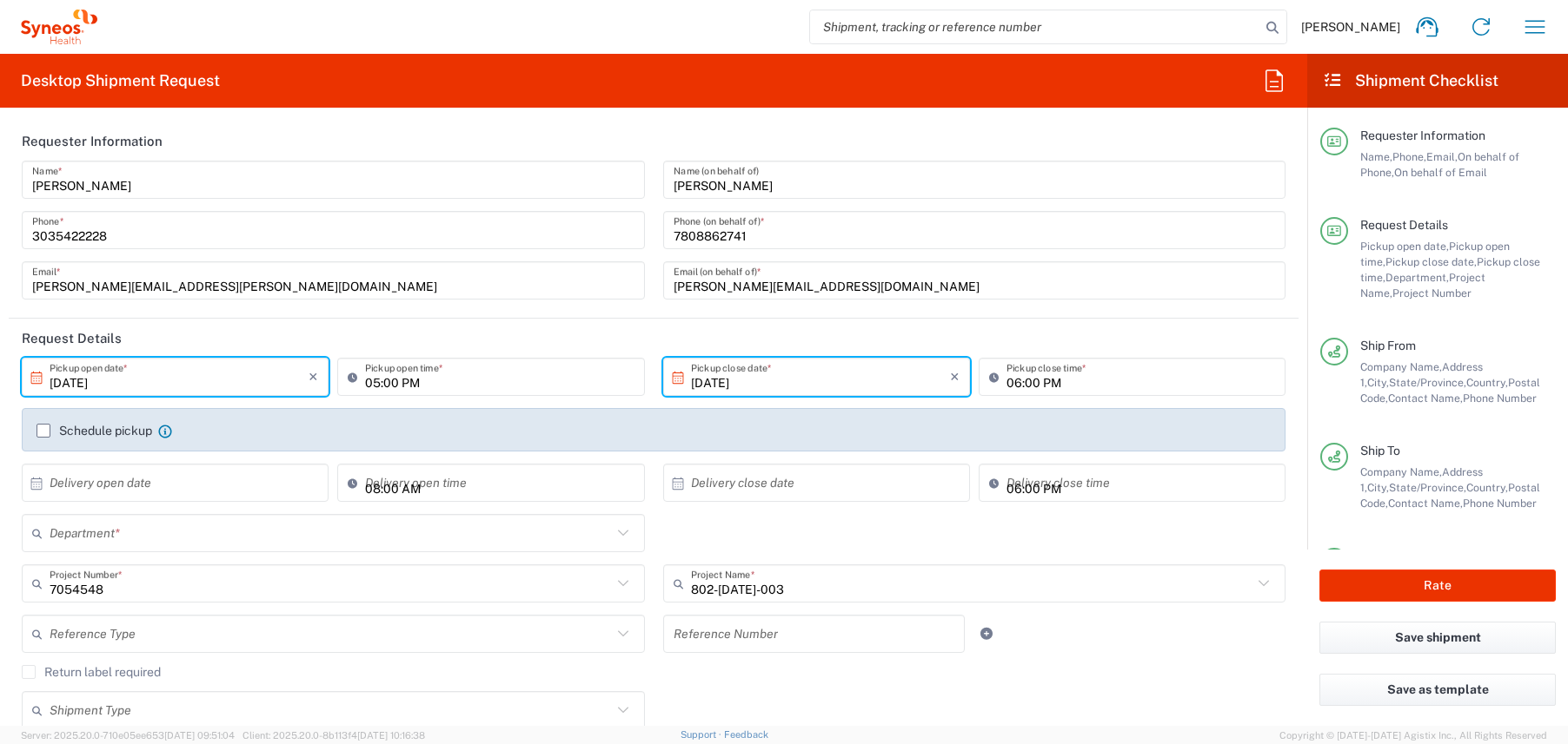
type input "3190"
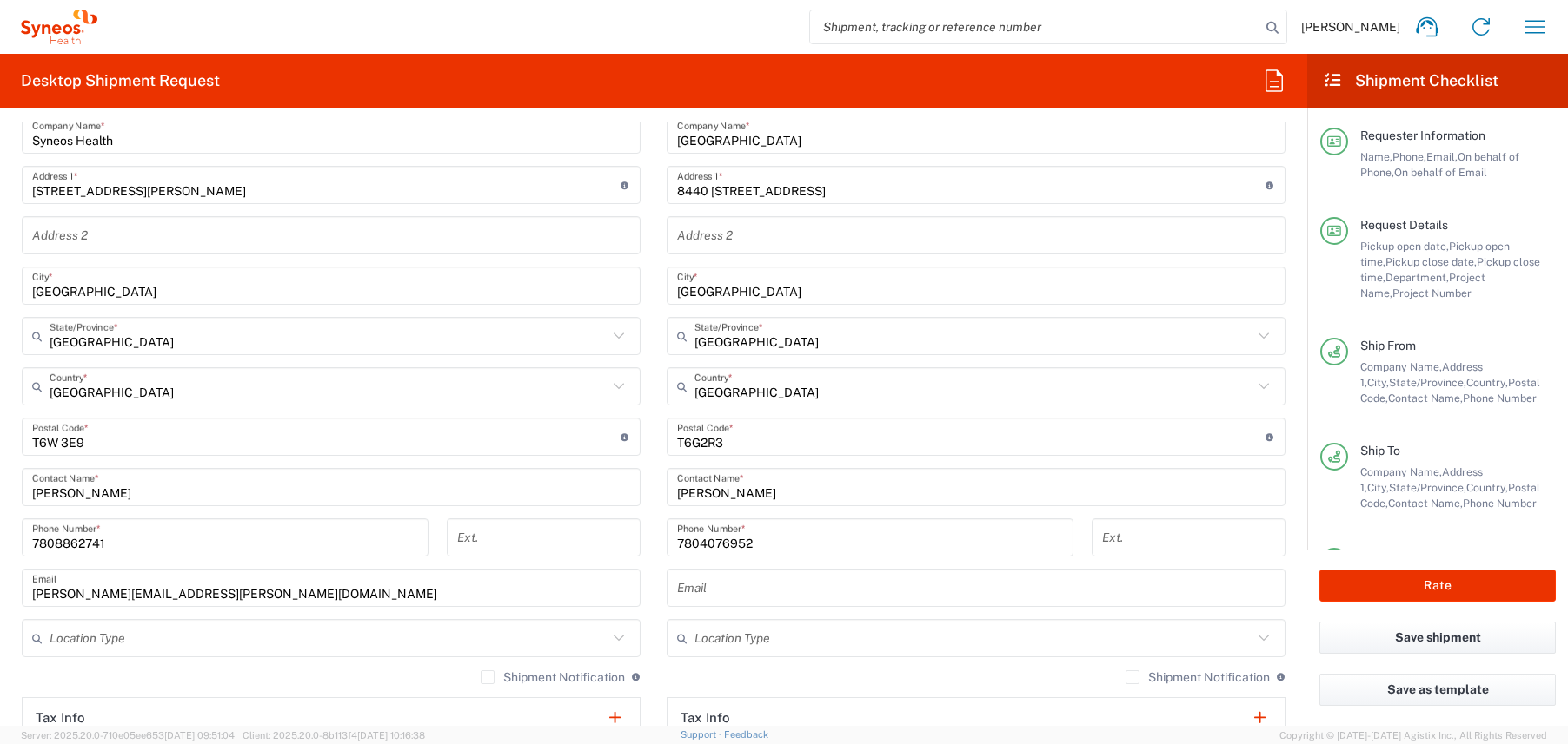
scroll to position [706, 0]
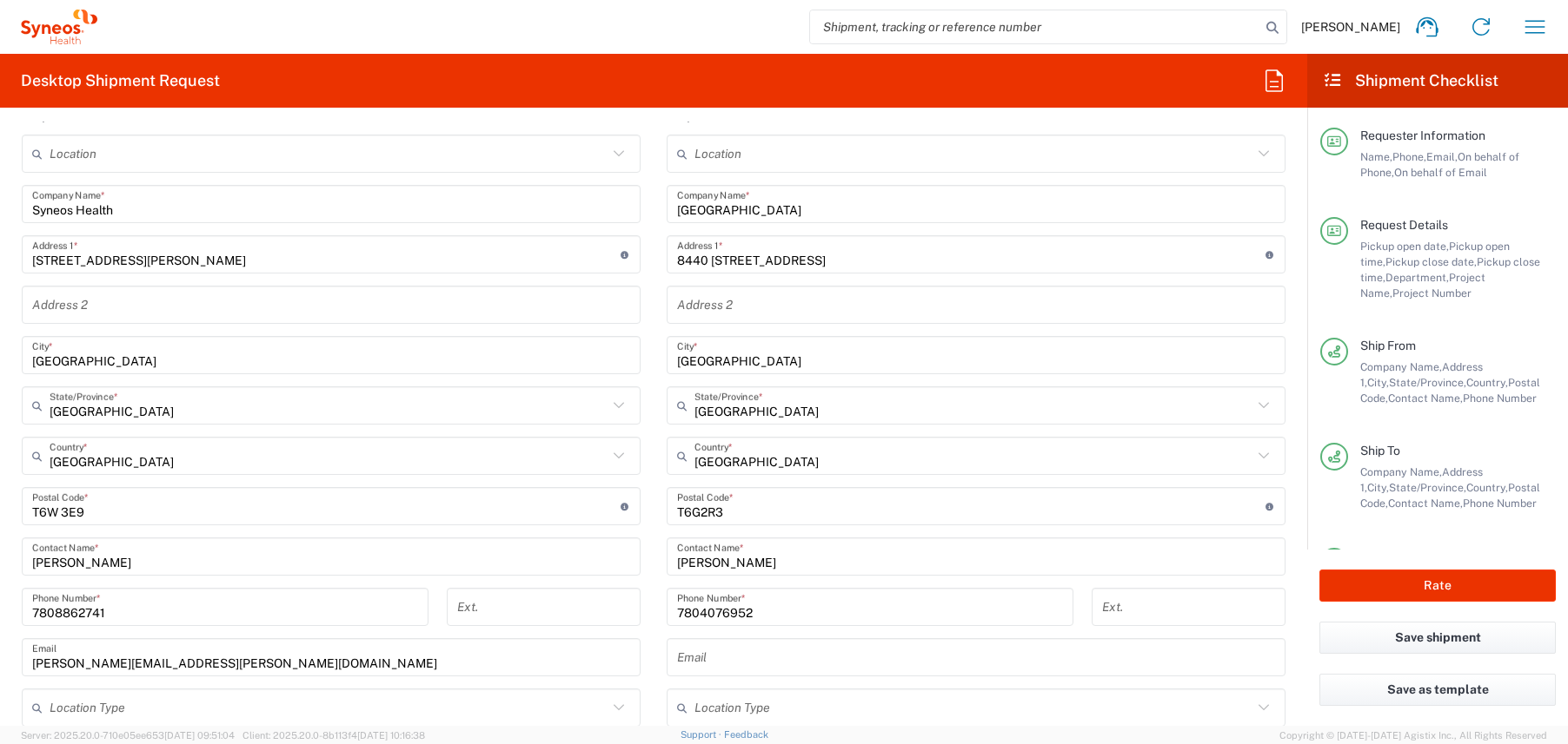
click at [739, 565] on input "[PERSON_NAME]" at bounding box center [976, 557] width 598 height 31
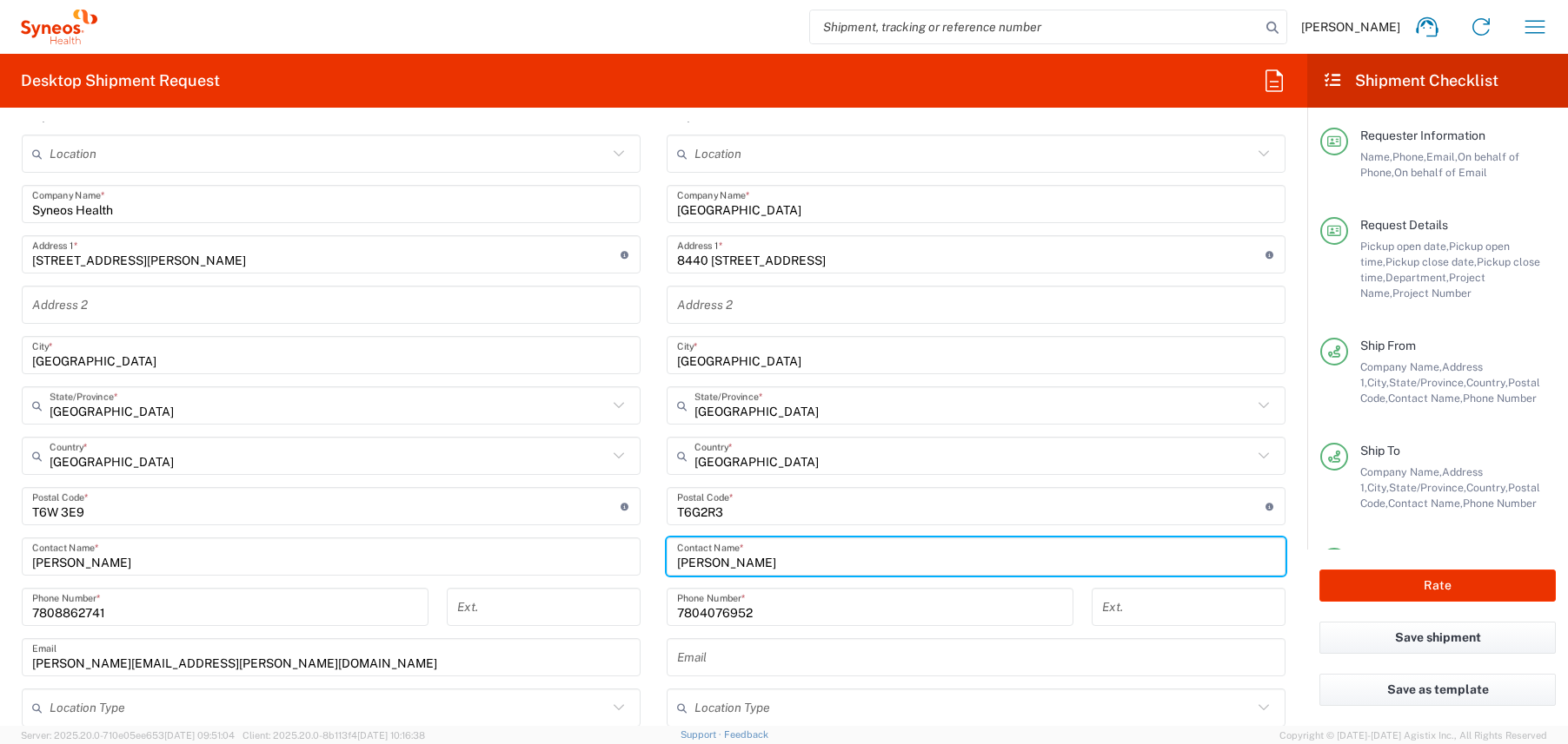
drag, startPoint x: 732, startPoint y: 563, endPoint x: 598, endPoint y: 561, distance: 134.0
click at [598, 561] on div "Ship From Location [PERSON_NAME] LLC-[GEOGRAPHIC_DATA] [GEOGRAPHIC_DATA] [GEOGR…" at bounding box center [654, 483] width 1290 height 775
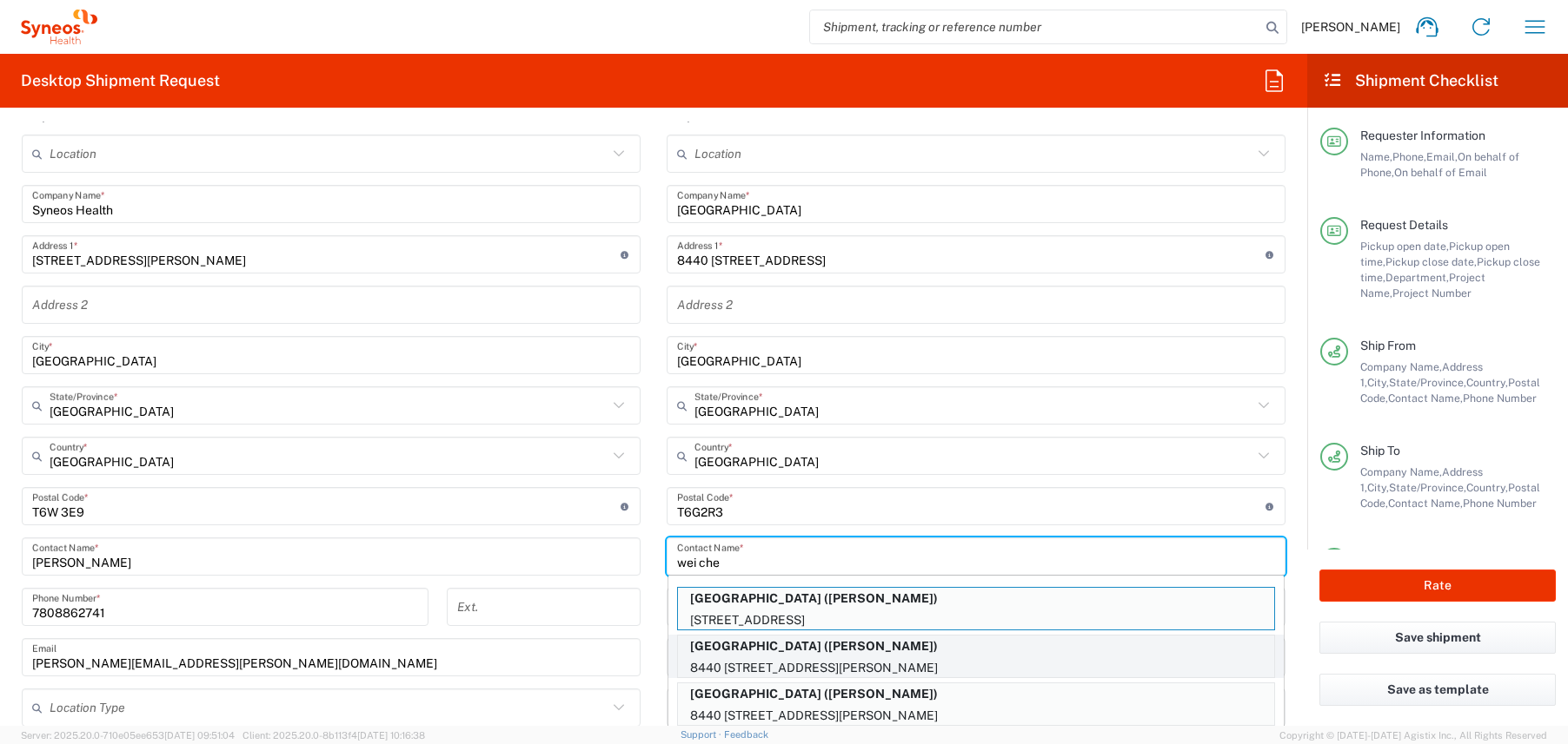
type input "wei che"
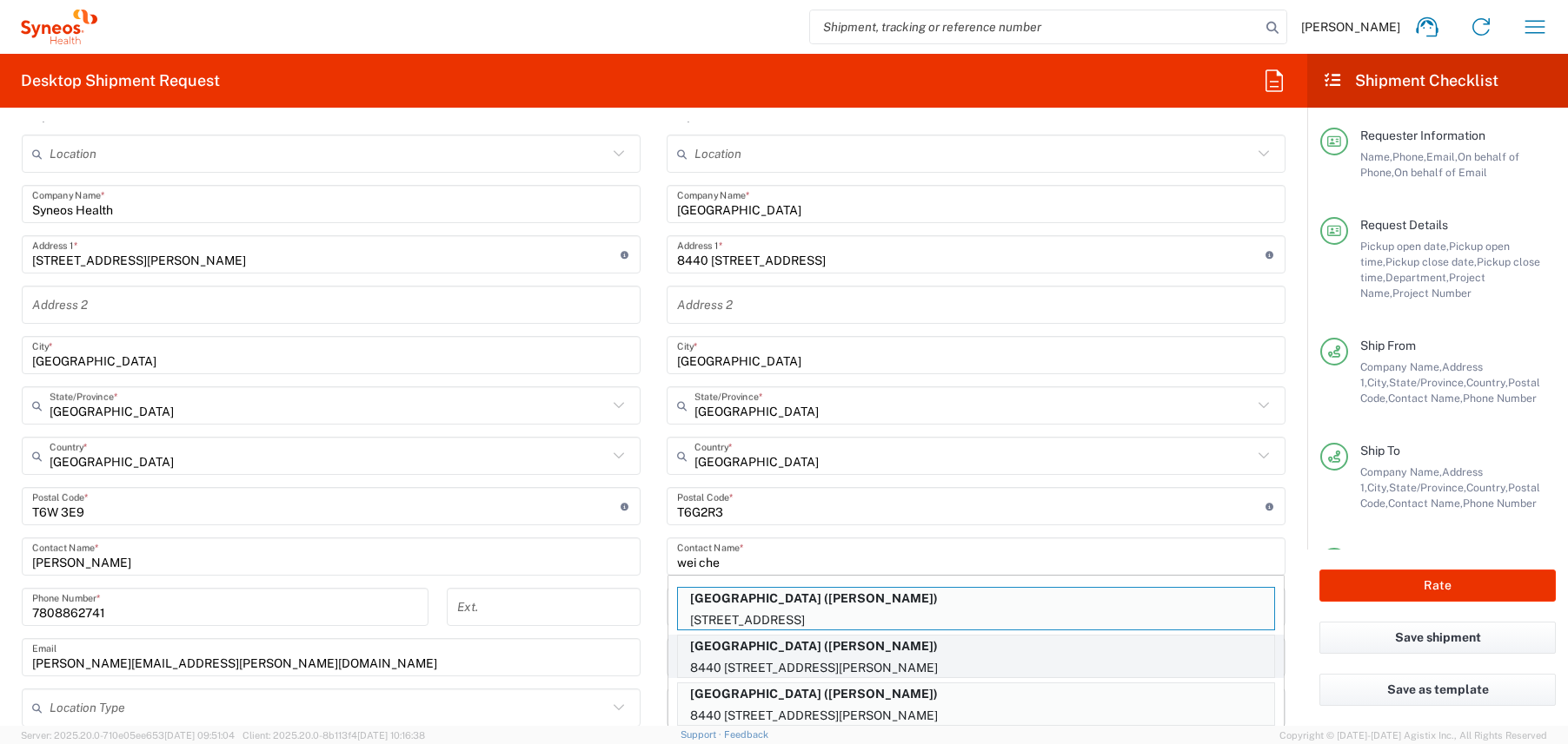
click at [876, 649] on p "[GEOGRAPHIC_DATA] ([PERSON_NAME])" at bounding box center [976, 646] width 596 height 22
type input "[PERSON_NAME] Health Sciences"
type input "T6G 2R3"
type input "[PERSON_NAME]"
type input "7804071306"
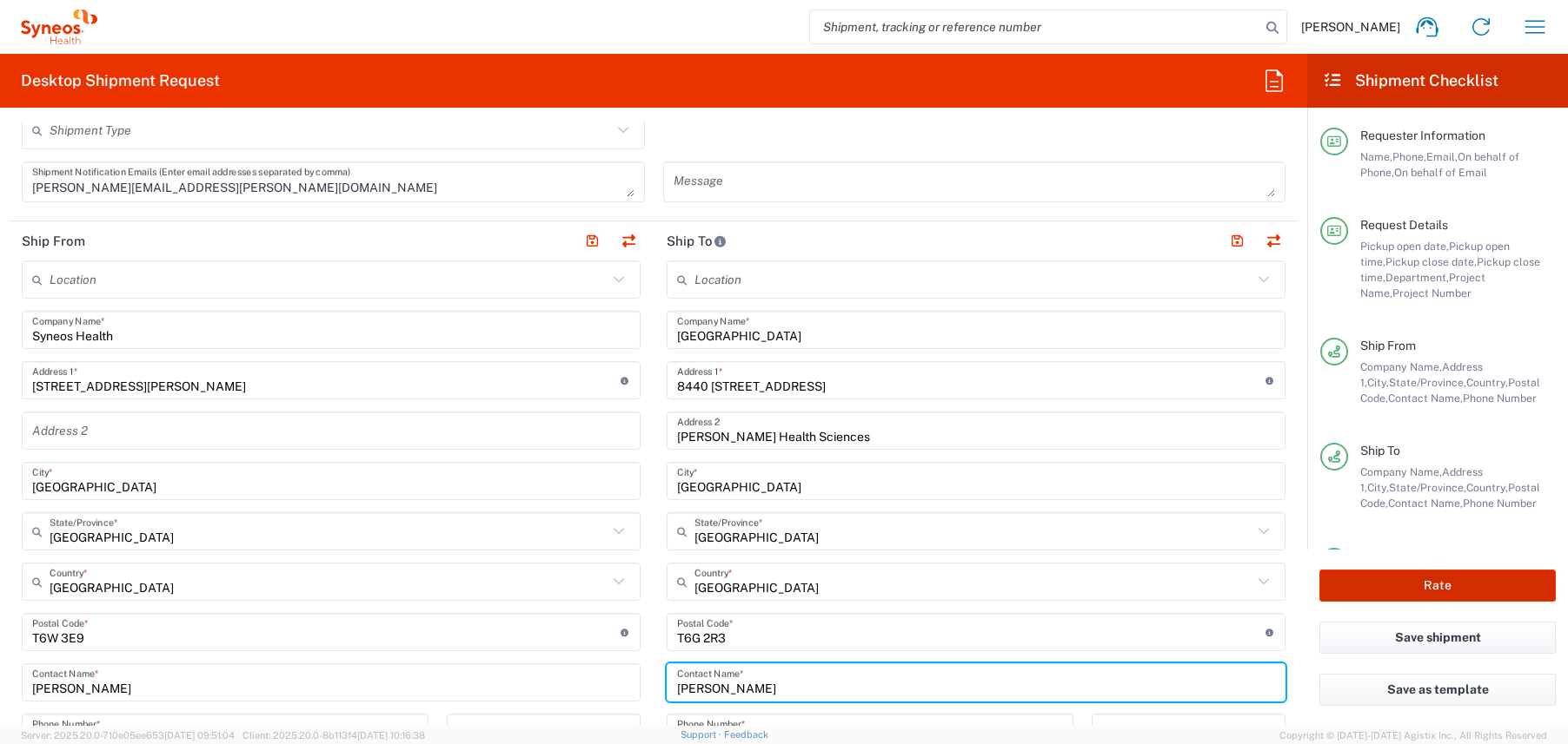
scroll to position [589, 0]
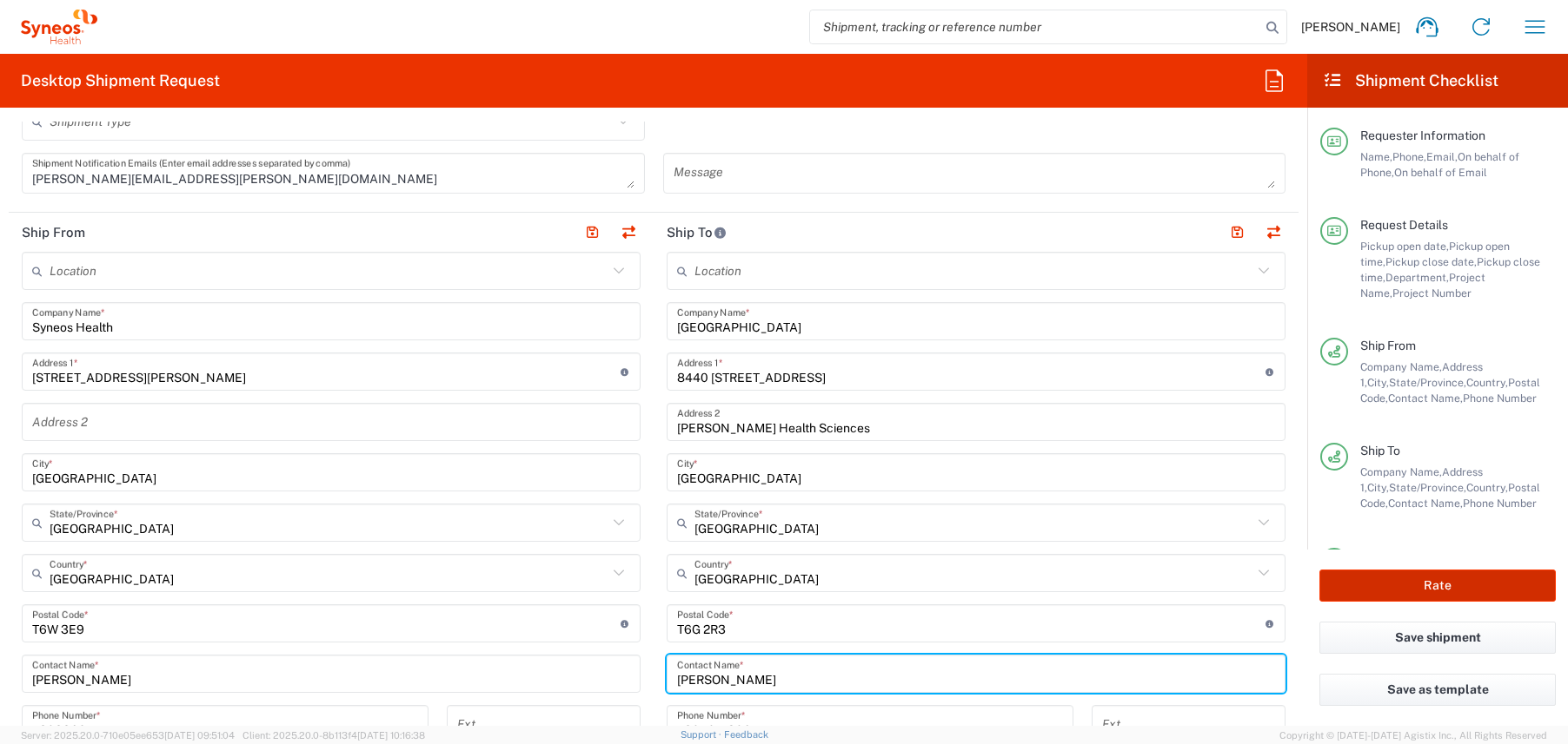
click at [1444, 577] on button "Rate" at bounding box center [1437, 586] width 236 height 32
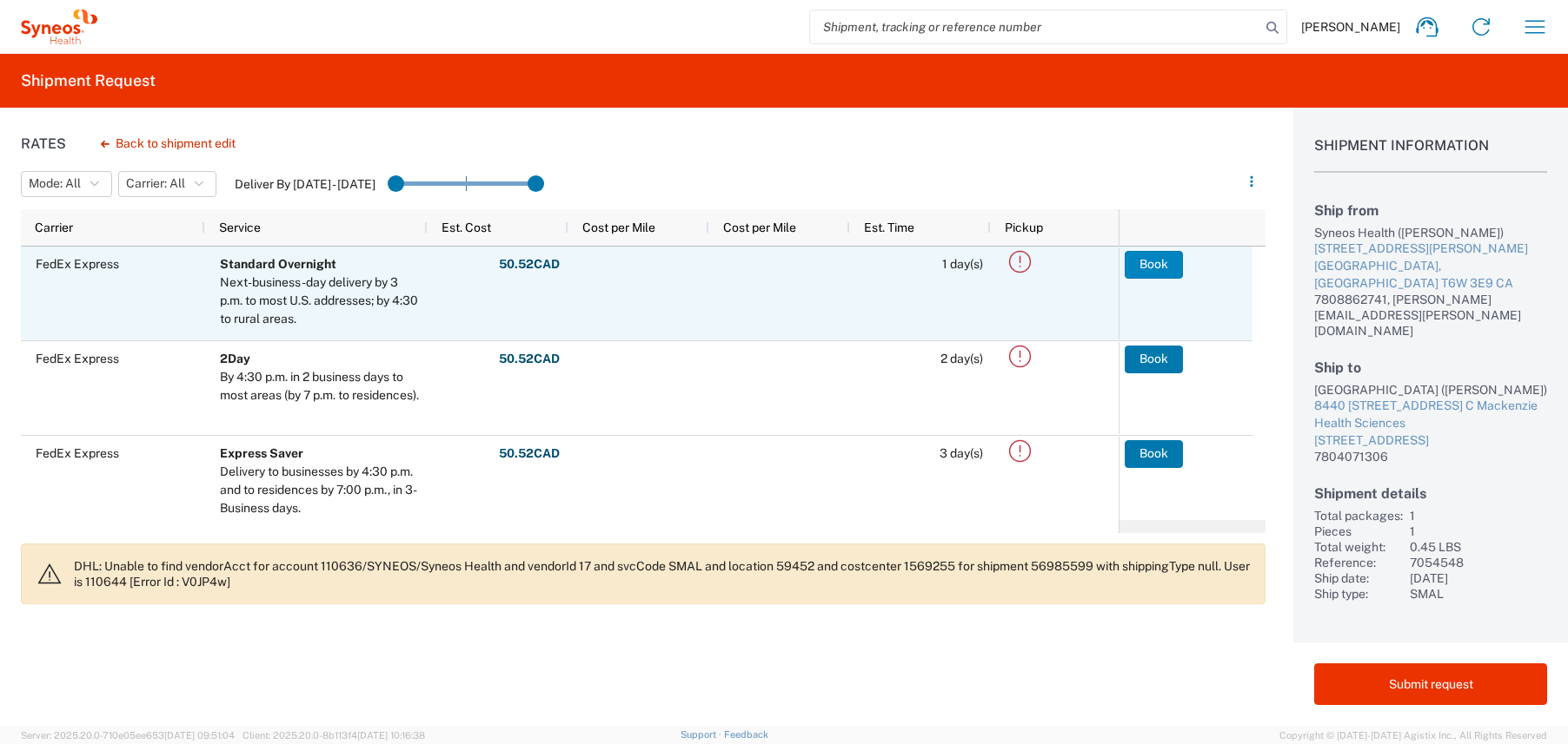
click at [1152, 267] on button "Book" at bounding box center [1153, 265] width 58 height 28
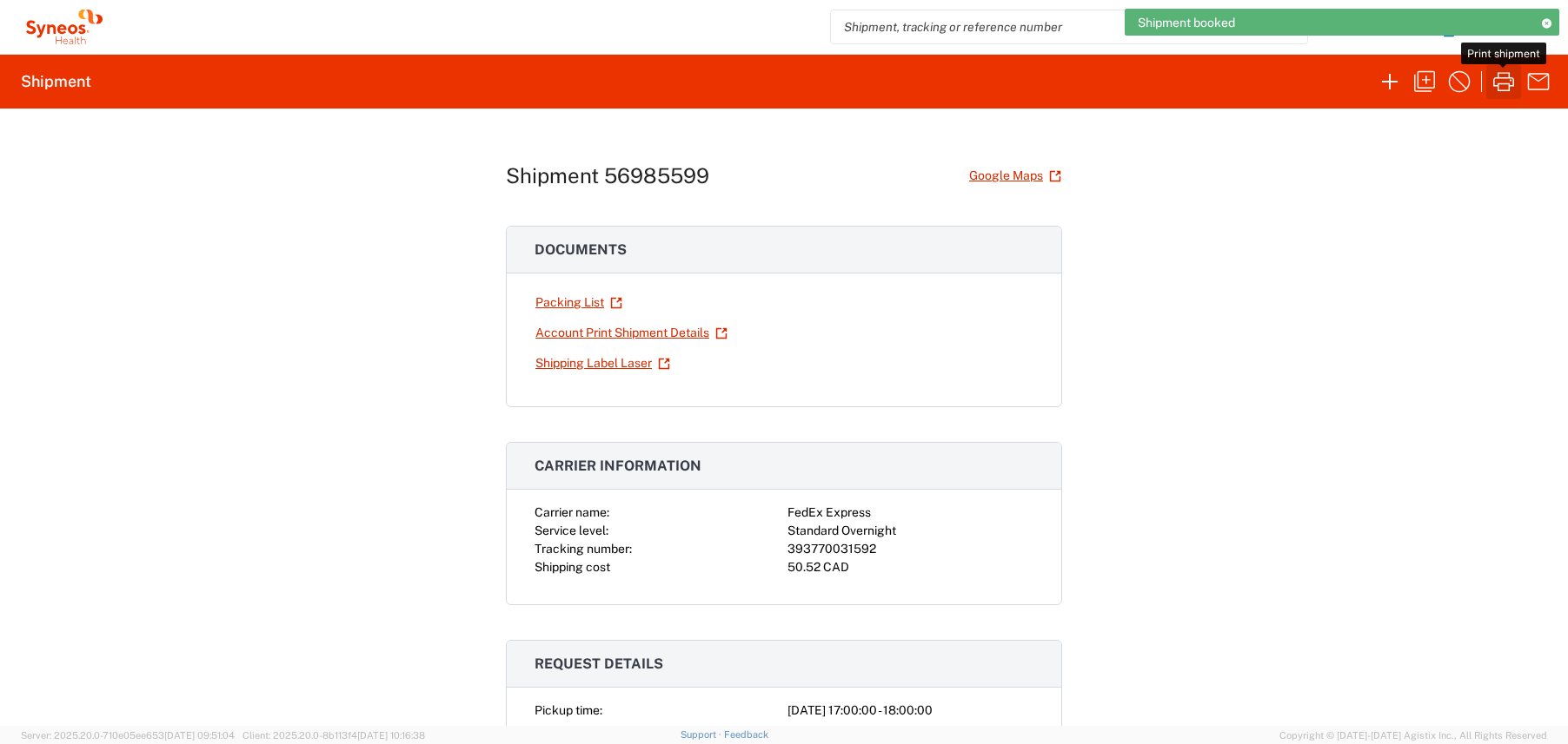
click at [1506, 88] on icon "button" at bounding box center [1503, 81] width 28 height 28
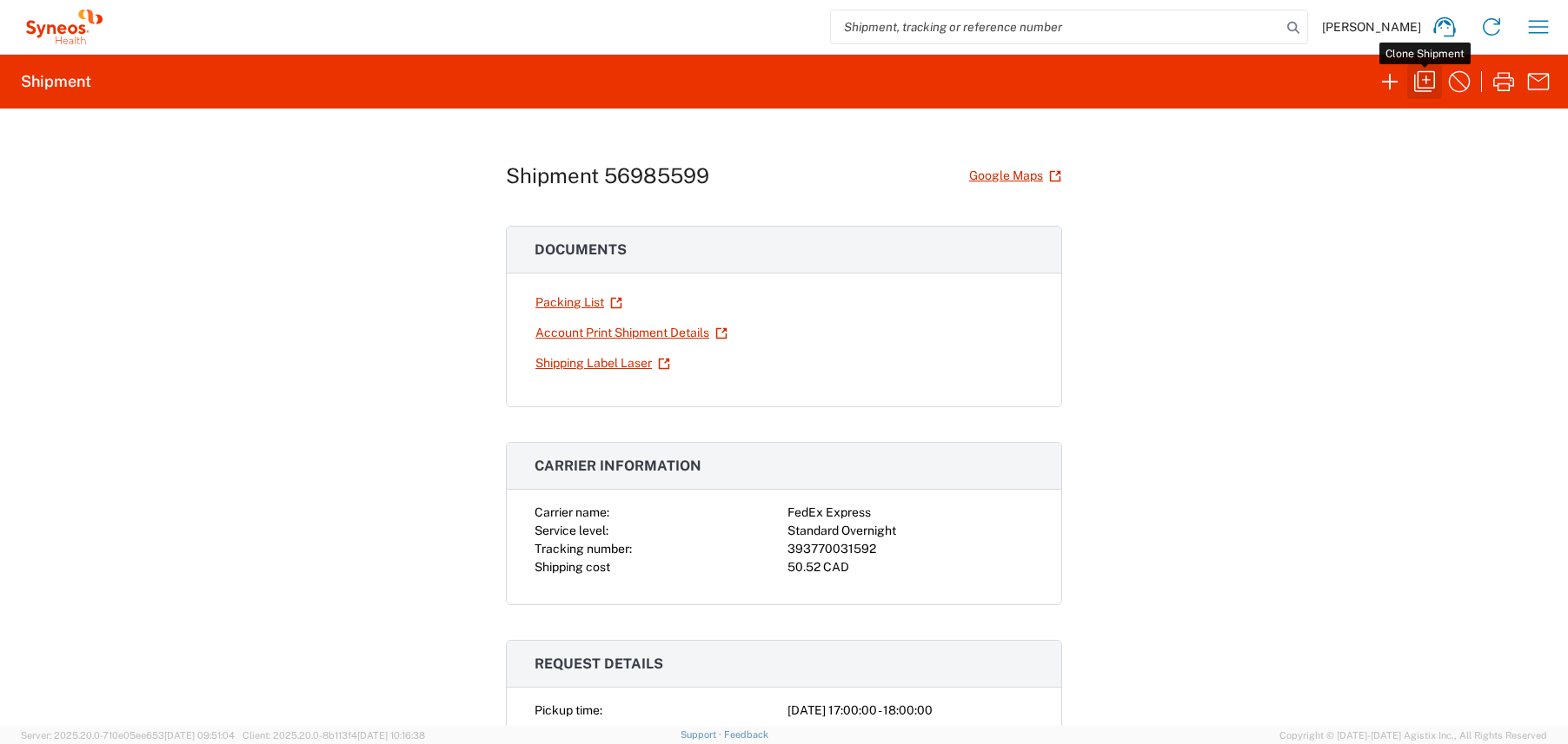
click at [1431, 87] on icon "button" at bounding box center [1423, 81] width 21 height 21
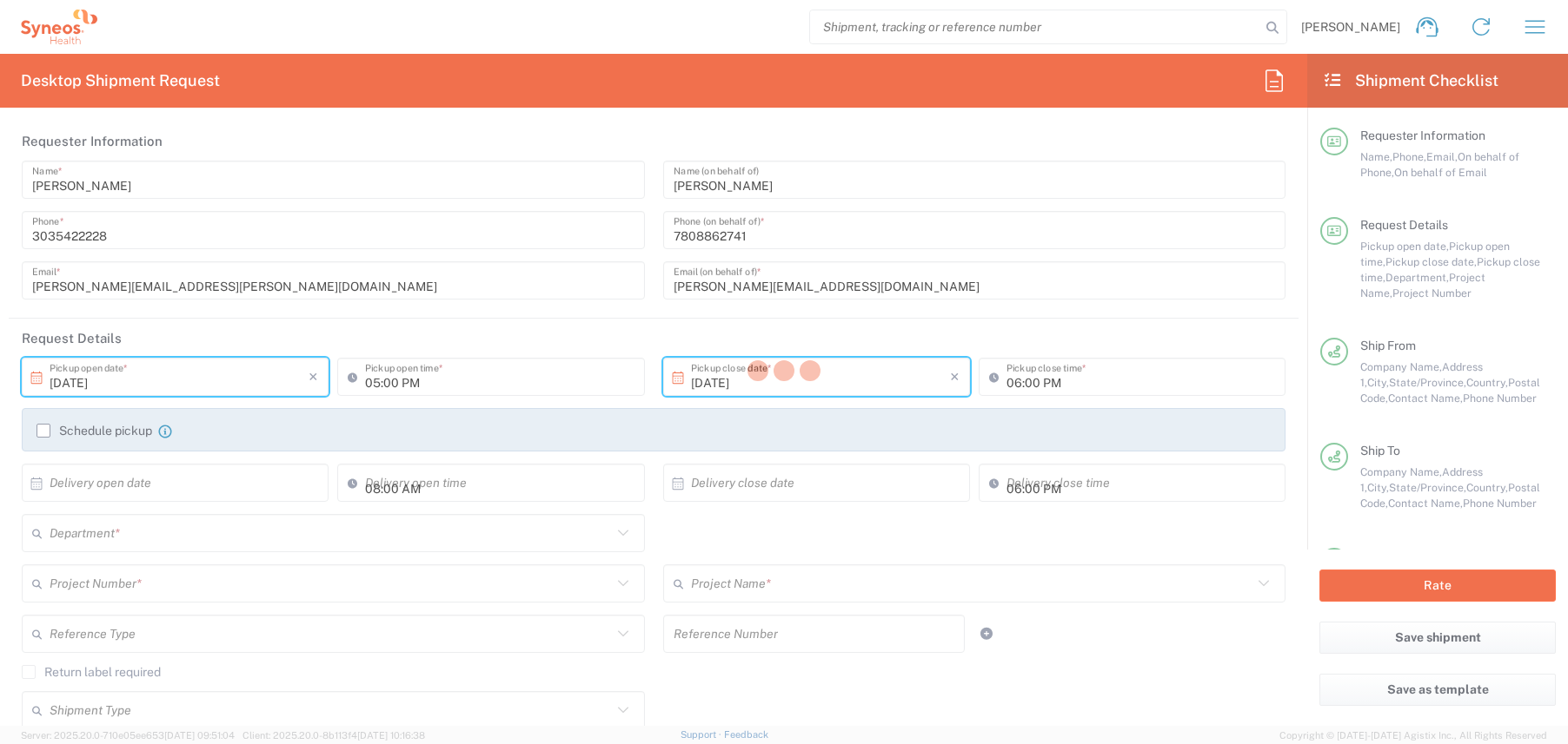
type input "[GEOGRAPHIC_DATA]"
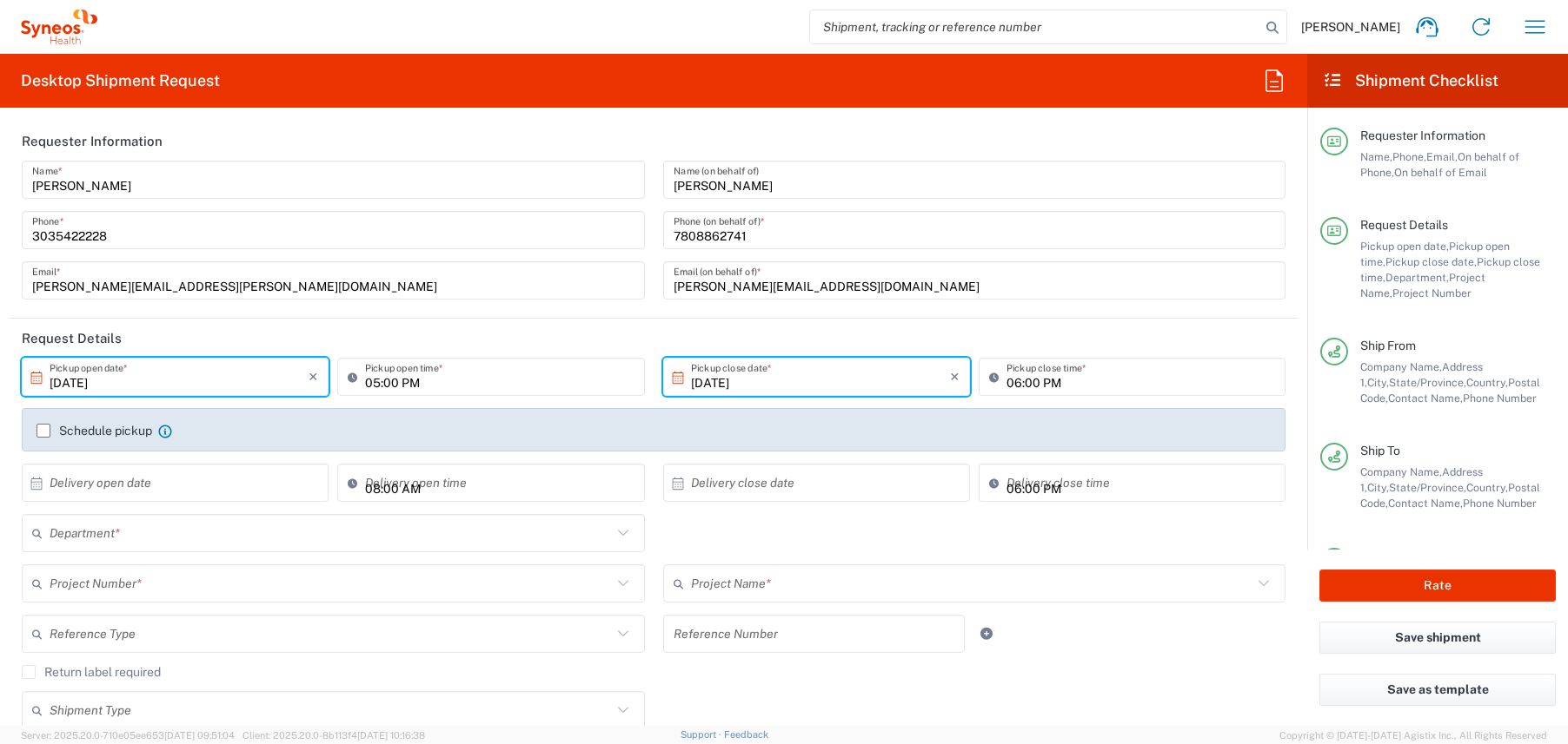
type input "Envelope"
type input "7054548"
type input "[GEOGRAPHIC_DATA]"
type input "3190"
type input "802-[DATE]-003"
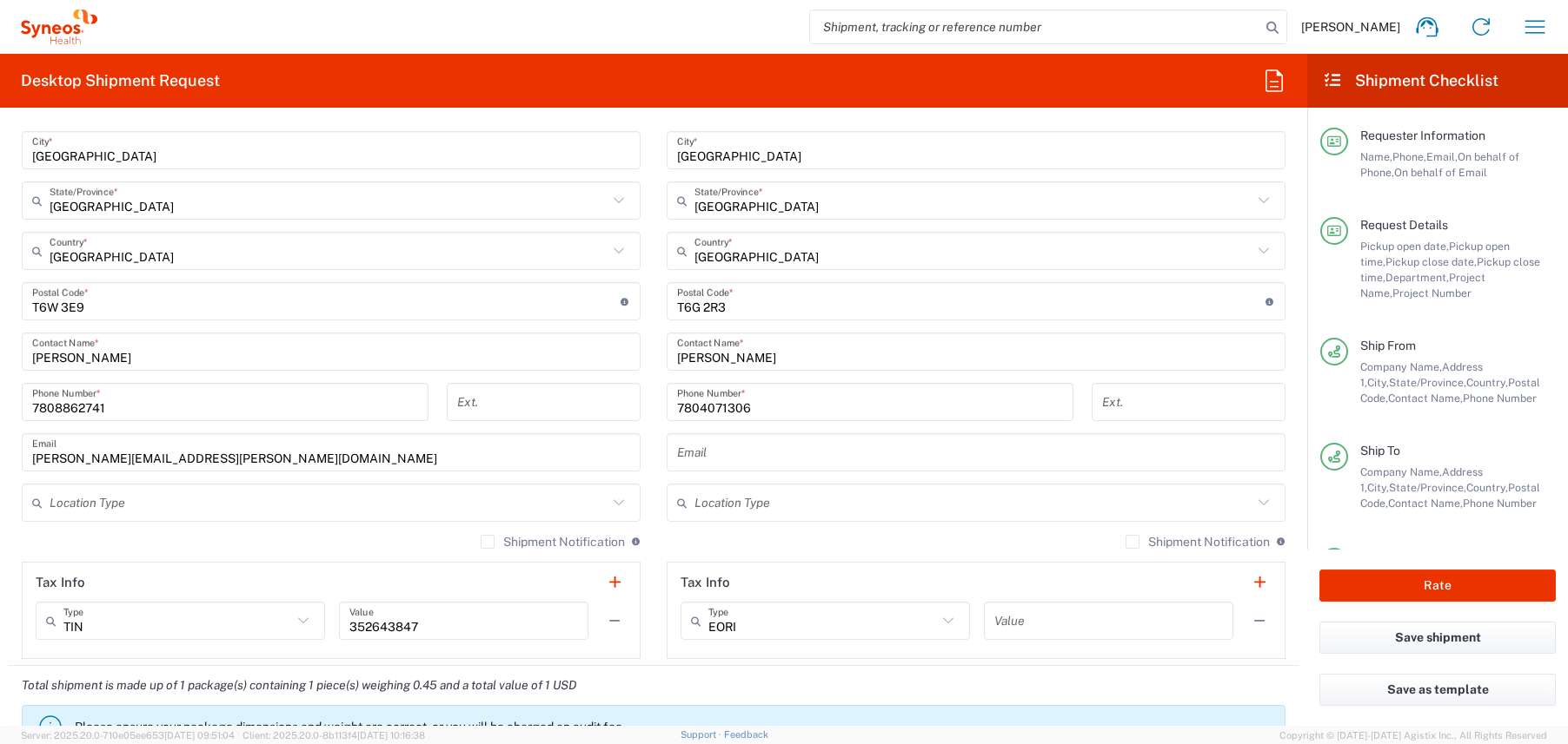
scroll to position [921, 0]
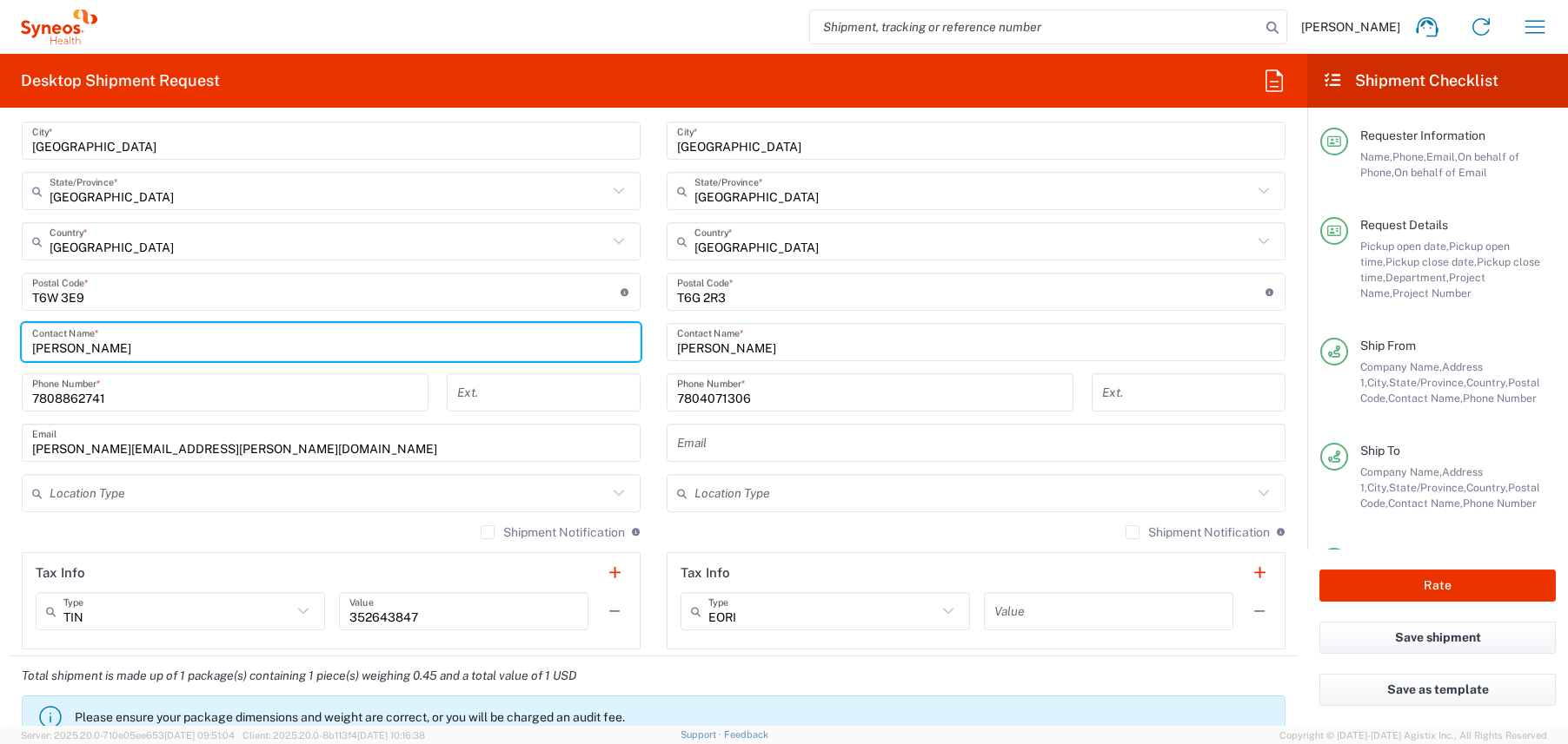
drag, startPoint x: 145, startPoint y: 349, endPoint x: -44, endPoint y: 343, distance: 189.1
click at [0, 343] on html "[PERSON_NAME] Home Shipment estimator Shipment tracking Desktop shipment reques…" at bounding box center [784, 372] width 1568 height 744
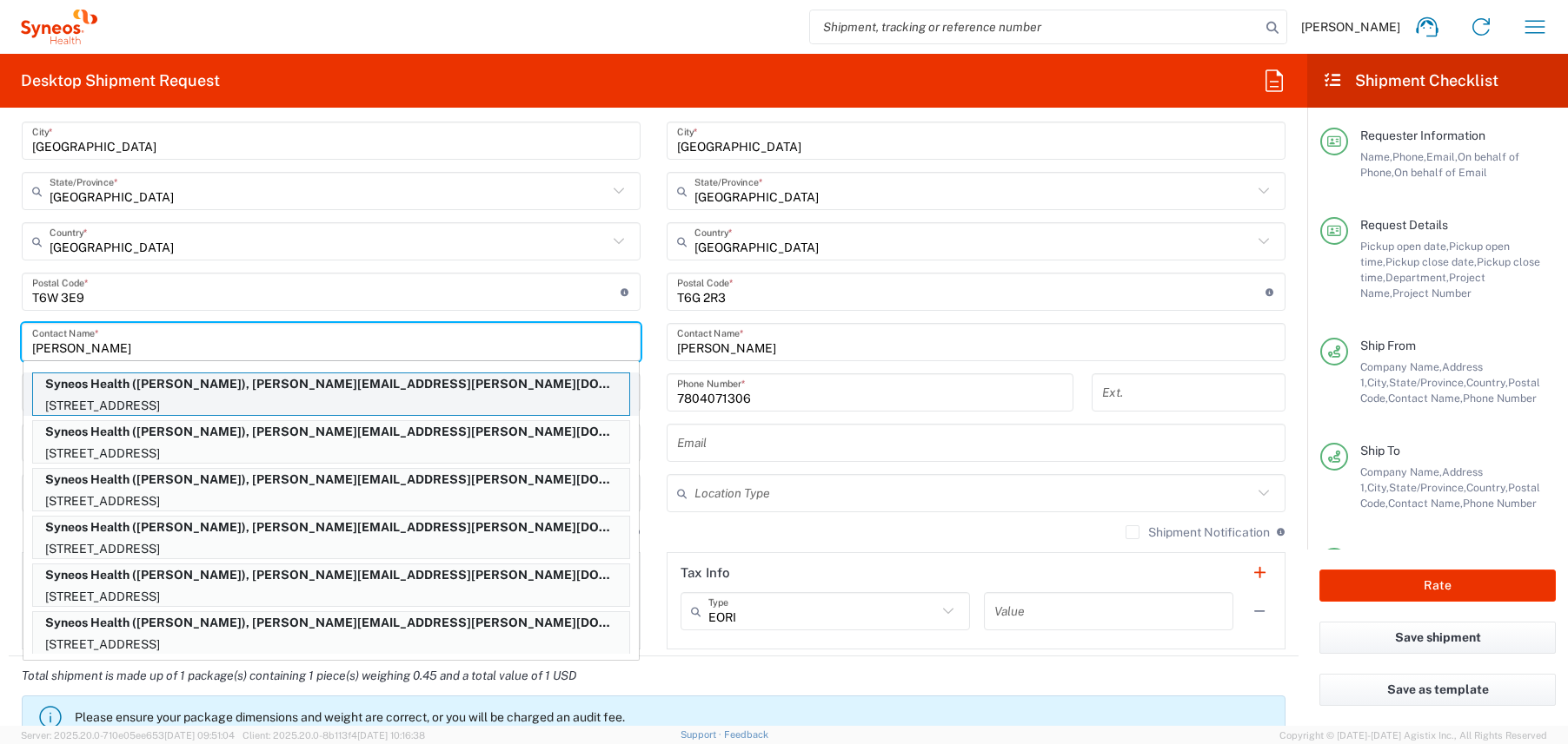
type input "[PERSON_NAME]"
click at [242, 398] on p "[STREET_ADDRESS]" at bounding box center [331, 406] width 596 height 22
type input "[STREET_ADDRESS]"
type input "APT 610"
type input "[GEOGRAPHIC_DATA][PERSON_NAME]"
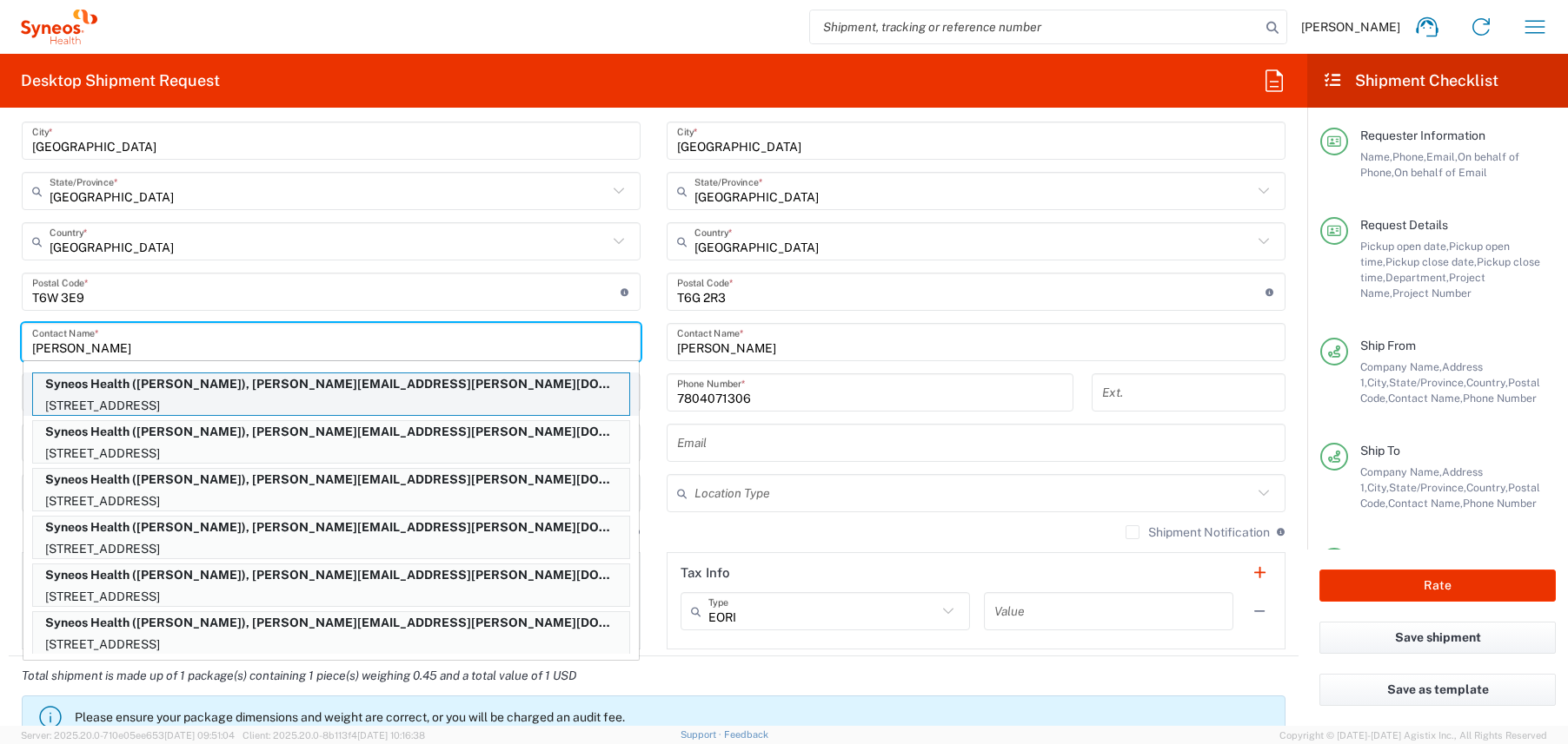
type input "[GEOGRAPHIC_DATA]"
type input "90401"
type input "[PERSON_NAME]"
type input "7609949632"
type input "Delivery Duty Paid"
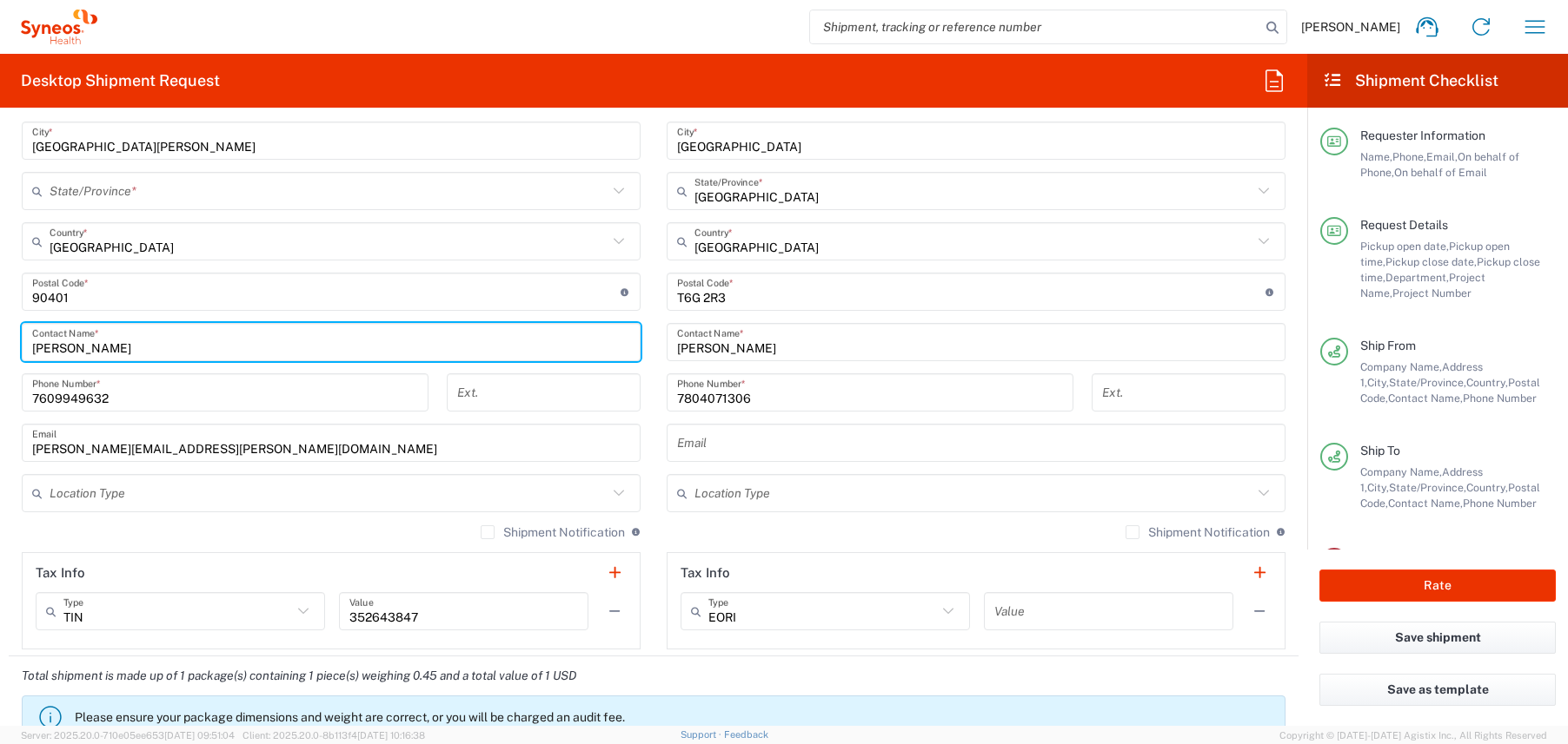
type input "[US_STATE]"
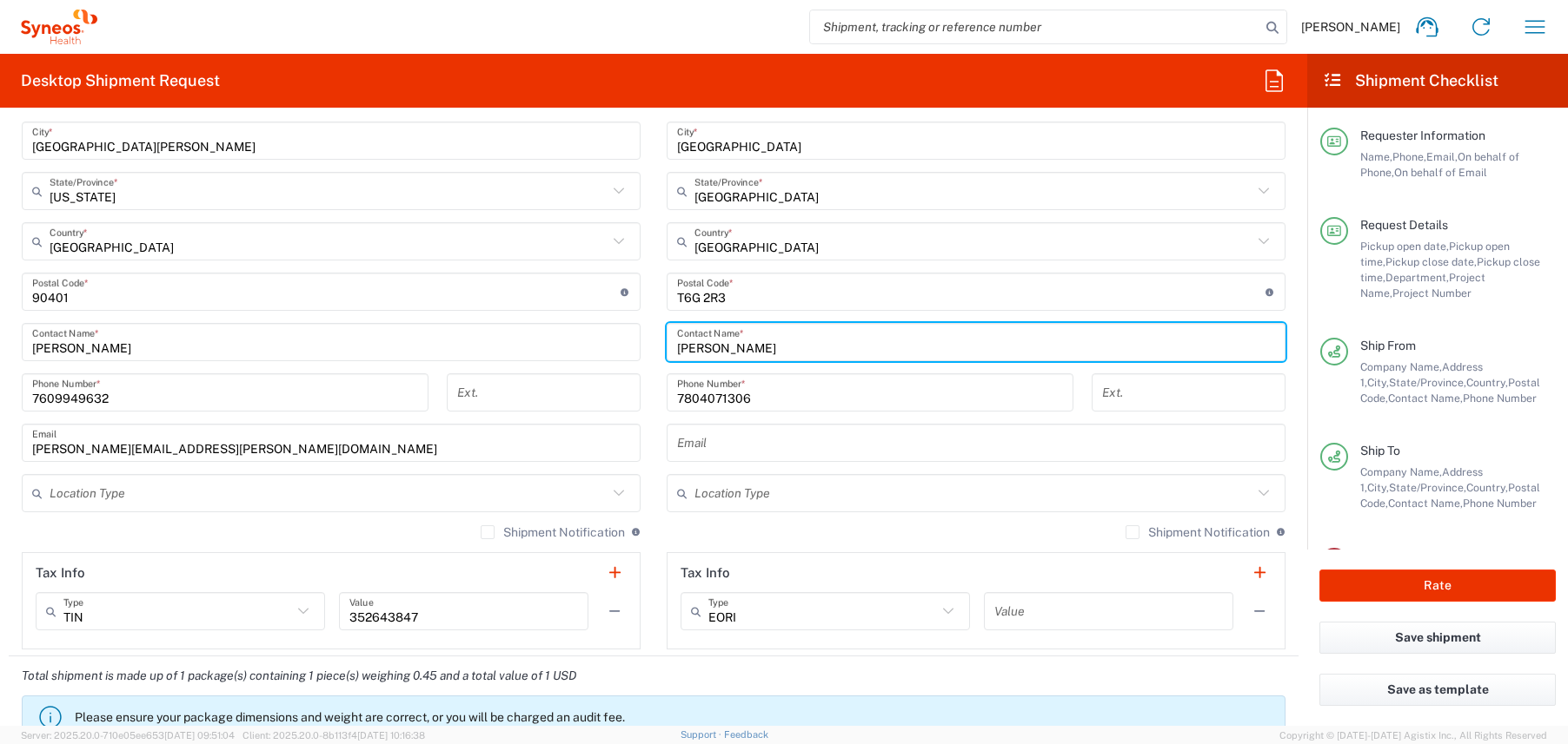
drag, startPoint x: 764, startPoint y: 352, endPoint x: 598, endPoint y: 354, distance: 166.0
click at [598, 354] on div "Ship From Location [PERSON_NAME] LLC-[GEOGRAPHIC_DATA] [GEOGRAPHIC_DATA] [GEOGR…" at bounding box center [654, 268] width 1290 height 775
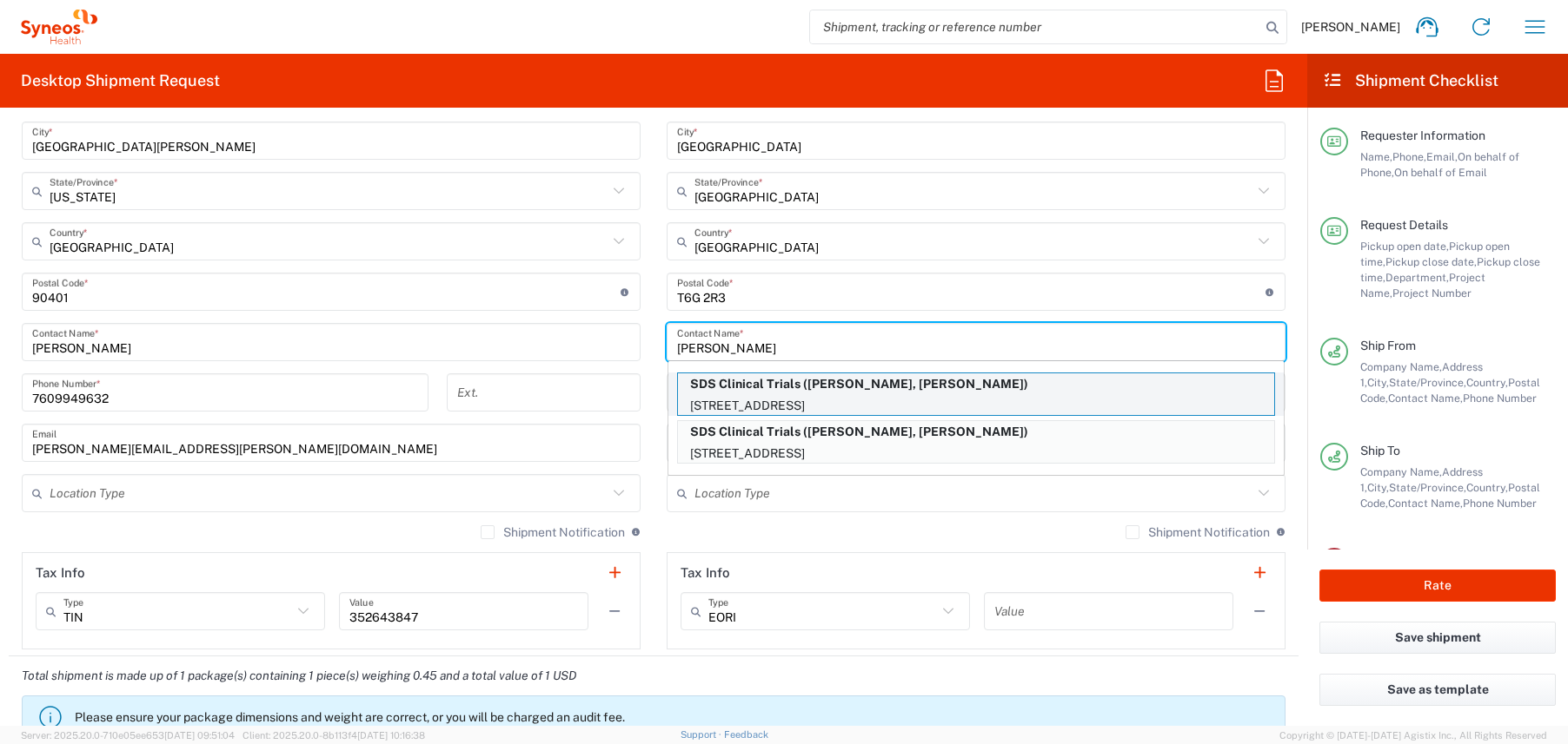
type input "[PERSON_NAME]"
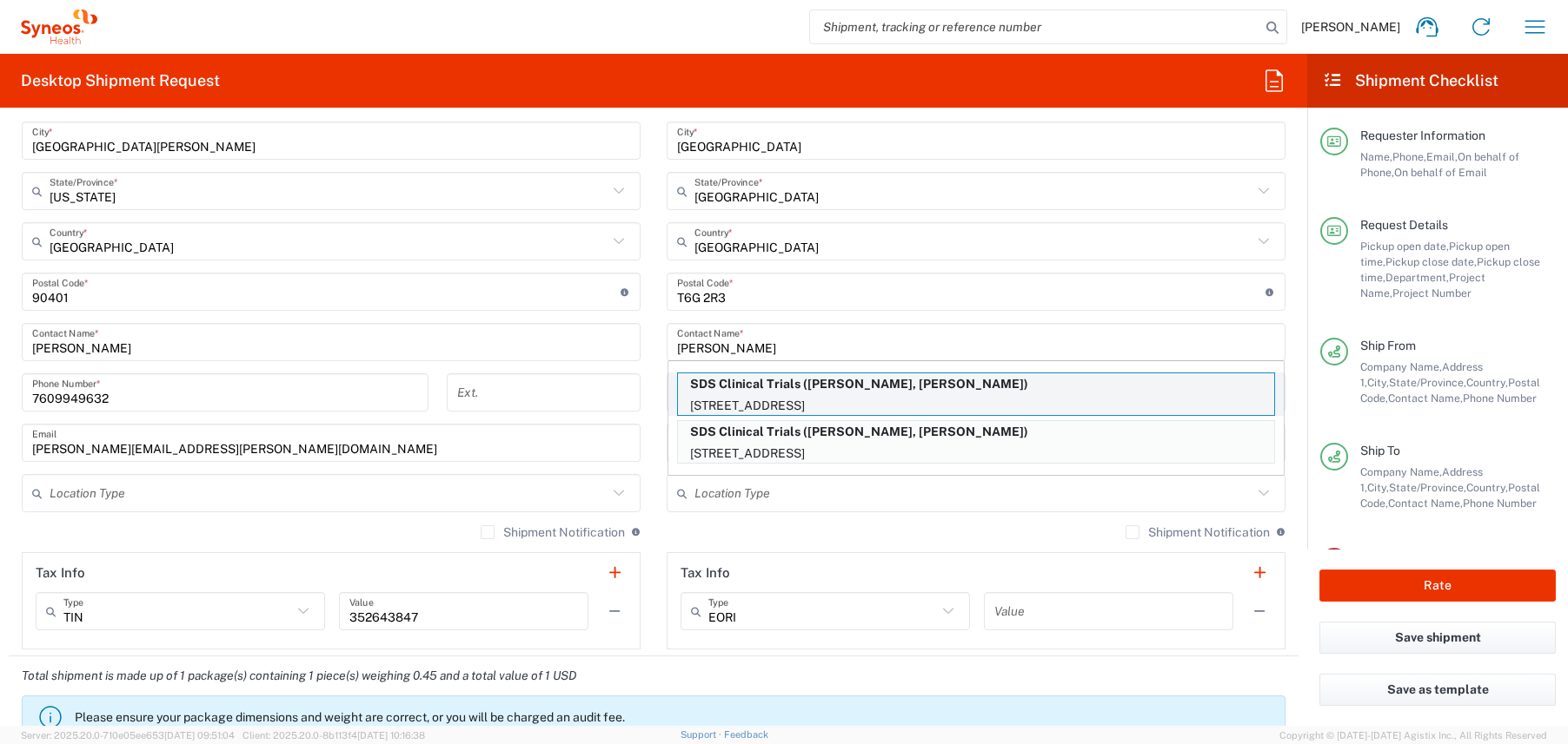
click at [877, 395] on p "[STREET_ADDRESS]" at bounding box center [976, 406] width 596 height 22
type input "SDS Clinical Trials"
type input "[STREET_ADDRESS]"
type input "Suite 101"
type input "Santa [PERSON_NAME]"
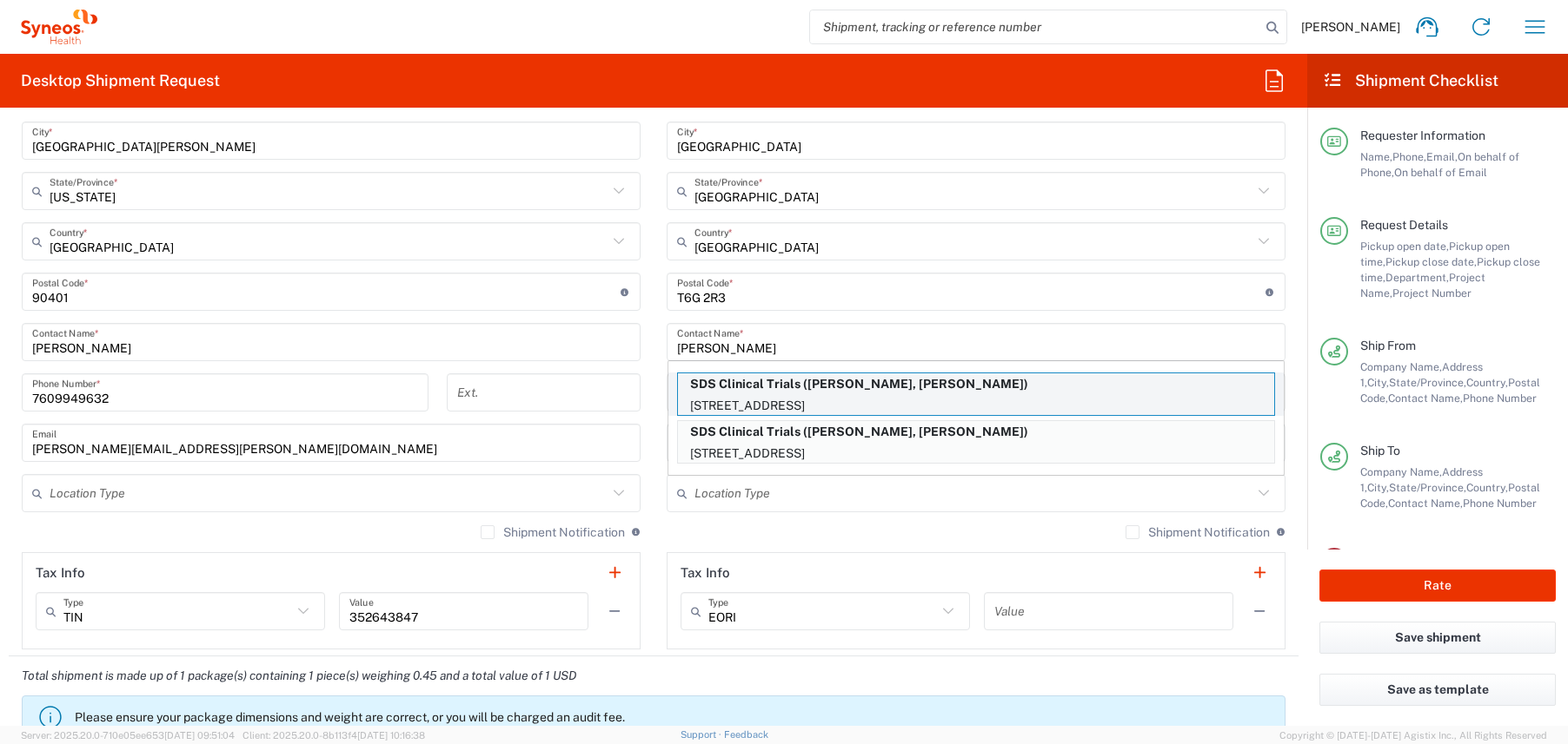
type input "[GEOGRAPHIC_DATA]"
type input "92705"
type input "[PERSON_NAME], [PERSON_NAME]"
type input "[PHONE_NUMBER]"
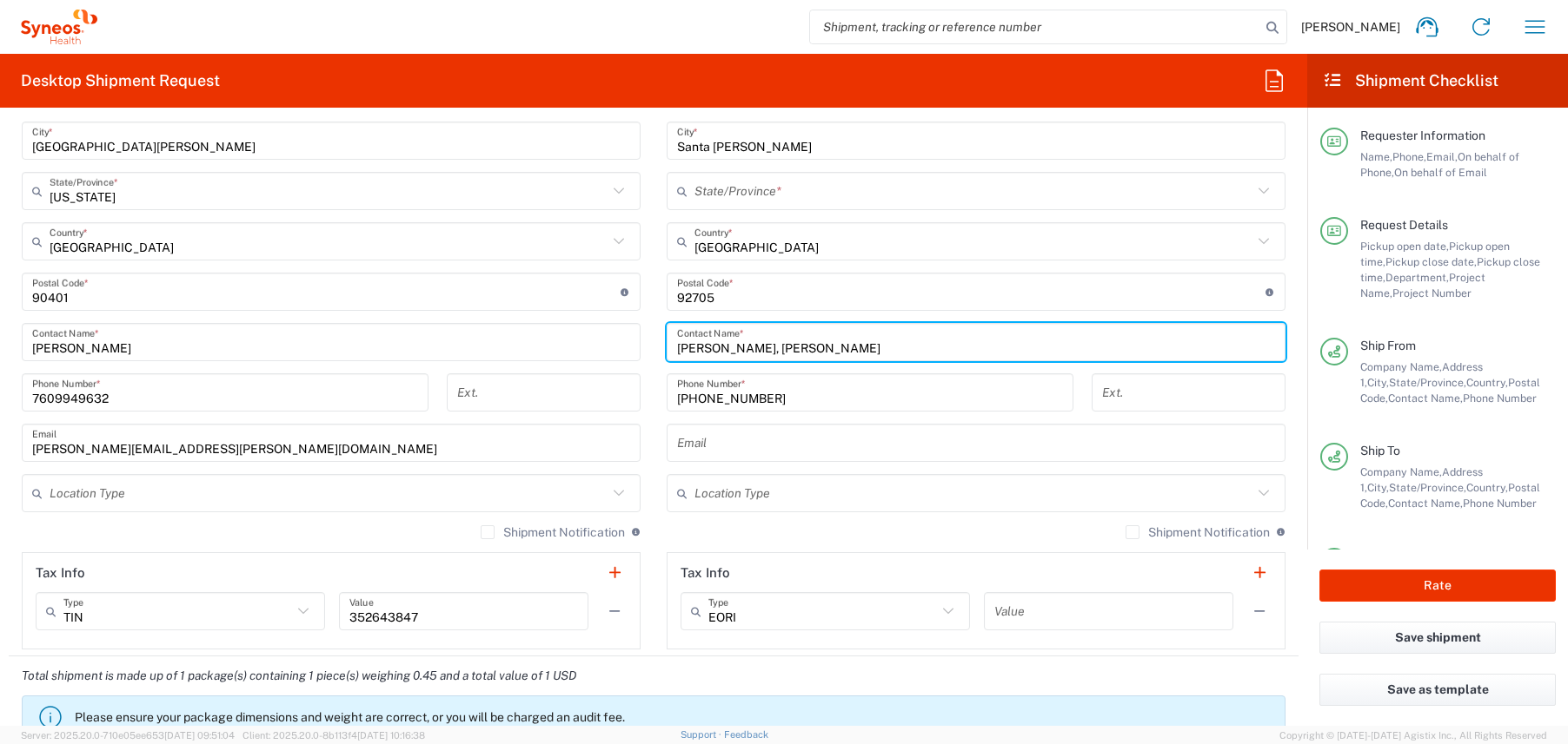
type input "[US_STATE]"
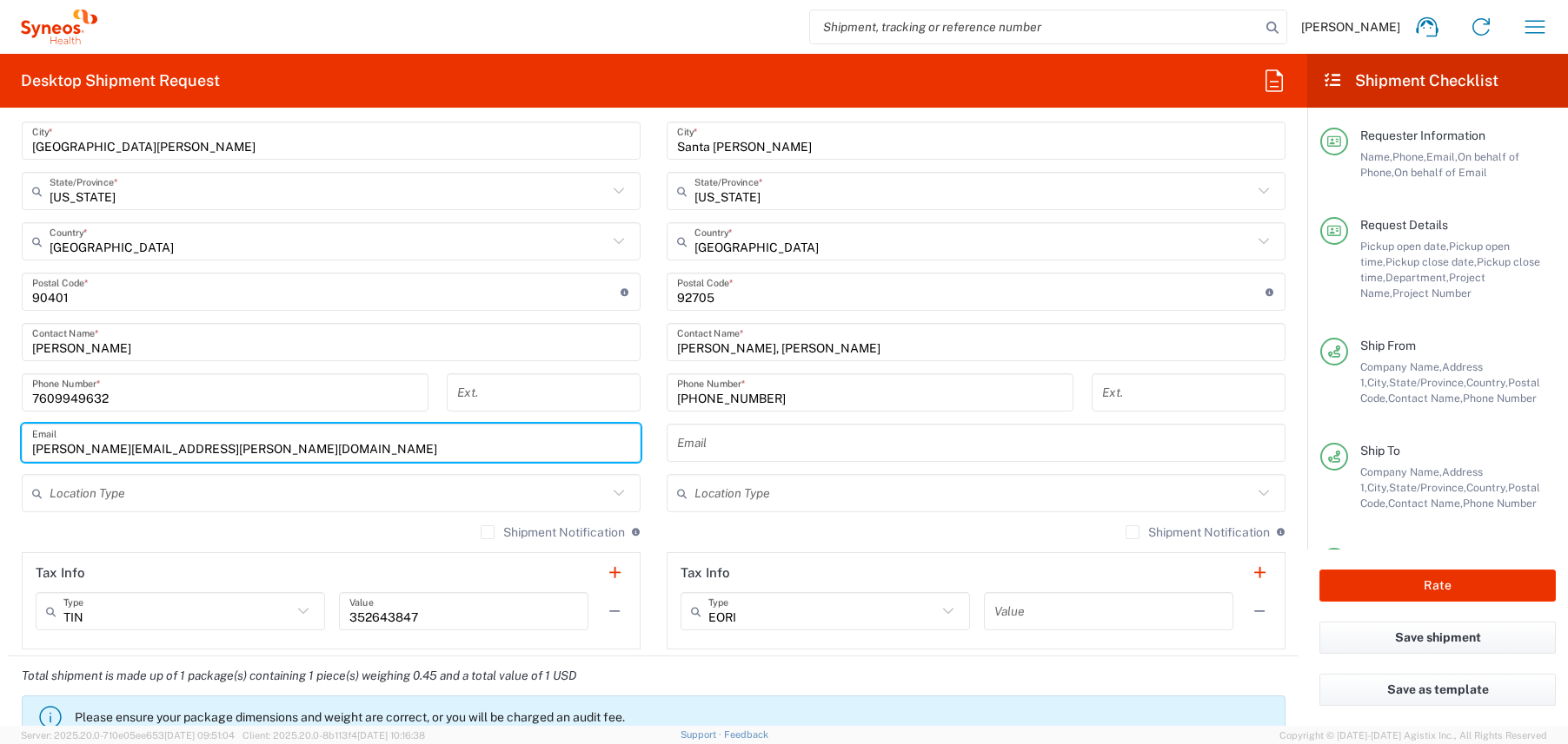
drag, startPoint x: 99, startPoint y: 446, endPoint x: -71, endPoint y: 434, distance: 170.4
click at [0, 434] on html "[PERSON_NAME] Home Shipment estimator Shipment tracking Desktop shipment reques…" at bounding box center [784, 372] width 1568 height 744
drag, startPoint x: 281, startPoint y: 444, endPoint x: -71, endPoint y: 424, distance: 352.6
click at [0, 424] on html "[PERSON_NAME] Home Shipment estimator Shipment tracking Desktop shipment reques…" at bounding box center [784, 372] width 1568 height 744
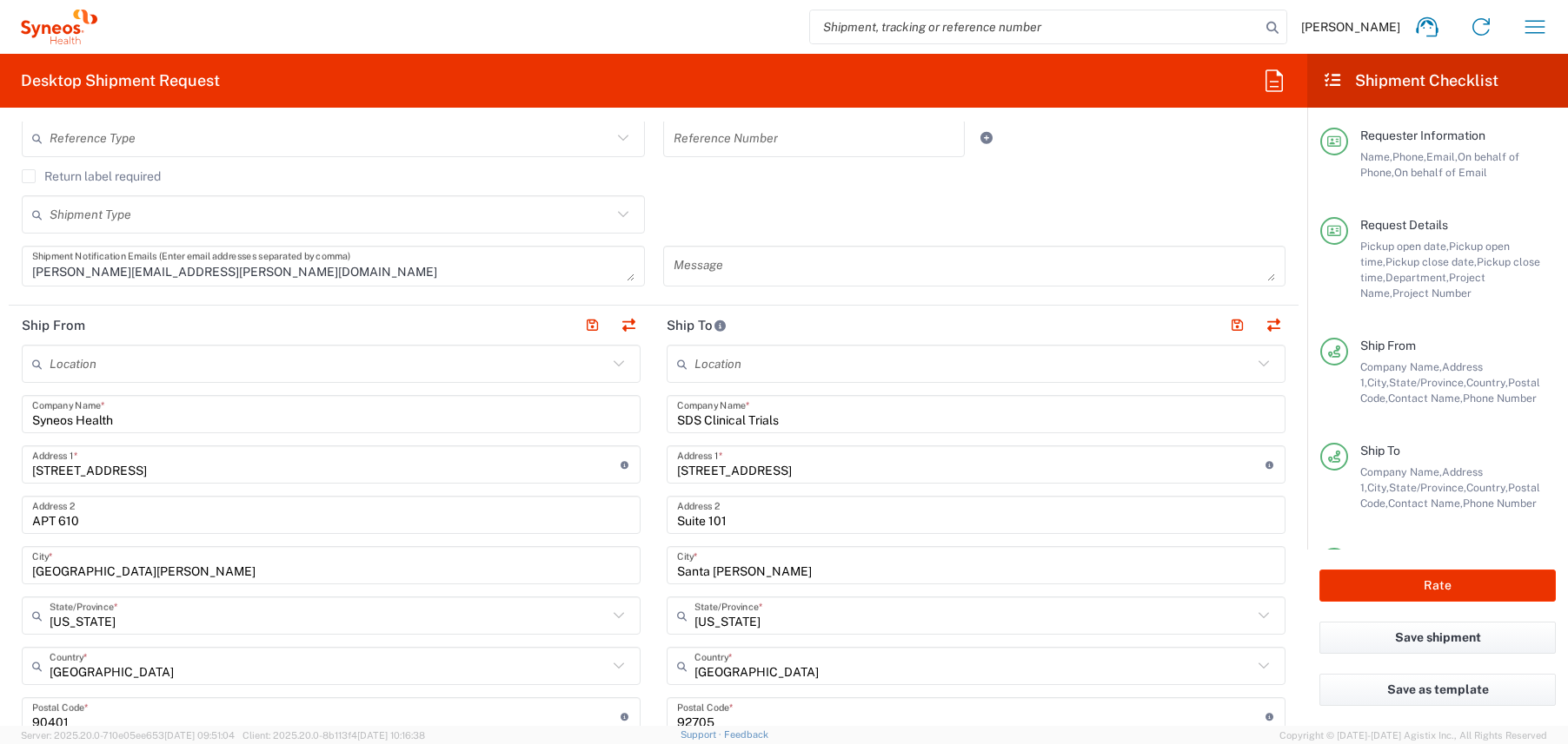
scroll to position [0, 0]
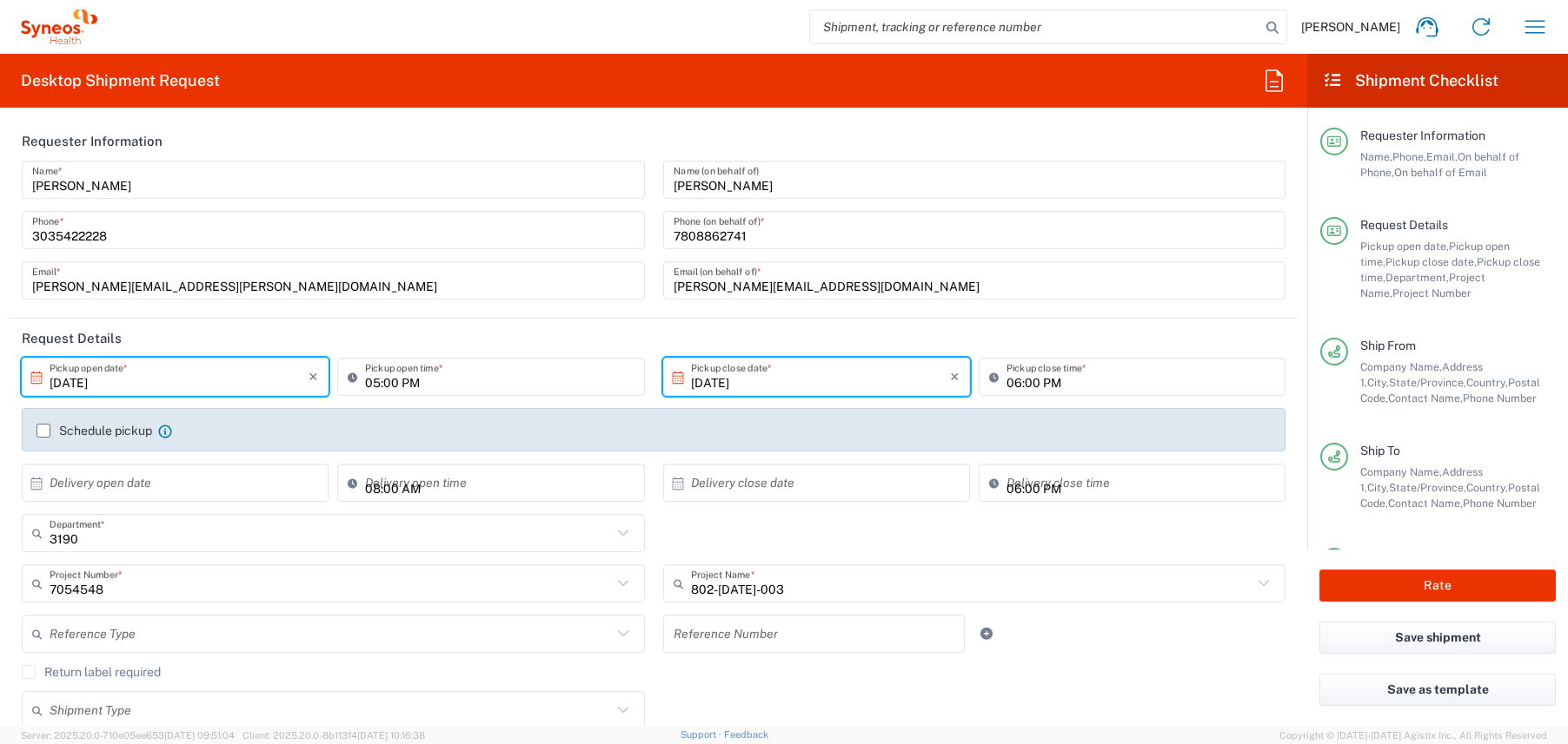
type input "[PERSON_NAME][EMAIL_ADDRESS][PERSON_NAME][DOMAIN_NAME]"
click at [744, 284] on input "[PERSON_NAME][EMAIL_ADDRESS][DOMAIN_NAME]" at bounding box center [974, 281] width 603 height 31
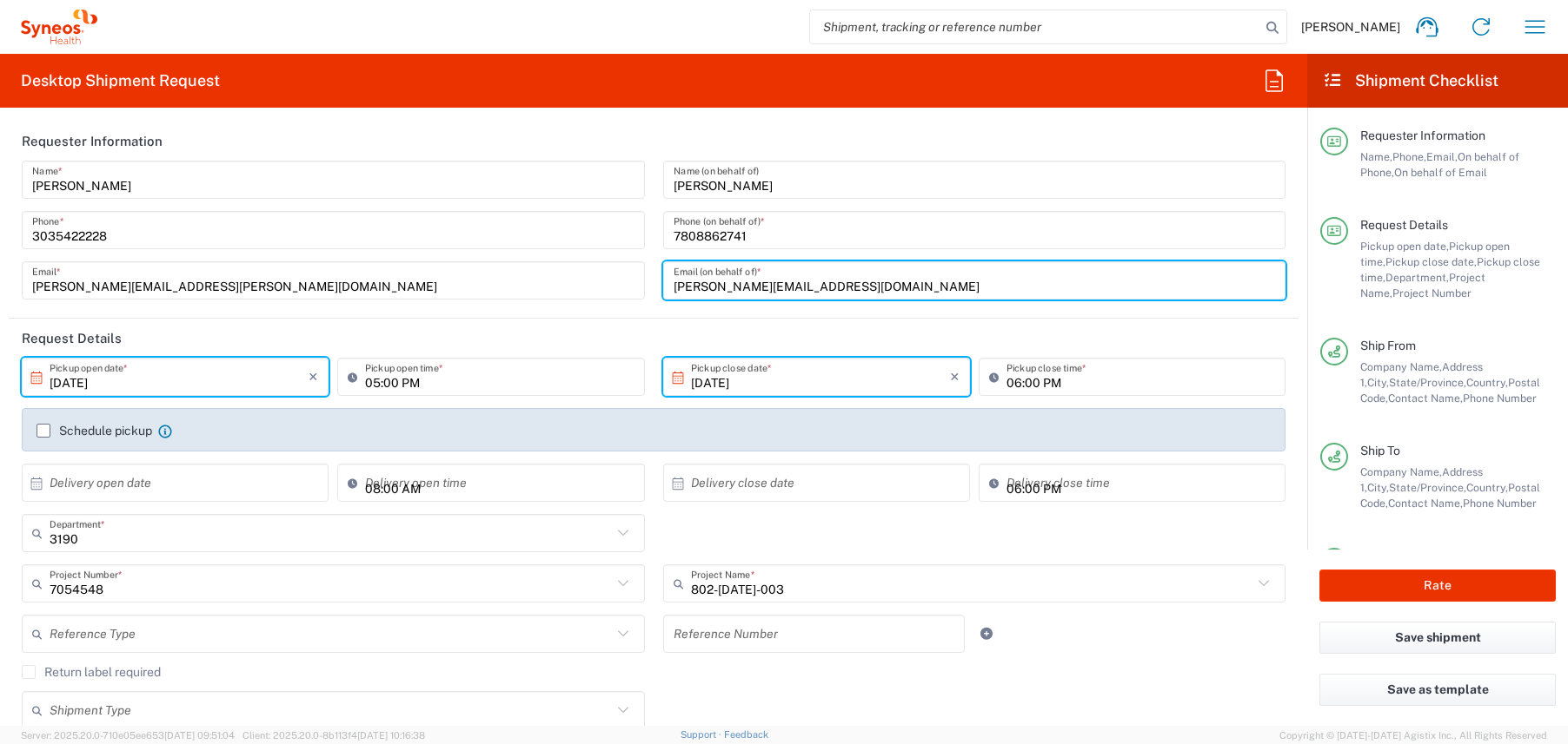
click at [744, 284] on input "[PERSON_NAME][EMAIL_ADDRESS][DOMAIN_NAME]" at bounding box center [974, 281] width 603 height 31
paste input "[PERSON_NAME].[PERSON_NAME]"
drag, startPoint x: 742, startPoint y: 285, endPoint x: 634, endPoint y: 285, distance: 108.0
click at [634, 285] on div "[PERSON_NAME] Name * [PHONE_NUMBER] Phone * [PERSON_NAME][EMAIL_ADDRESS][PERSON…" at bounding box center [654, 236] width 1282 height 151
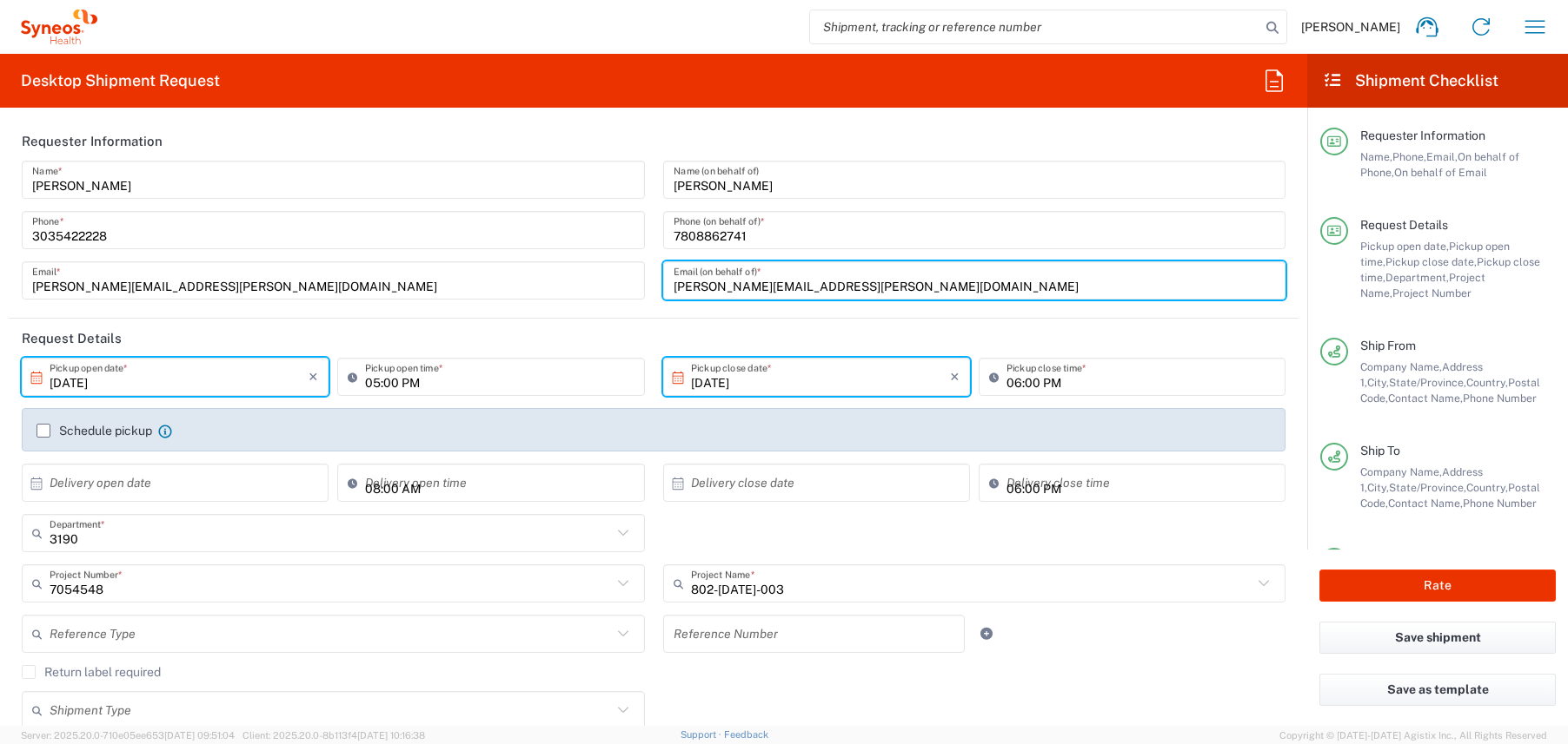
type input "[PERSON_NAME][EMAIL_ADDRESS][PERSON_NAME][DOMAIN_NAME]"
click at [715, 187] on input "[PERSON_NAME]" at bounding box center [974, 180] width 603 height 31
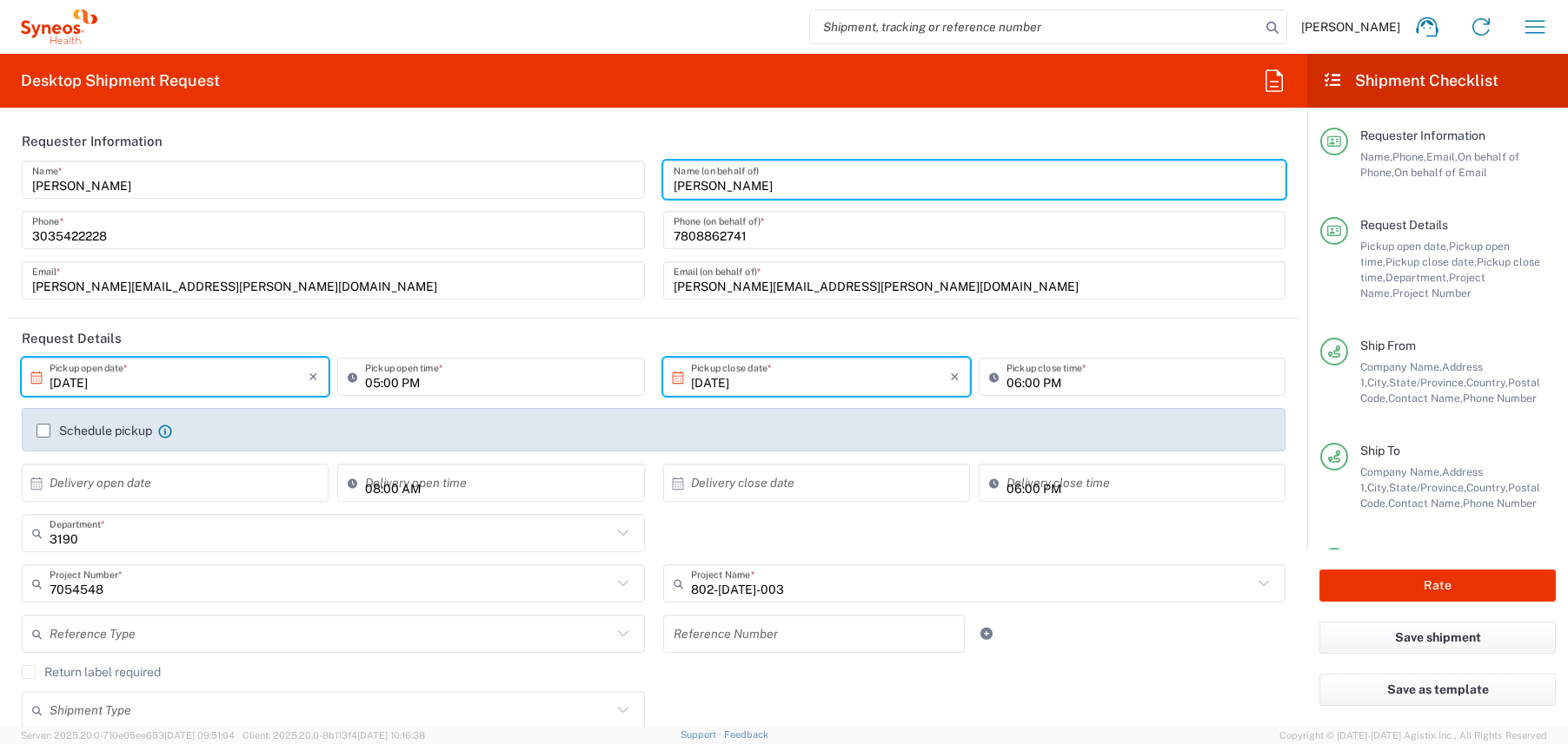
click at [715, 187] on input "[PERSON_NAME]" at bounding box center [974, 180] width 603 height 31
paste input "[PERSON_NAME].[PERSON_NAME]"
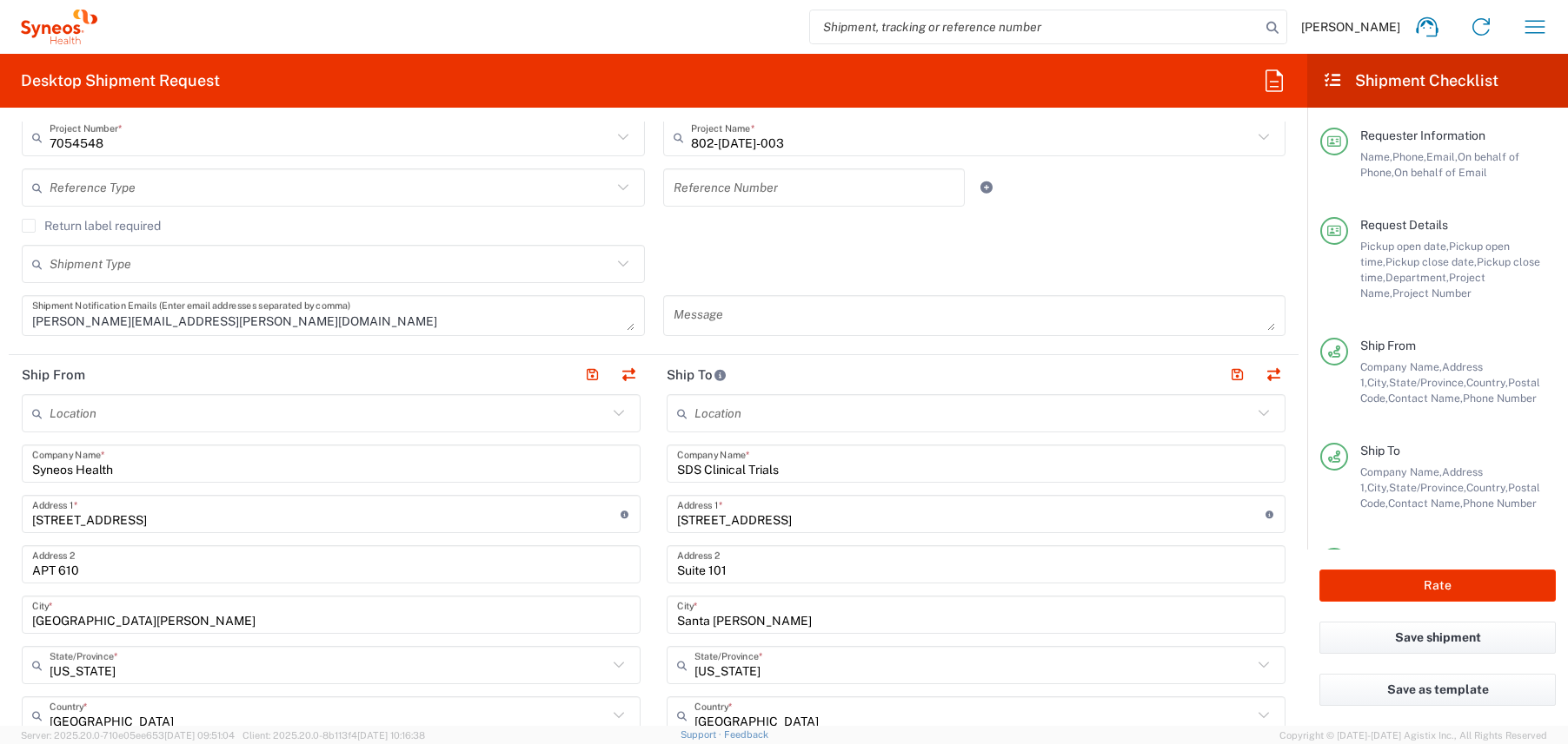
scroll to position [740, 0]
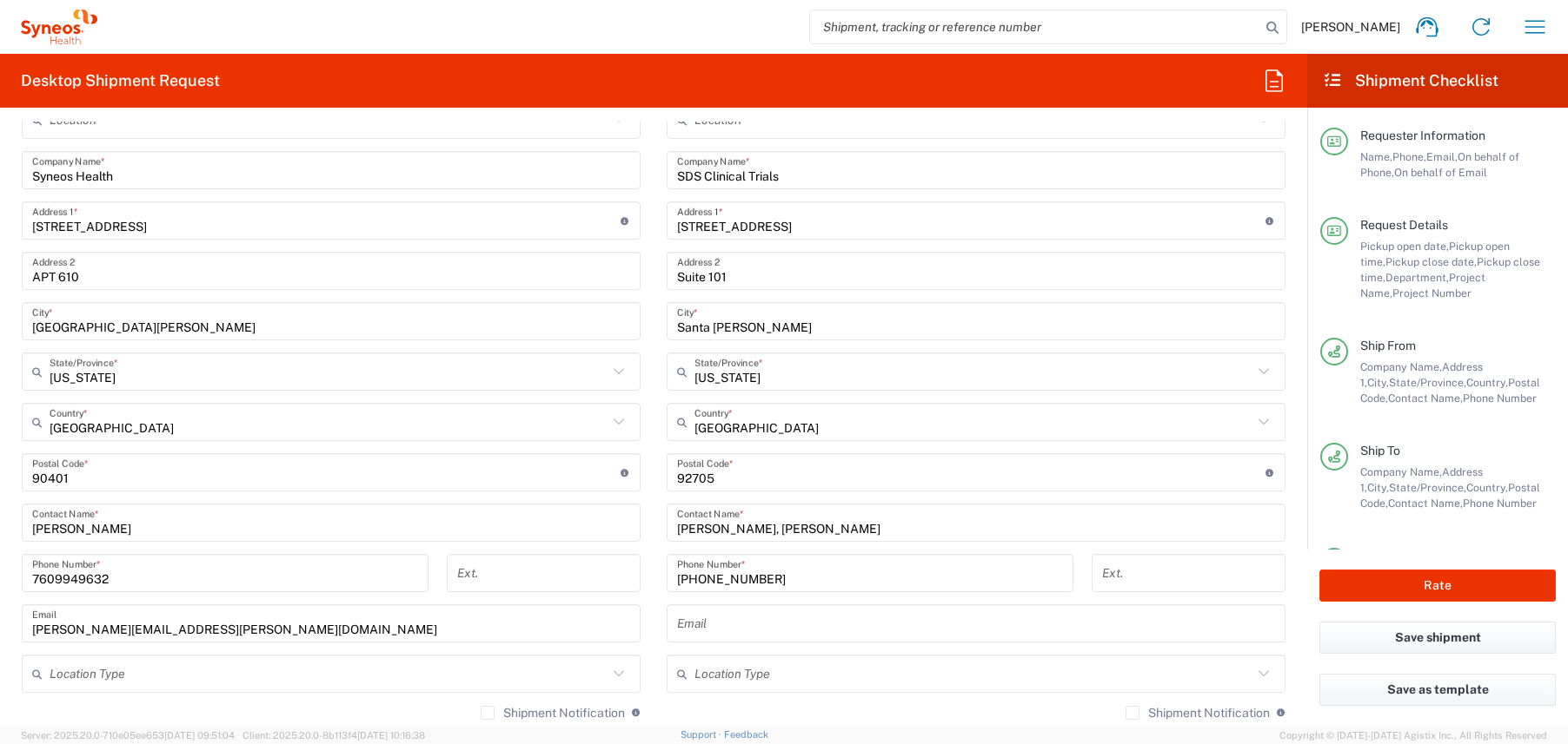
click at [107, 530] on input "[PERSON_NAME]" at bounding box center [331, 523] width 598 height 31
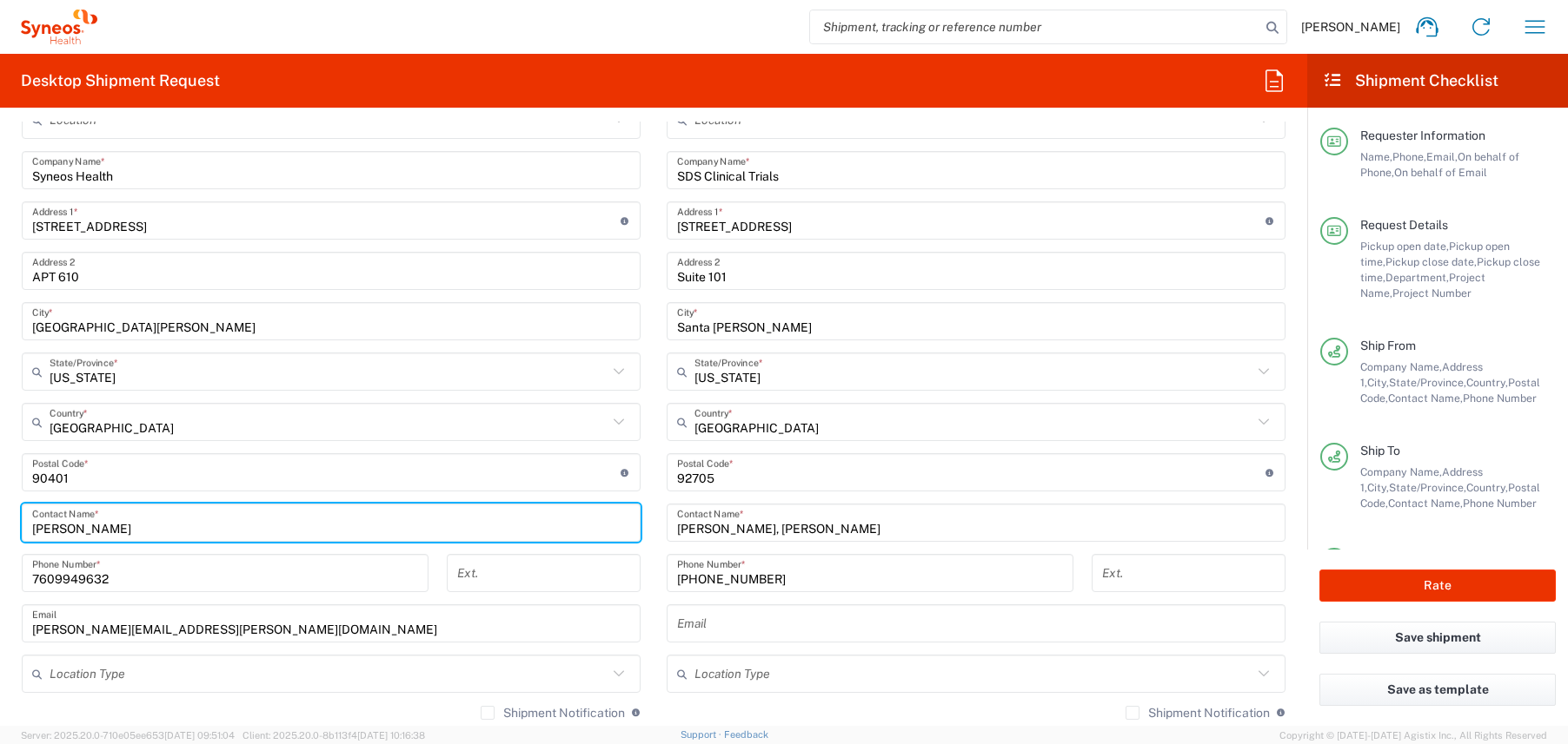
click at [104, 529] on input "[PERSON_NAME]" at bounding box center [331, 523] width 598 height 31
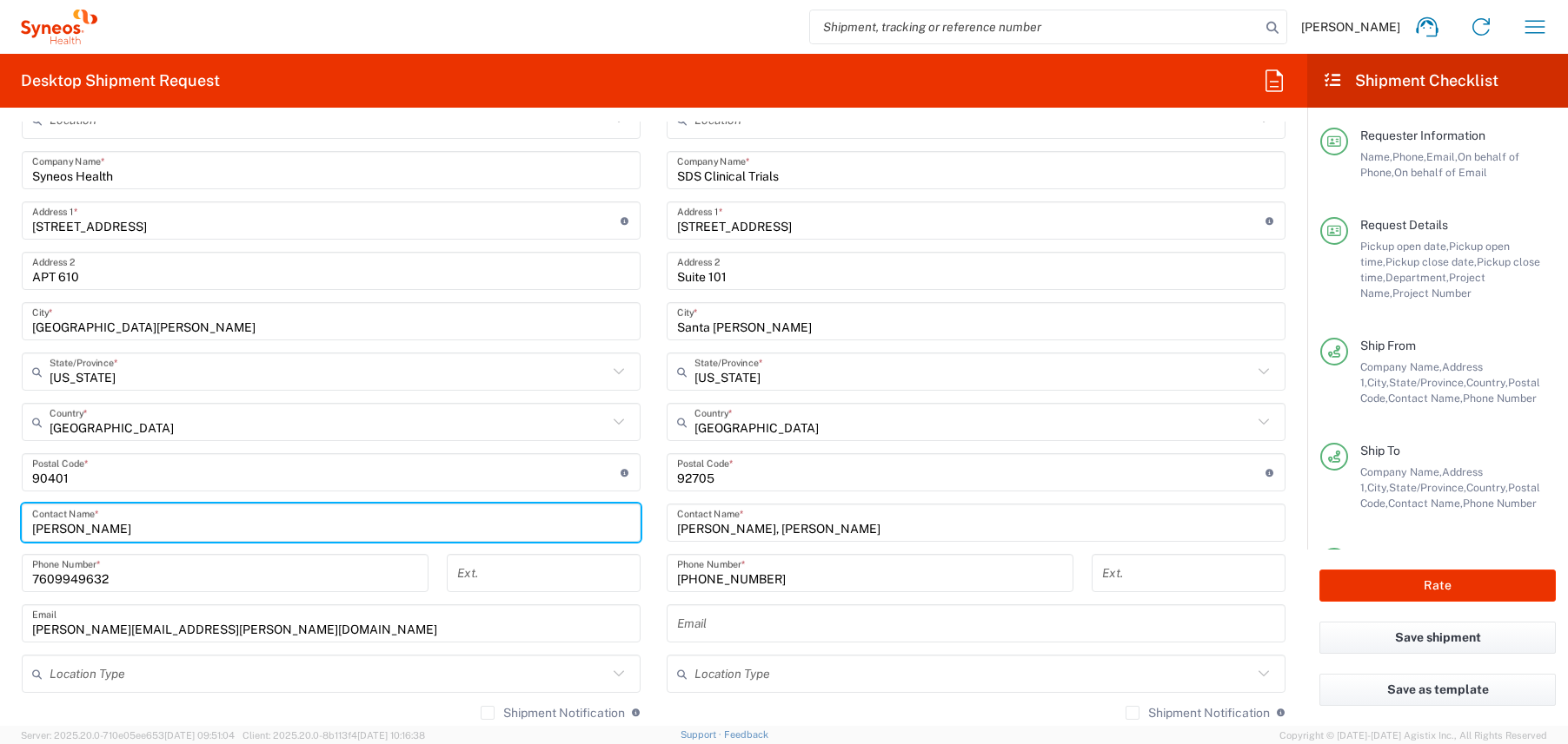
scroll to position [0, 0]
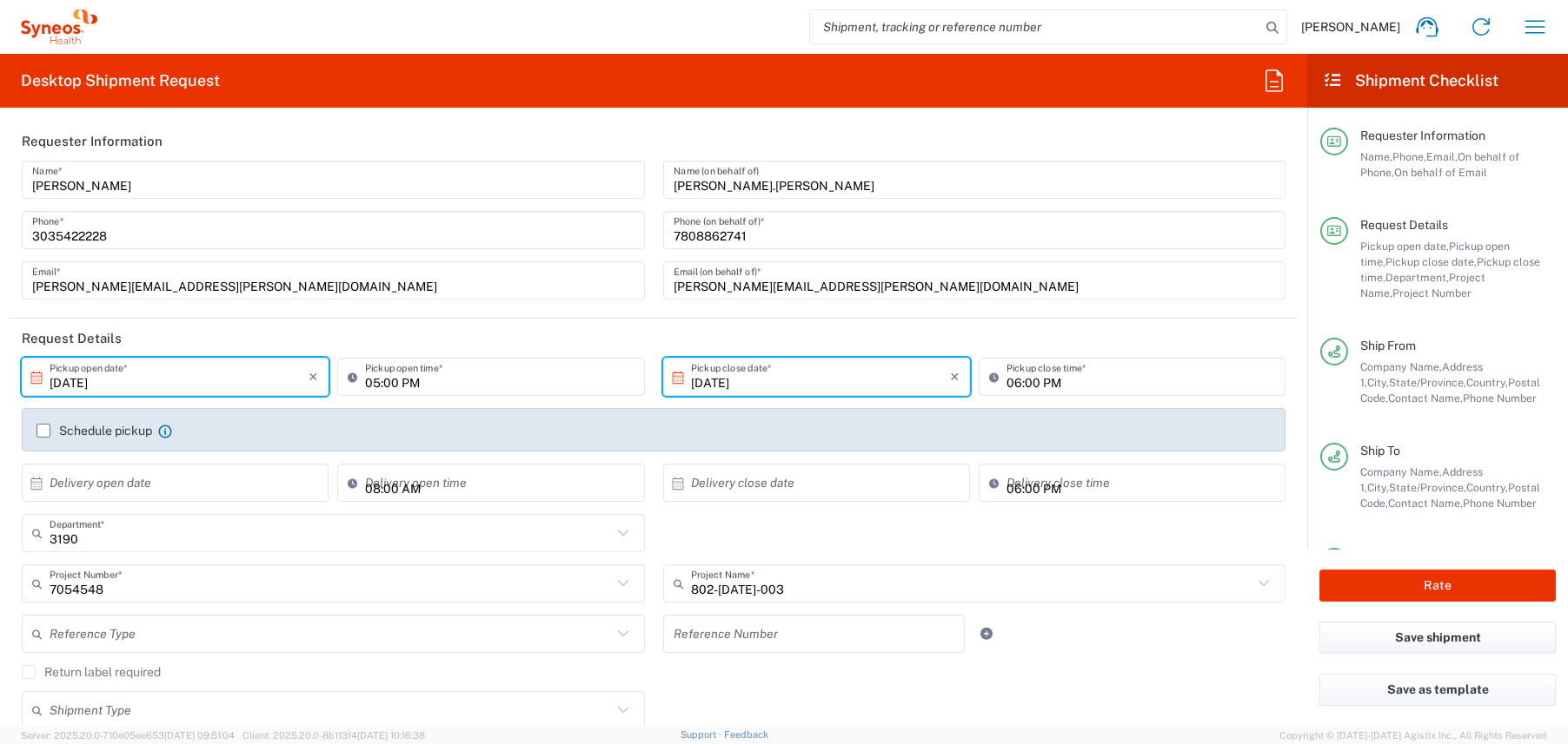
click at [736, 185] on input "[PERSON_NAME].[PERSON_NAME]" at bounding box center [974, 180] width 603 height 31
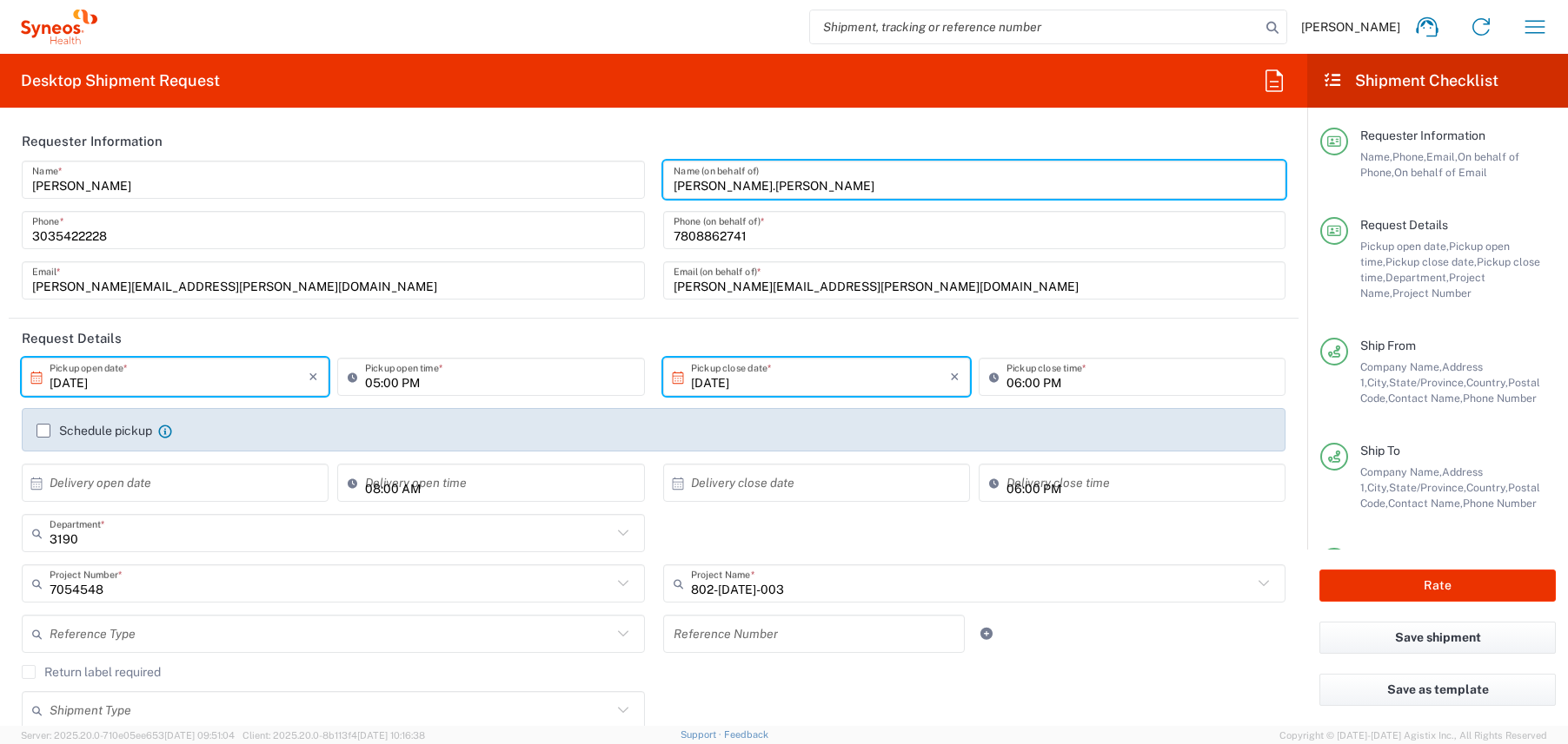
click at [736, 185] on input "[PERSON_NAME].[PERSON_NAME]" at bounding box center [974, 180] width 603 height 31
paste input "[PERSON_NAME]"
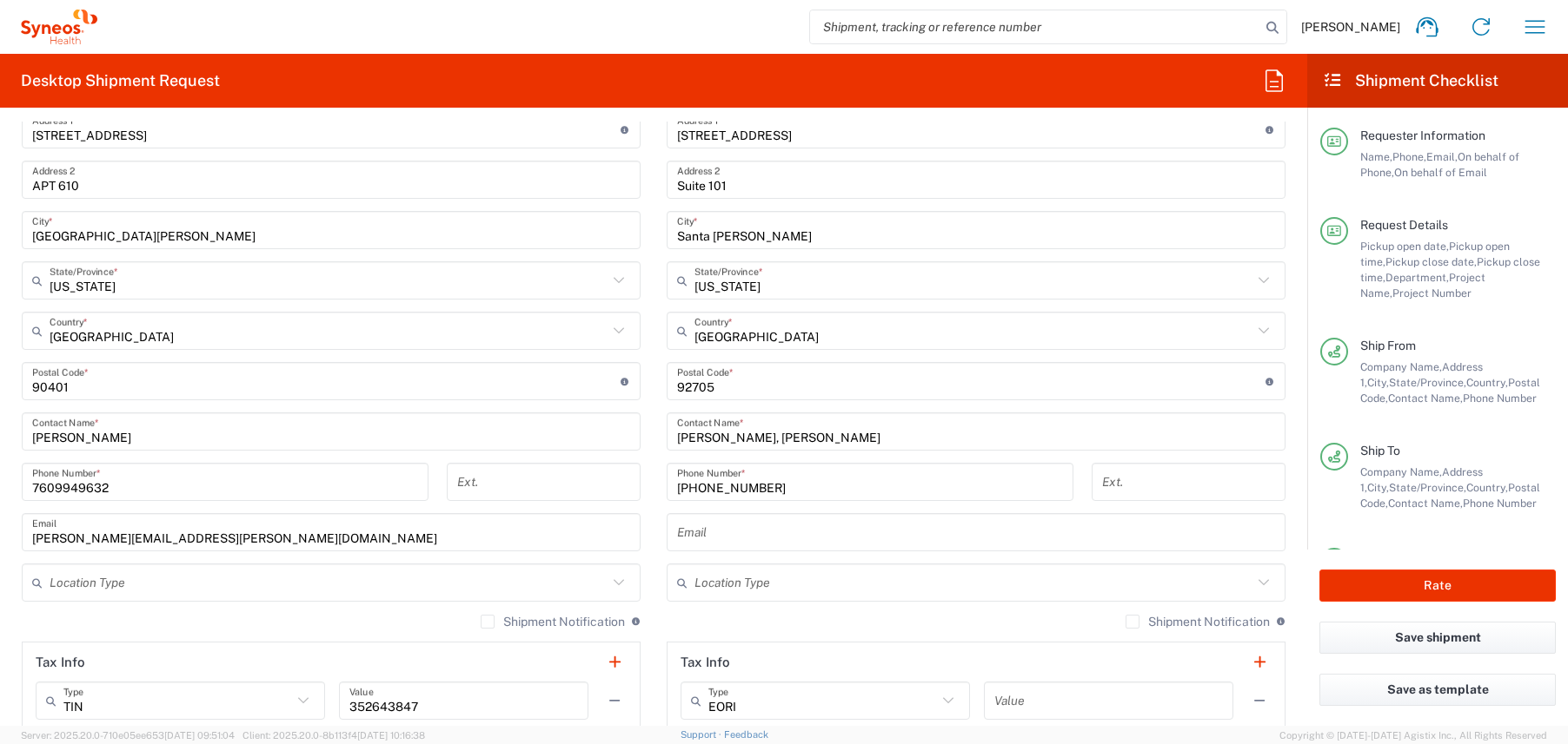
scroll to position [832, 0]
type input "[PERSON_NAME]"
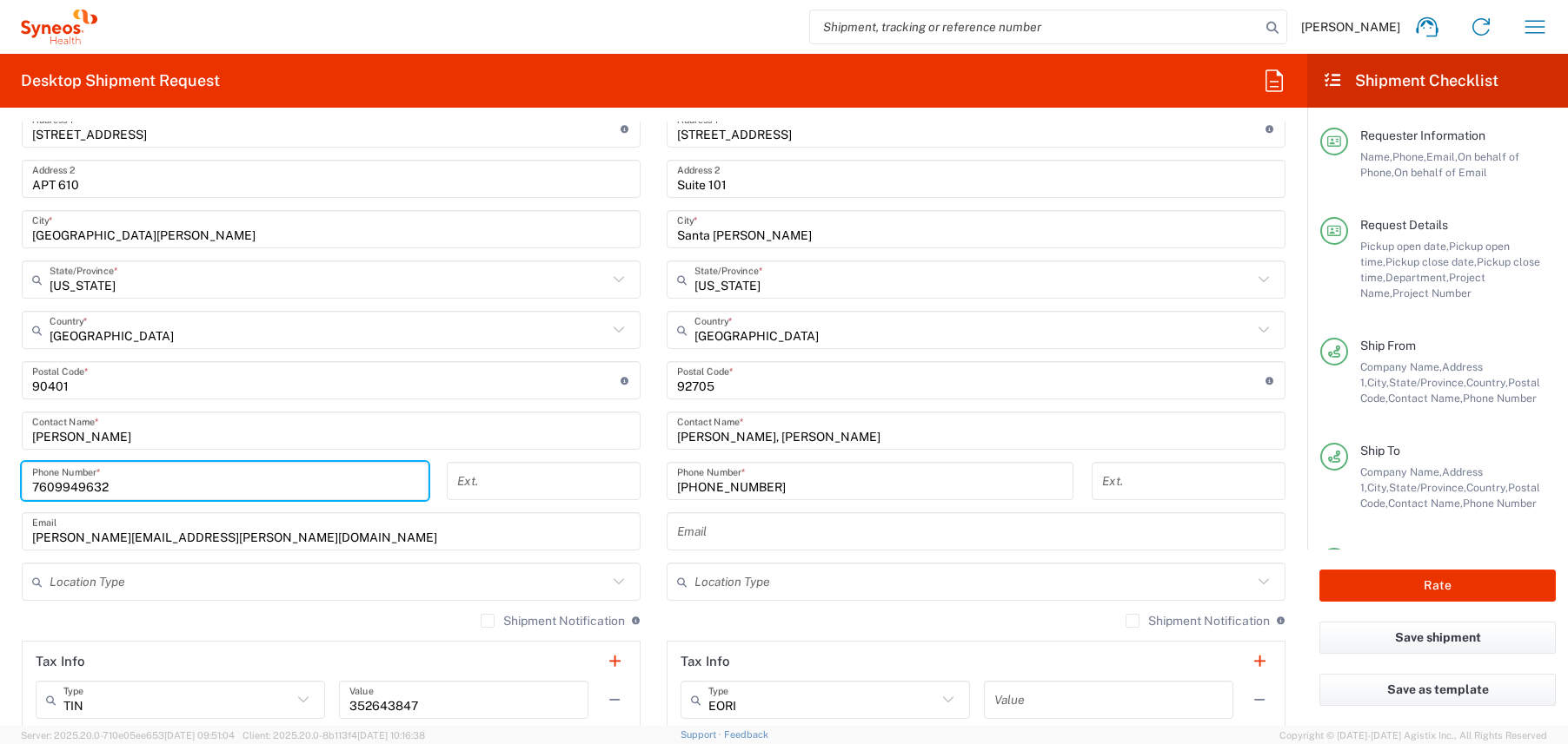
drag, startPoint x: 146, startPoint y: 487, endPoint x: -67, endPoint y: 487, distance: 213.0
click at [0, 487] on html "[PERSON_NAME] Home Shipment estimator Shipment tracking Desktop shipment reques…" at bounding box center [784, 372] width 1568 height 744
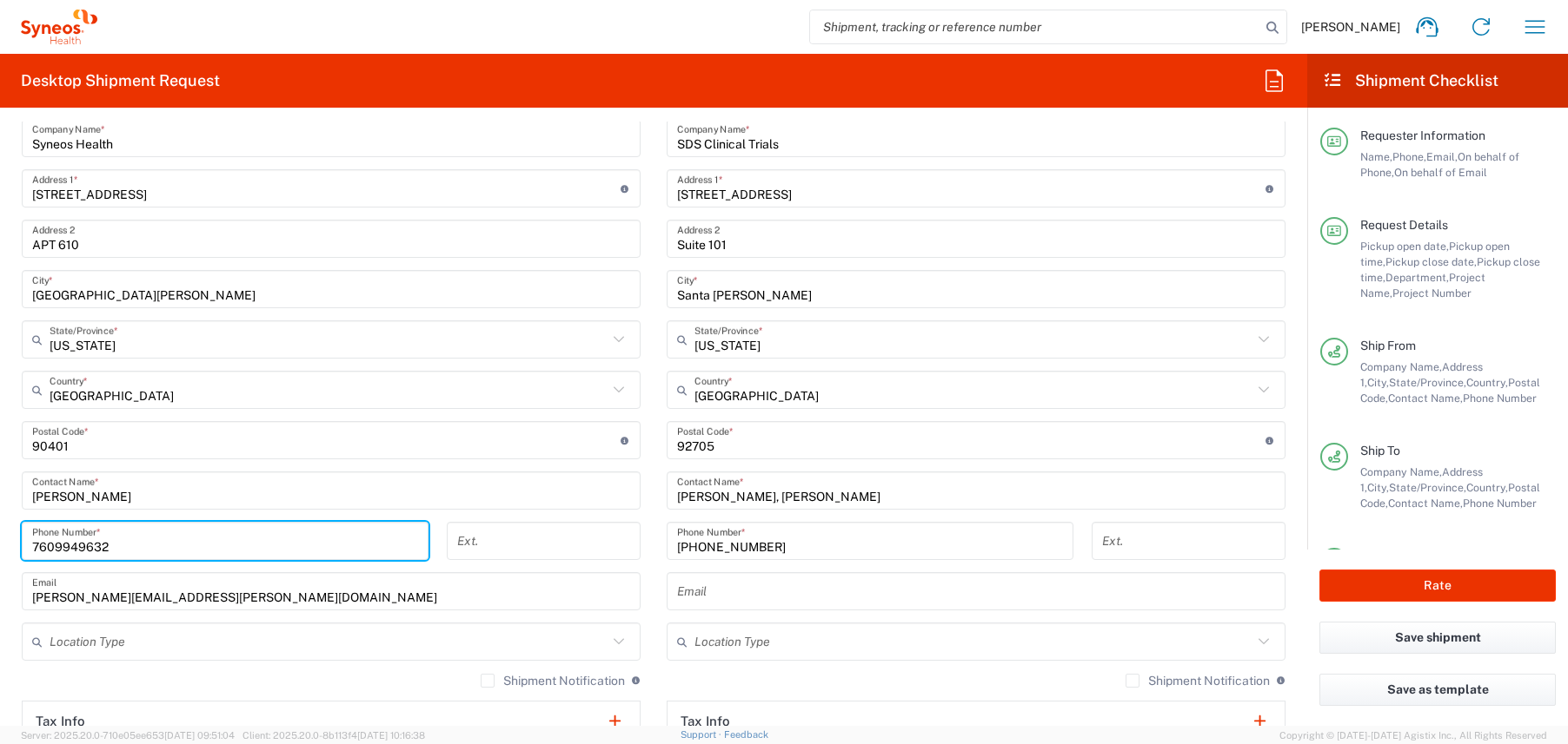
scroll to position [0, 0]
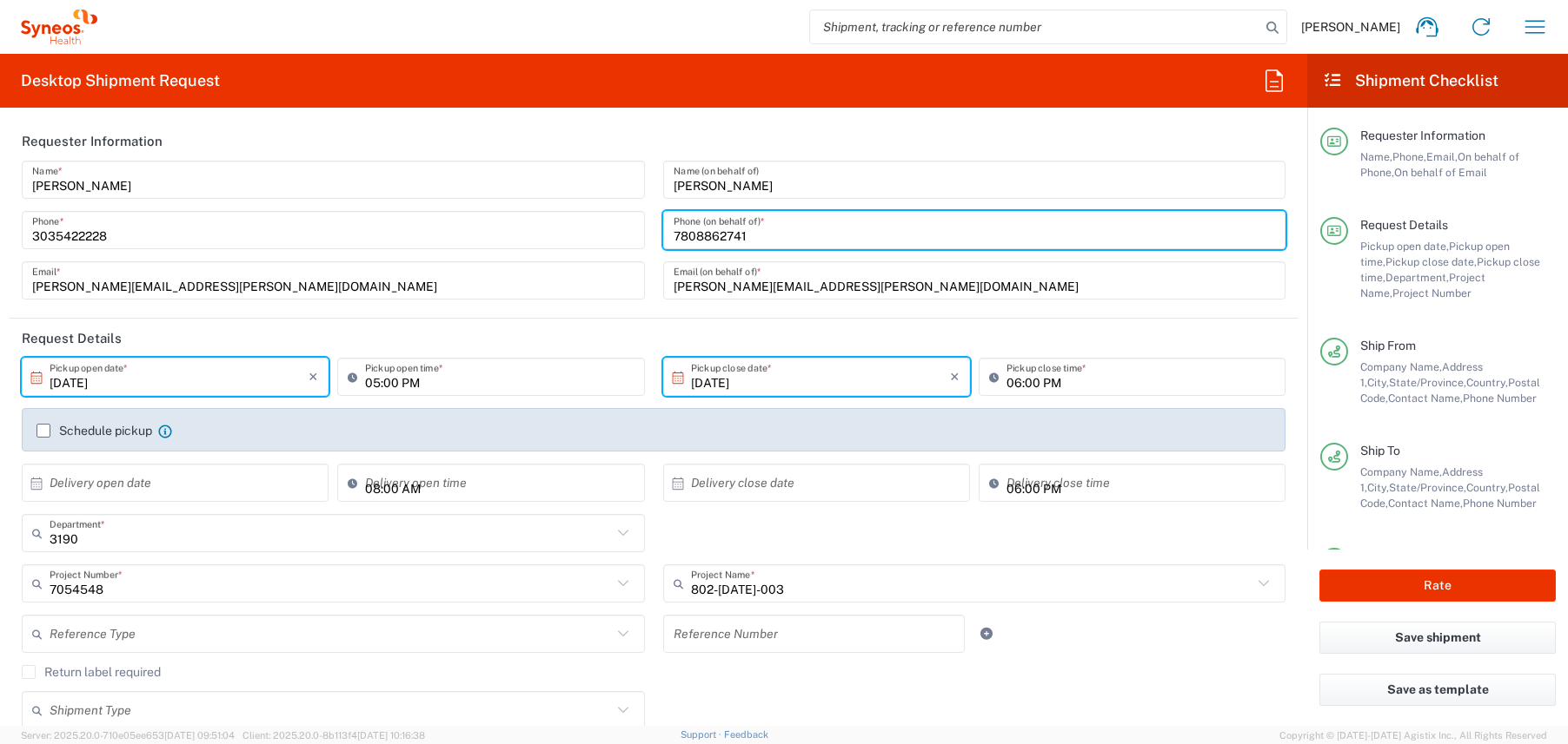
drag, startPoint x: 754, startPoint y: 238, endPoint x: 577, endPoint y: 241, distance: 177.0
click at [577, 241] on div "[PERSON_NAME] Name * [PHONE_NUMBER] Phone * [PERSON_NAME][EMAIL_ADDRESS][PERSON…" at bounding box center [654, 236] width 1282 height 151
paste input "609949632"
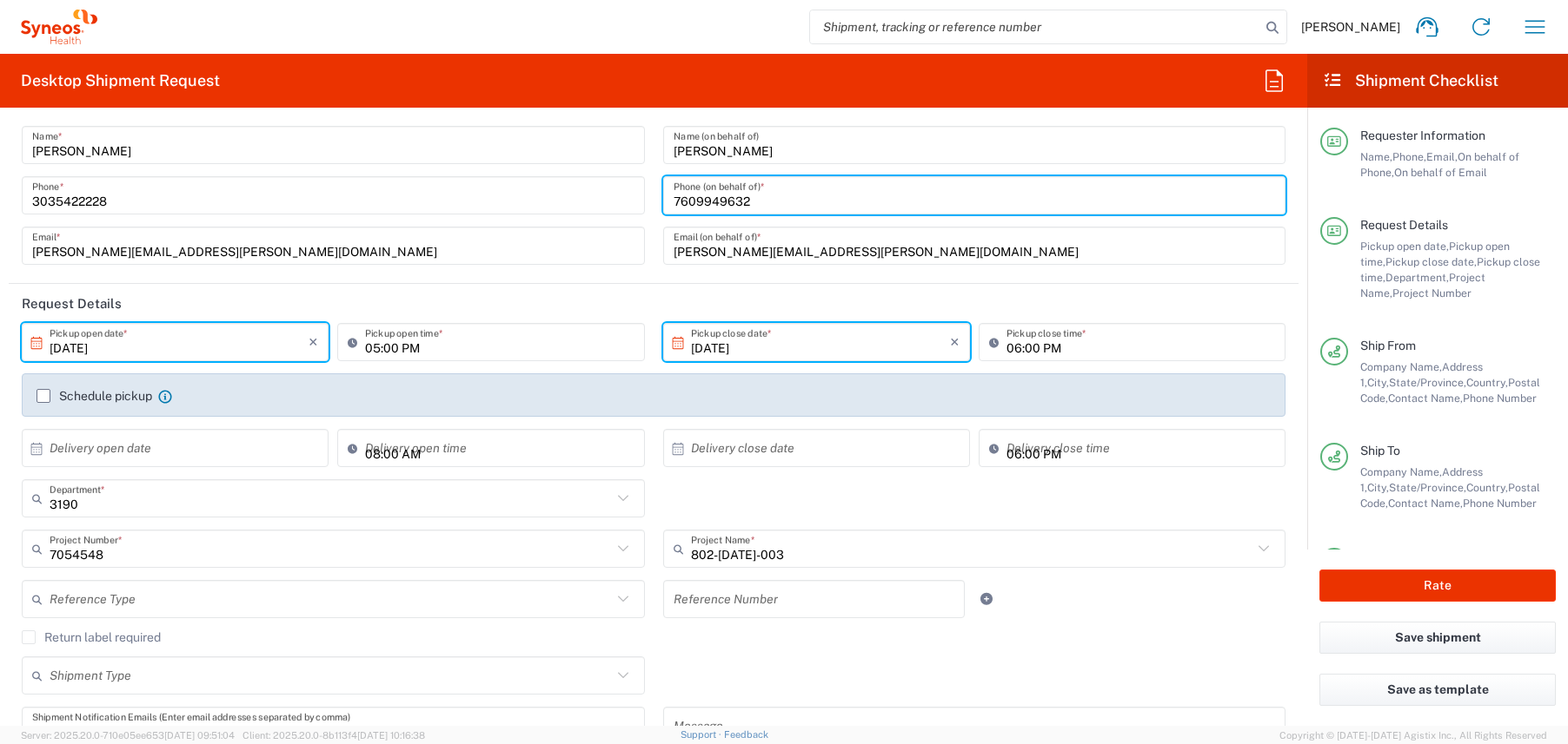
scroll to position [44, 0]
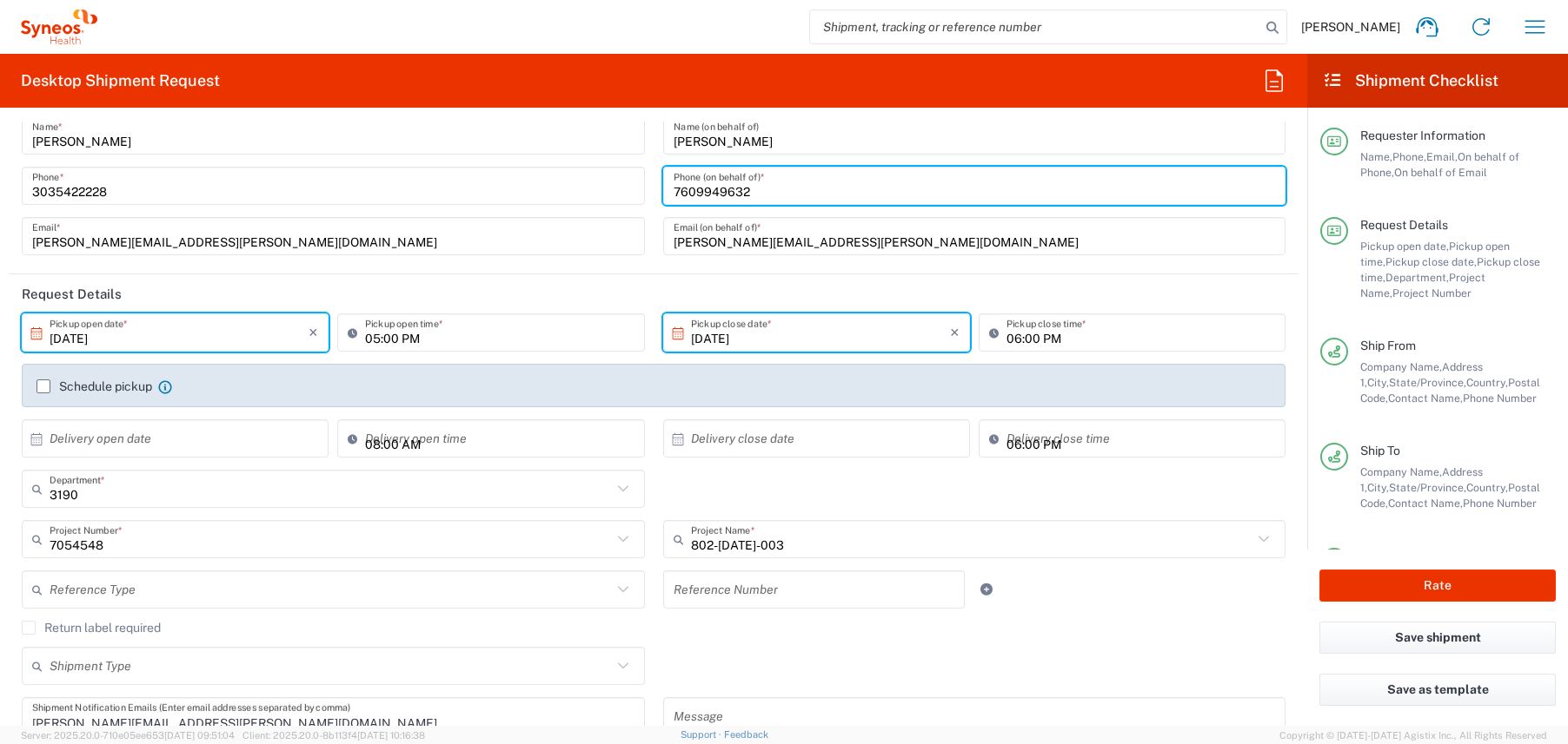
type input "7609949632"
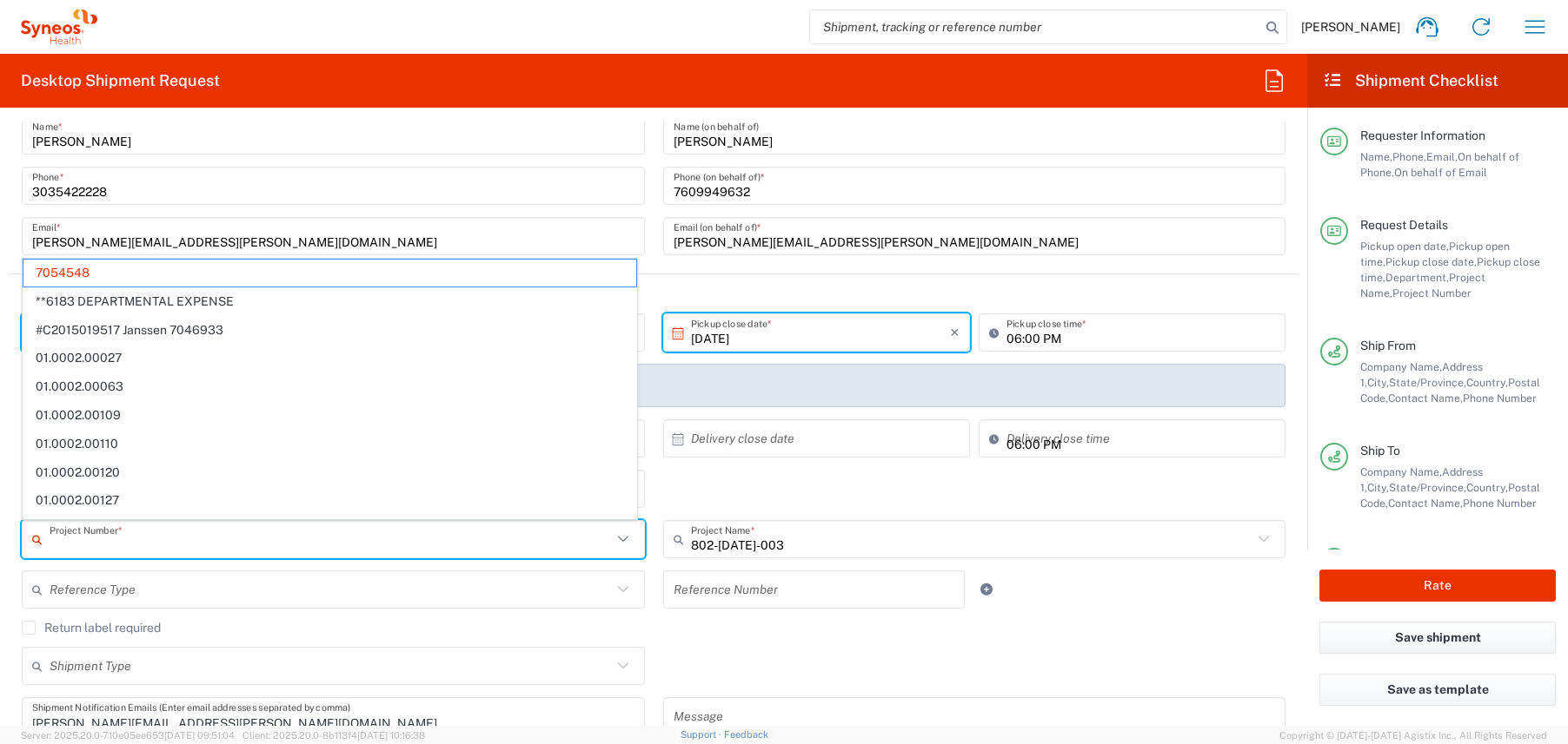
drag, startPoint x: 114, startPoint y: 547, endPoint x: 41, endPoint y: 543, distance: 73.1
click at [41, 543] on div "Project Number *" at bounding box center [333, 539] width 623 height 39
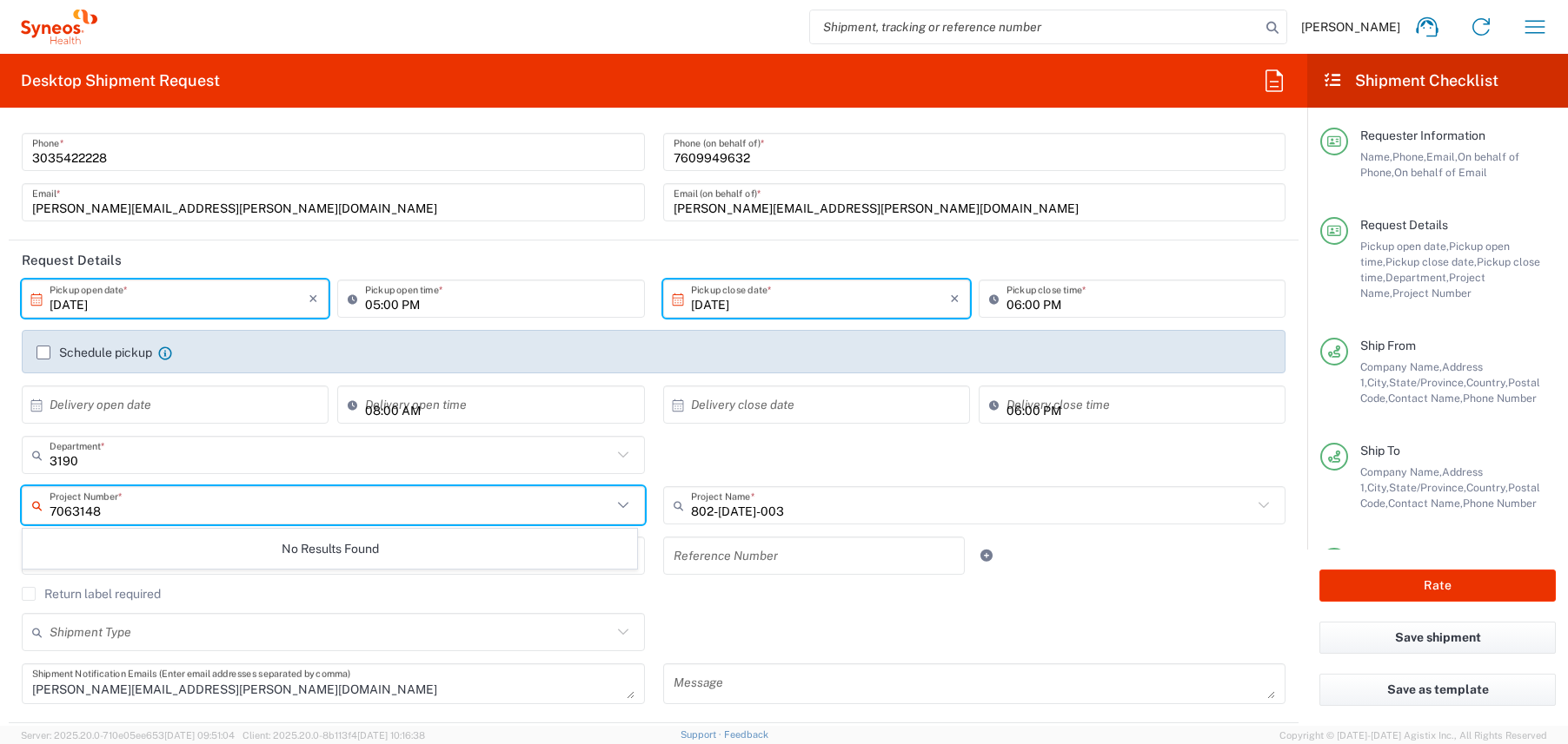
scroll to position [83, 0]
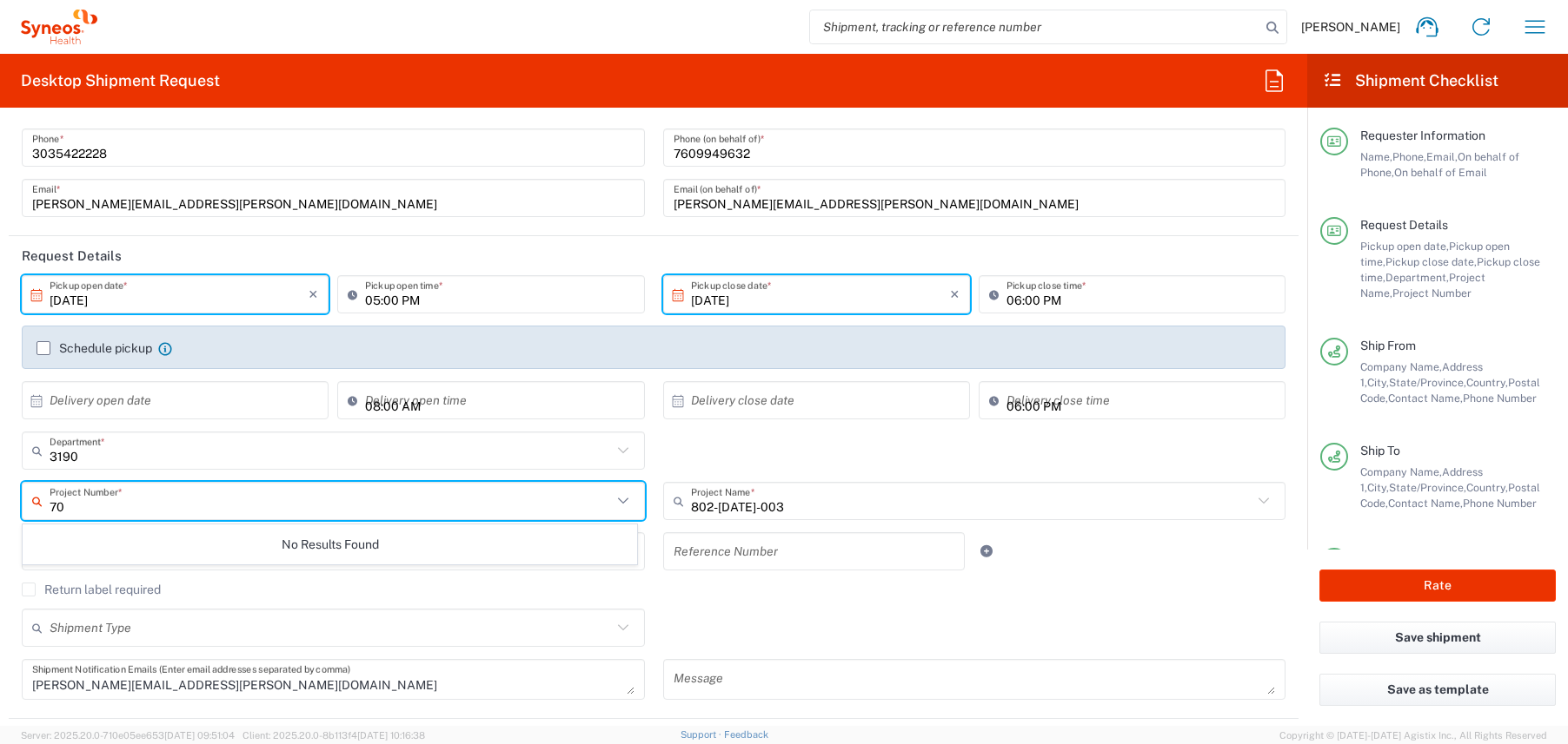
type input "7"
click at [199, 578] on span "7063148-1" at bounding box center [330, 567] width 612 height 27
type input "7063148-1"
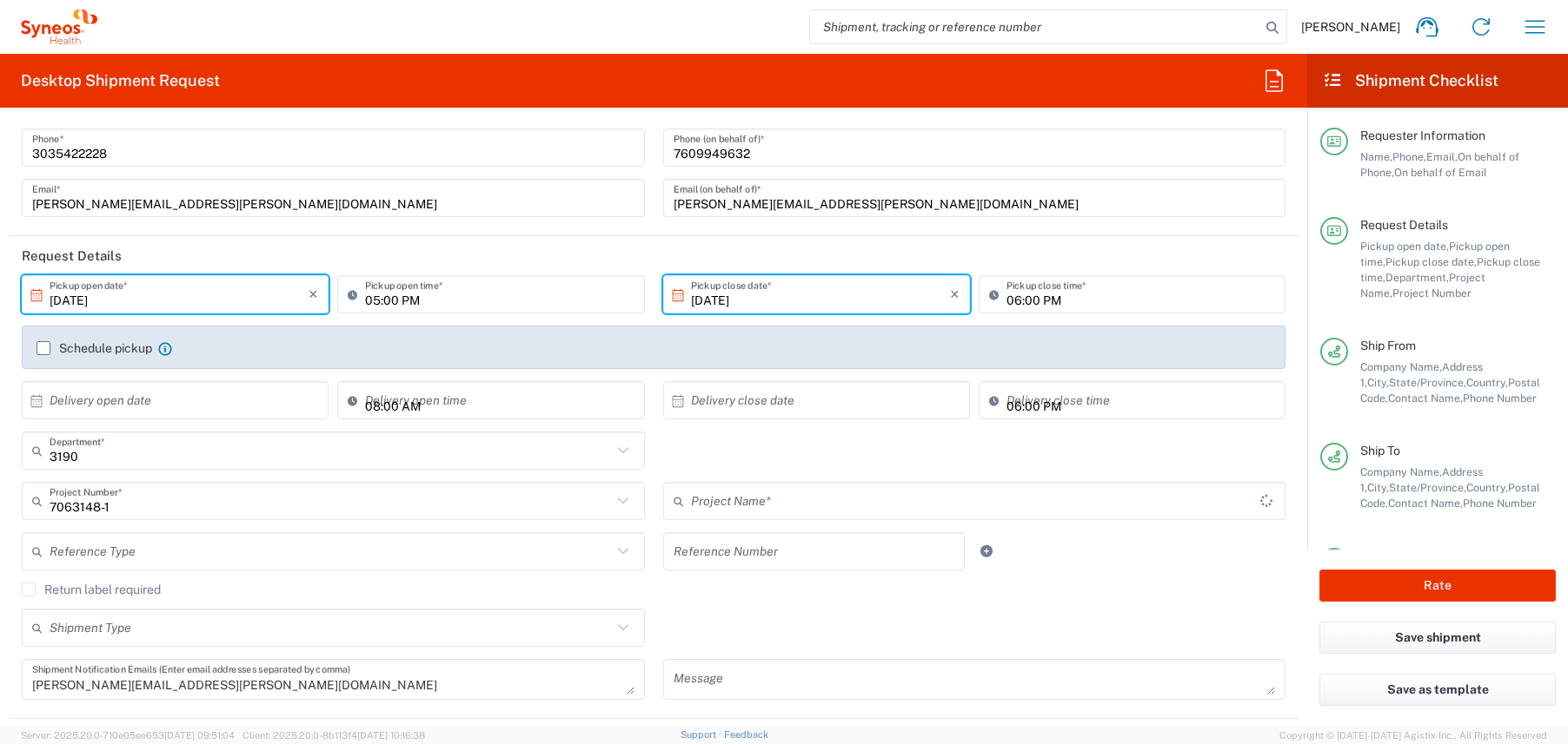
type input "802-SYN-190"
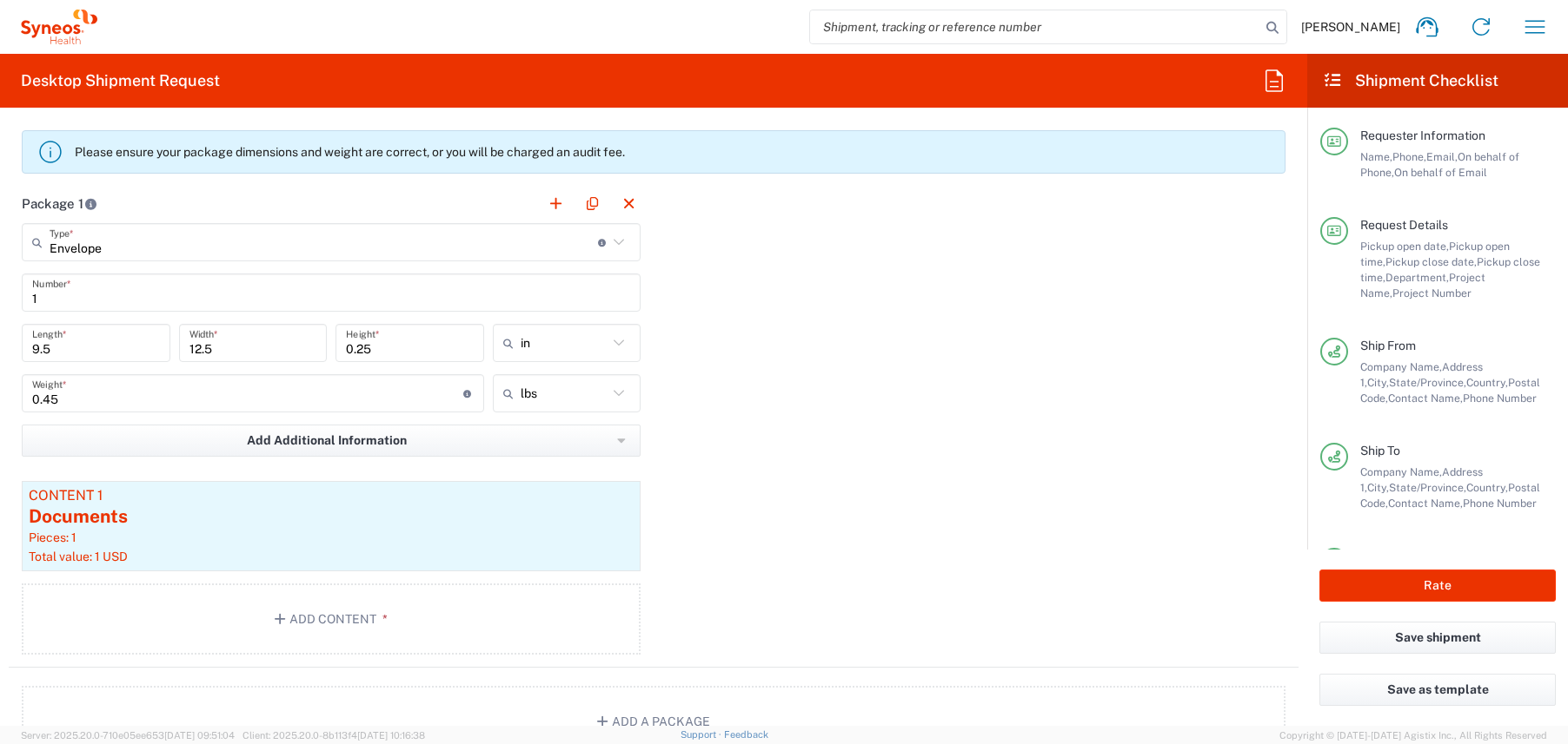
scroll to position [1496, 0]
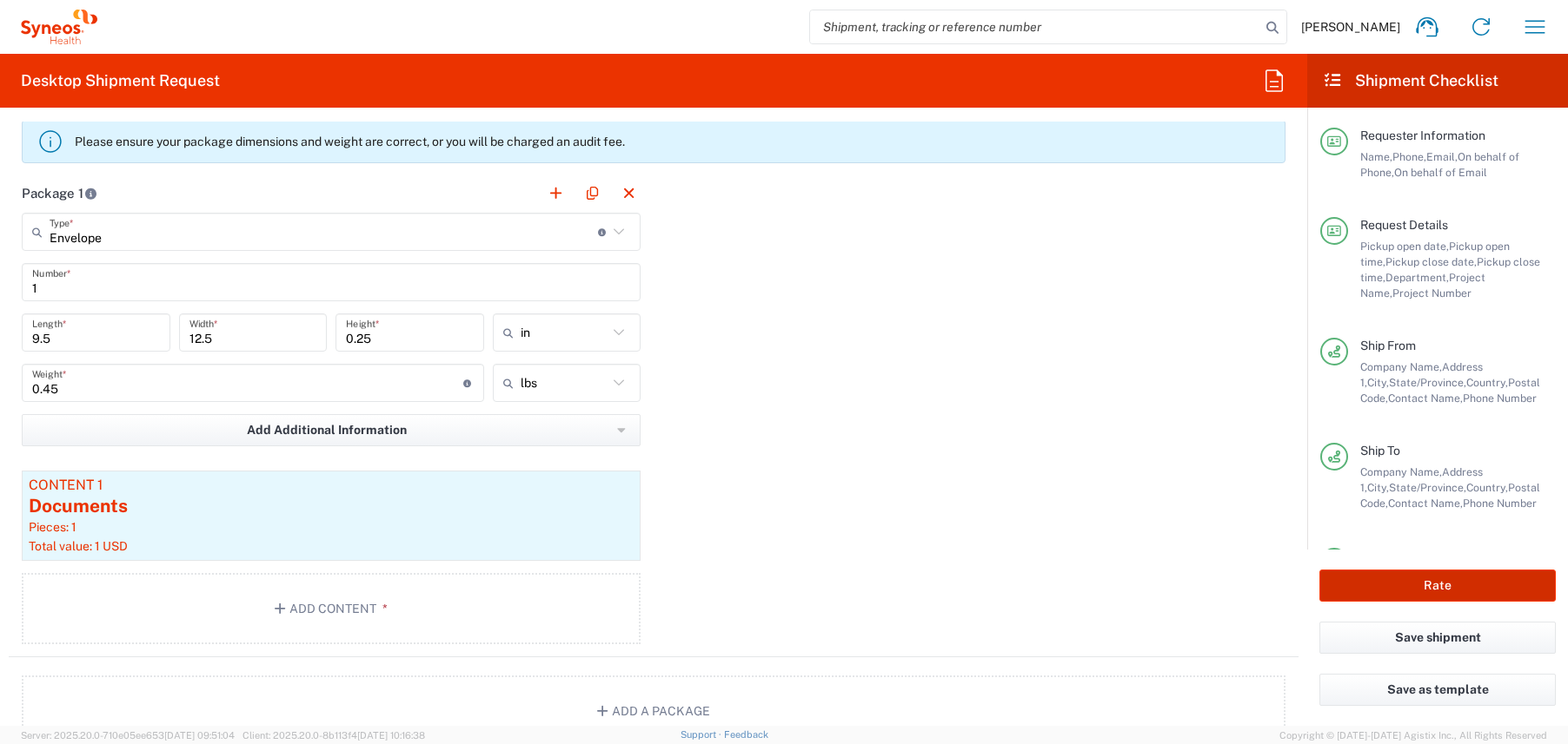
click at [1379, 586] on button "Rate" at bounding box center [1437, 586] width 236 height 32
type input "7063148-1"
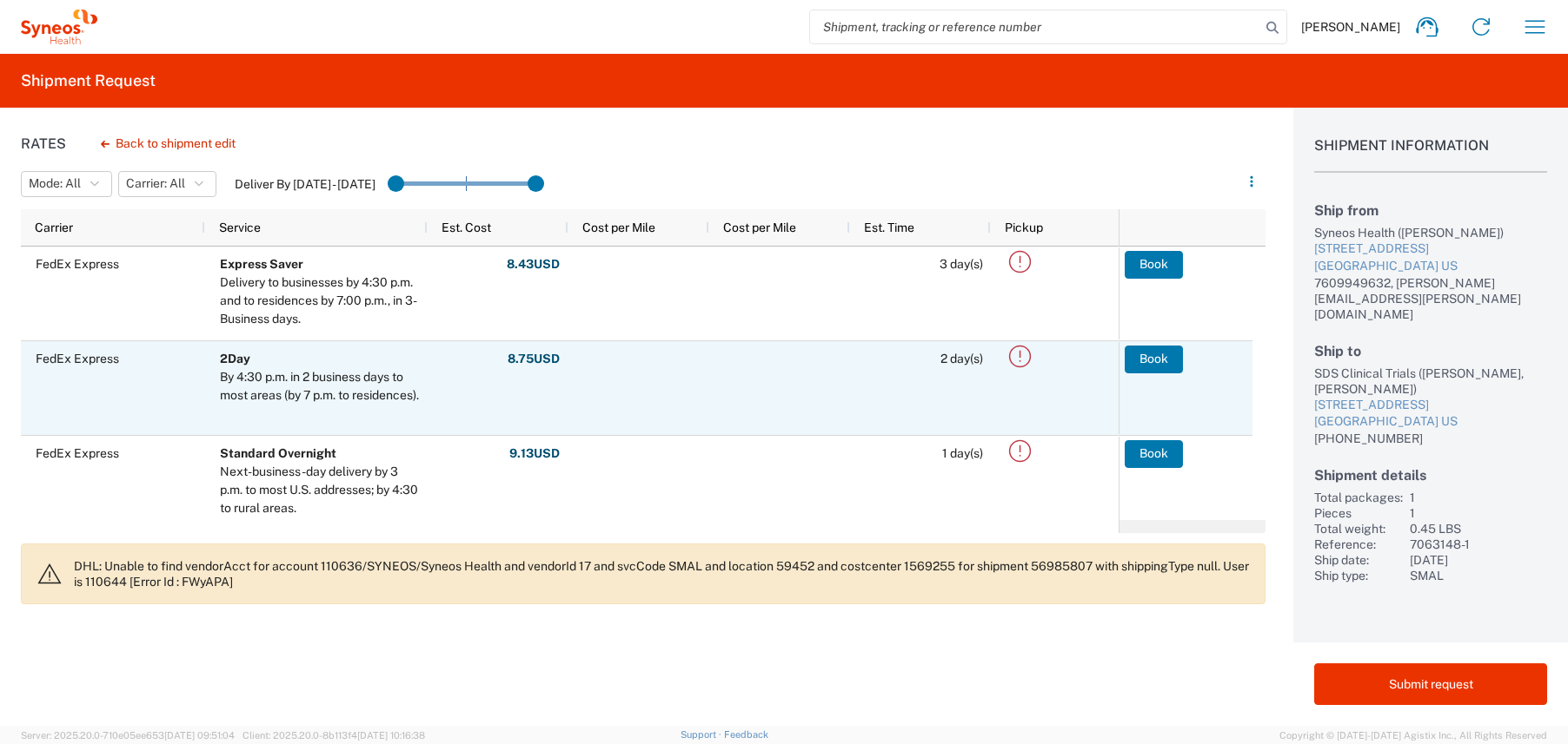
scroll to position [11, 0]
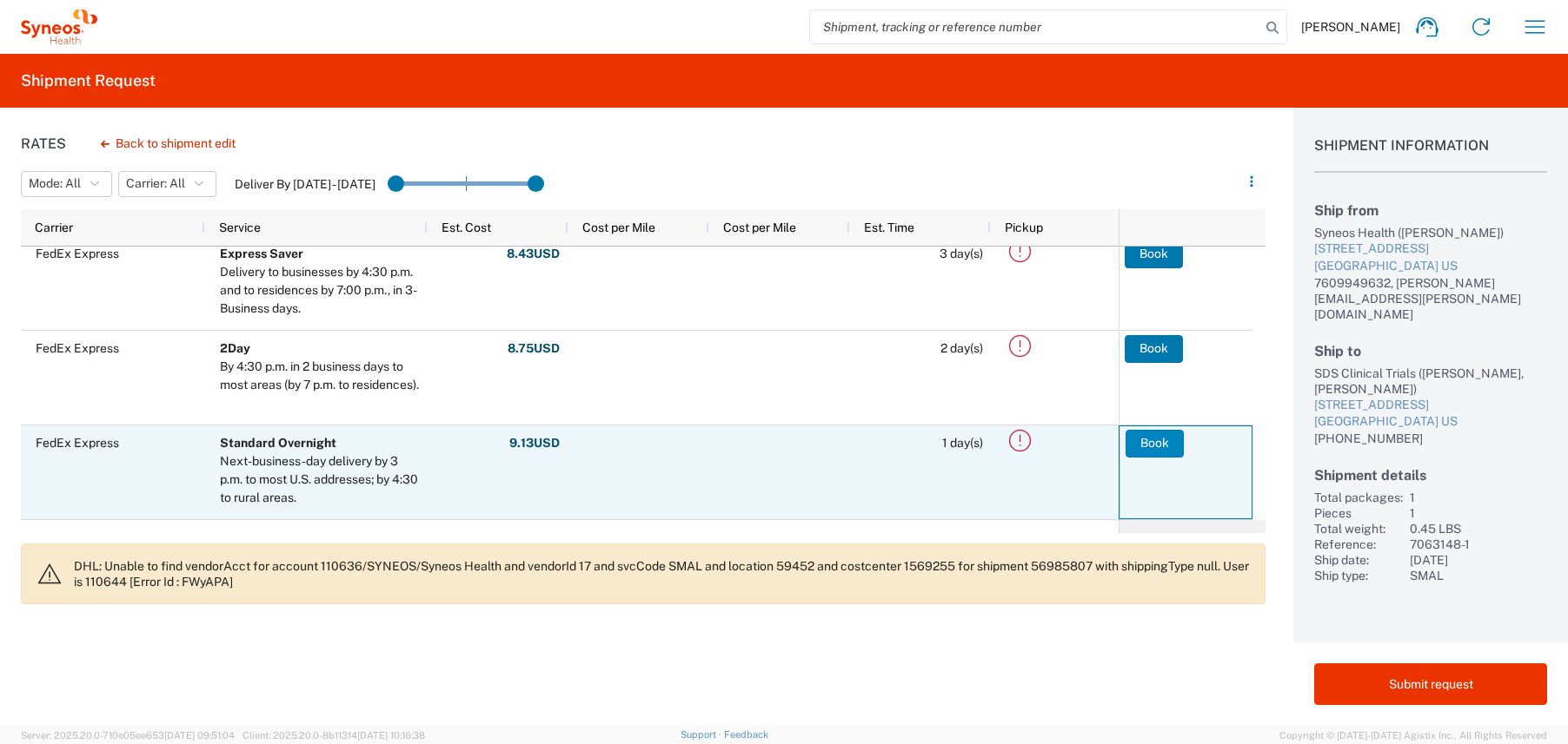
click at [1145, 444] on button "Book" at bounding box center [1154, 443] width 58 height 28
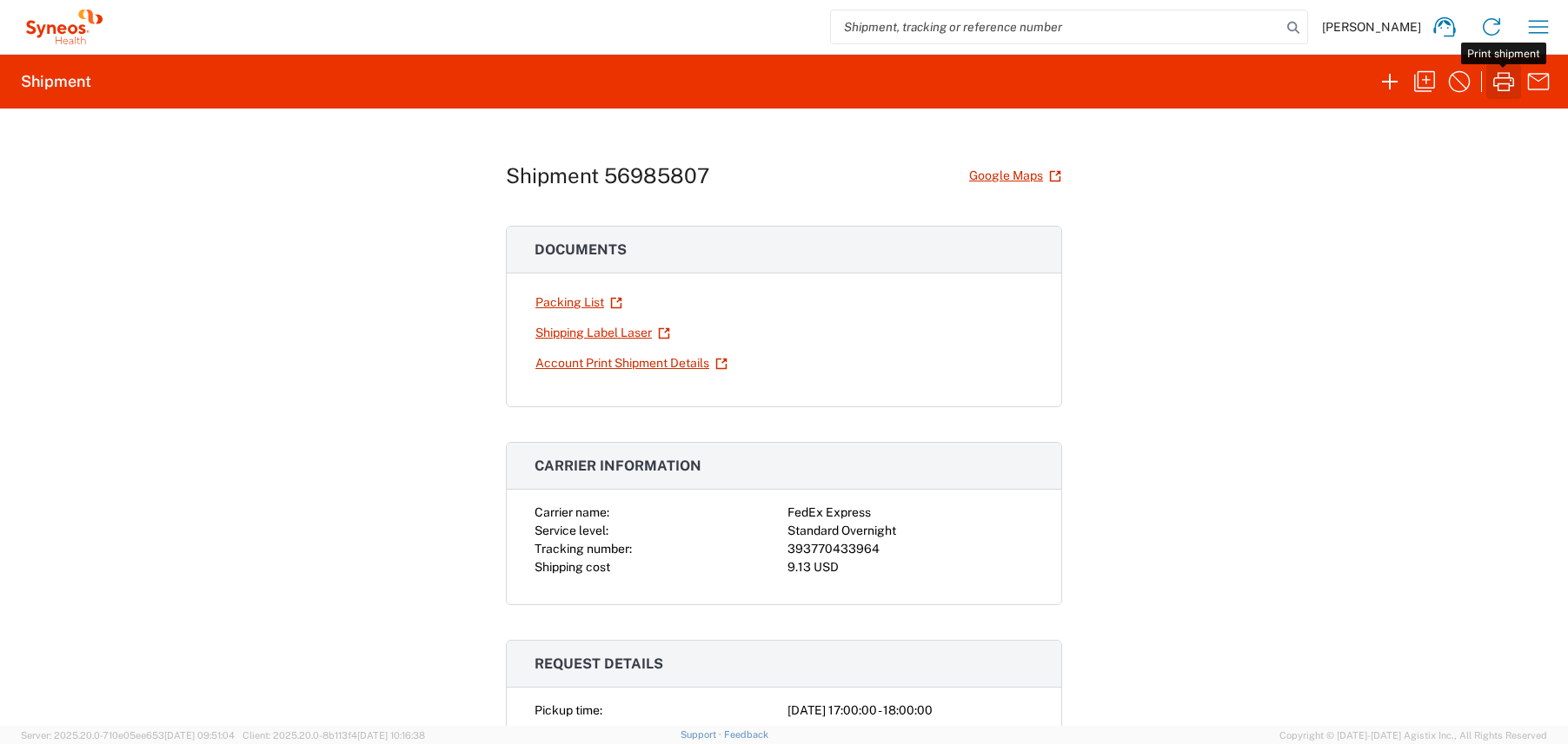
click at [1503, 88] on icon "button" at bounding box center [1503, 81] width 28 height 28
click at [1460, 87] on icon "button" at bounding box center [1458, 81] width 28 height 28
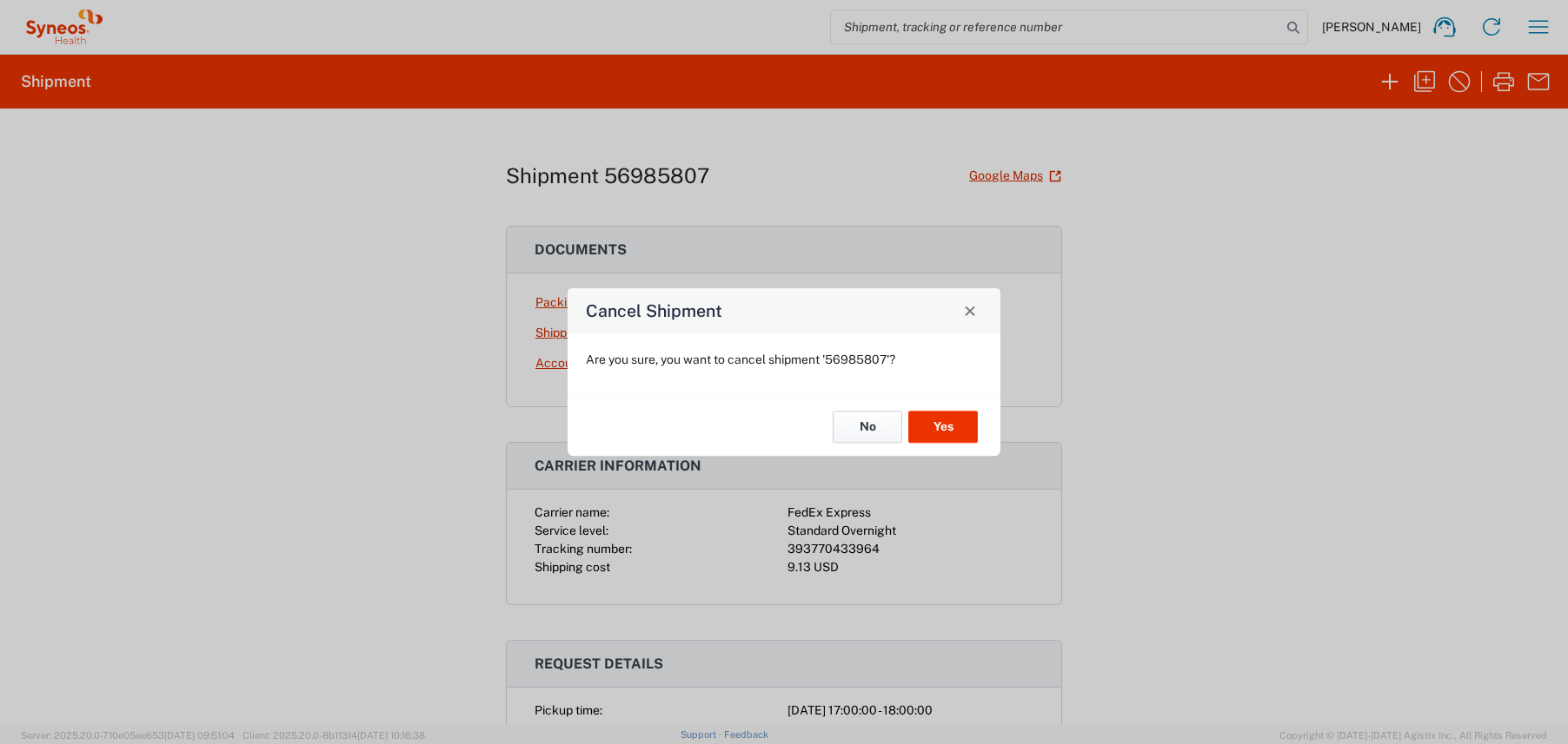
click at [868, 423] on button "No" at bounding box center [867, 428] width 69 height 32
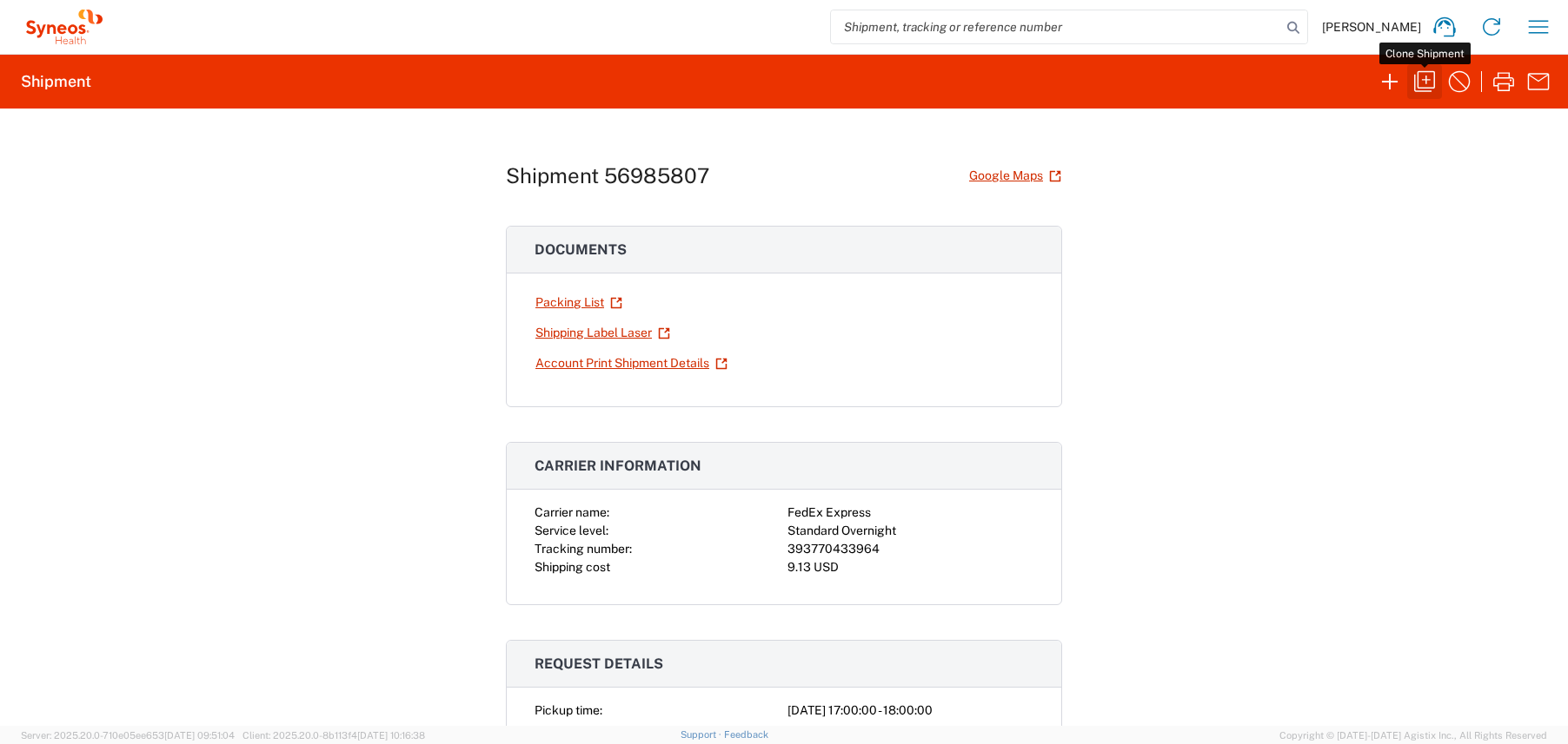
click at [1418, 84] on icon "button" at bounding box center [1424, 81] width 28 height 28
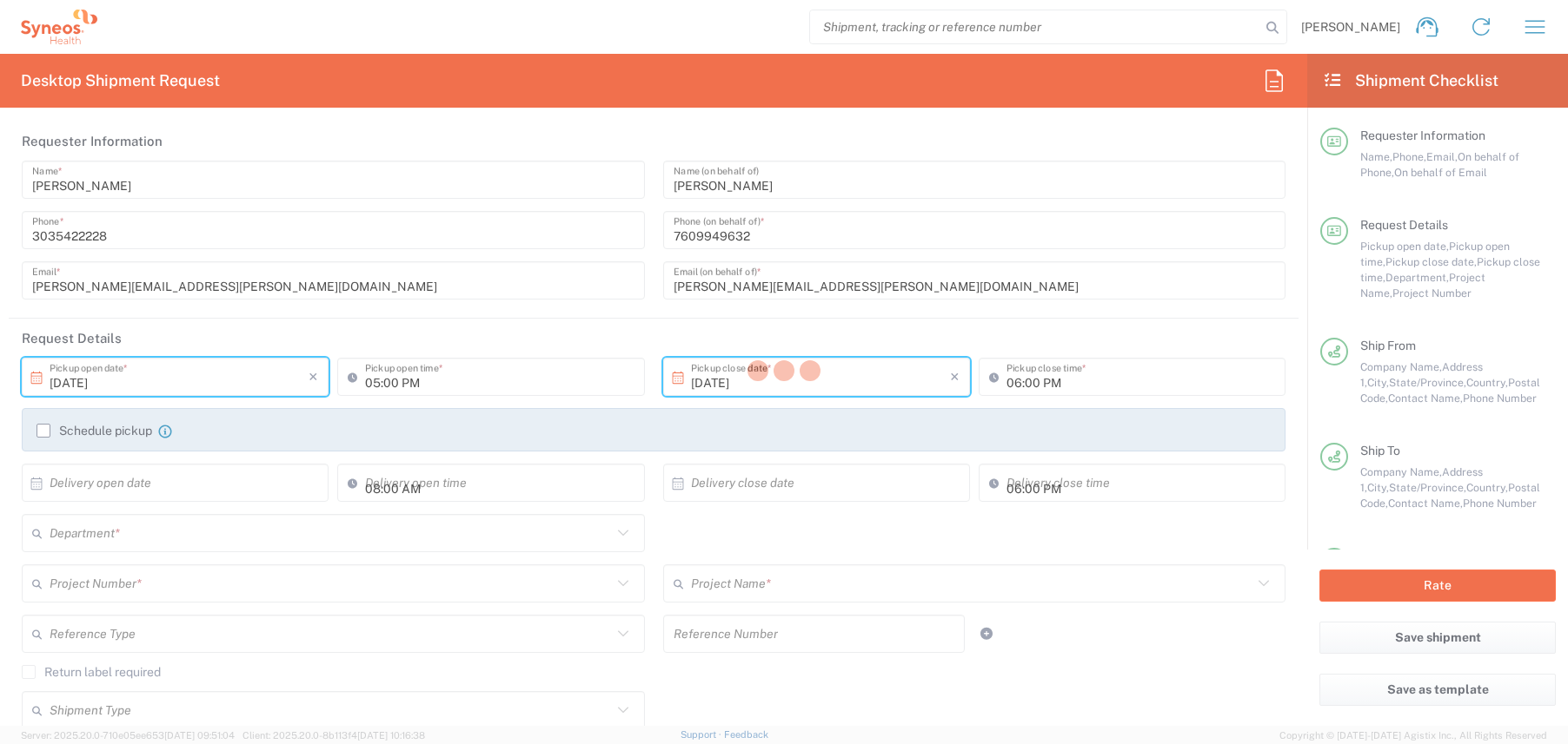
type input "[US_STATE]"
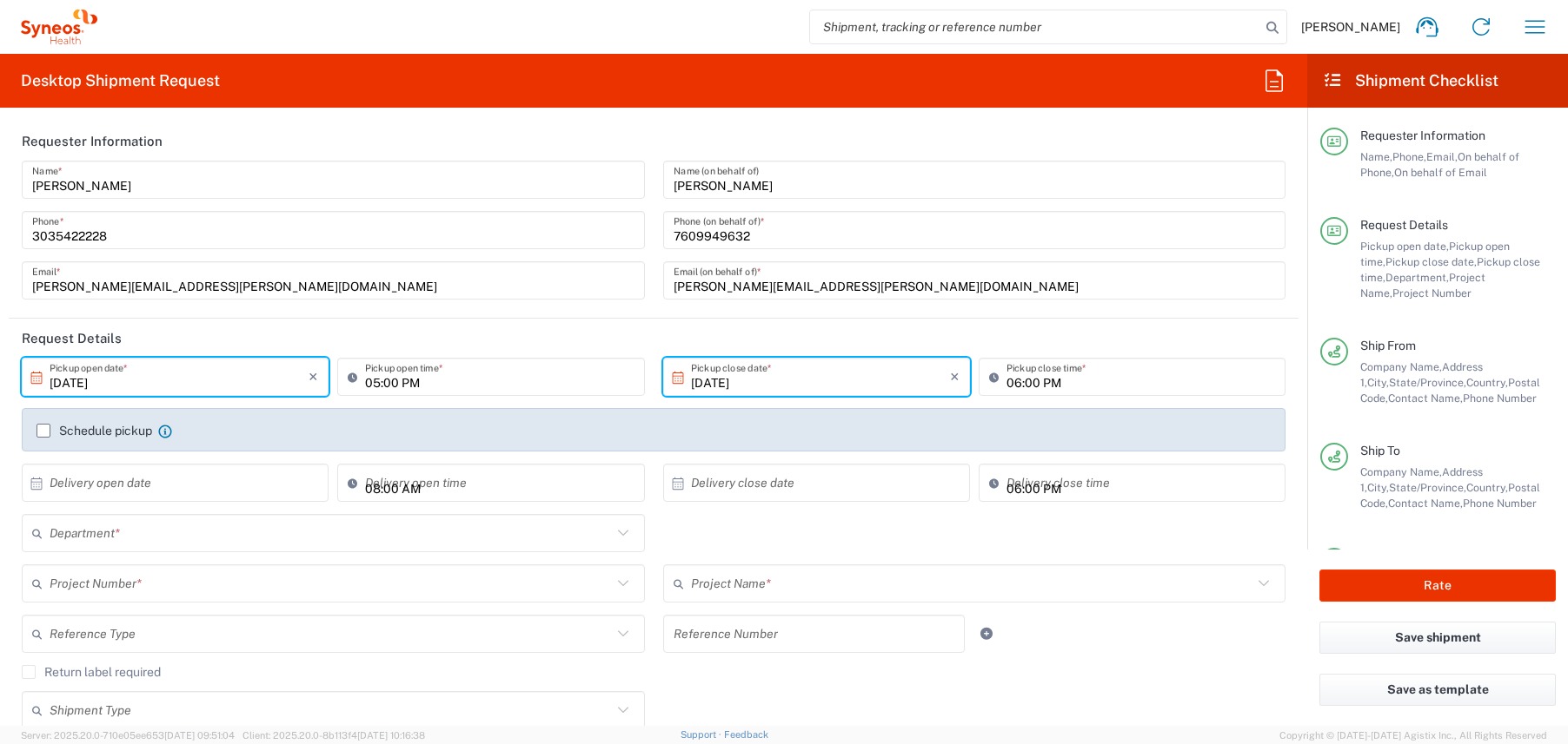
type input "Envelope"
type input "7063148-1"
type input "802-SYN-190"
type input "3190"
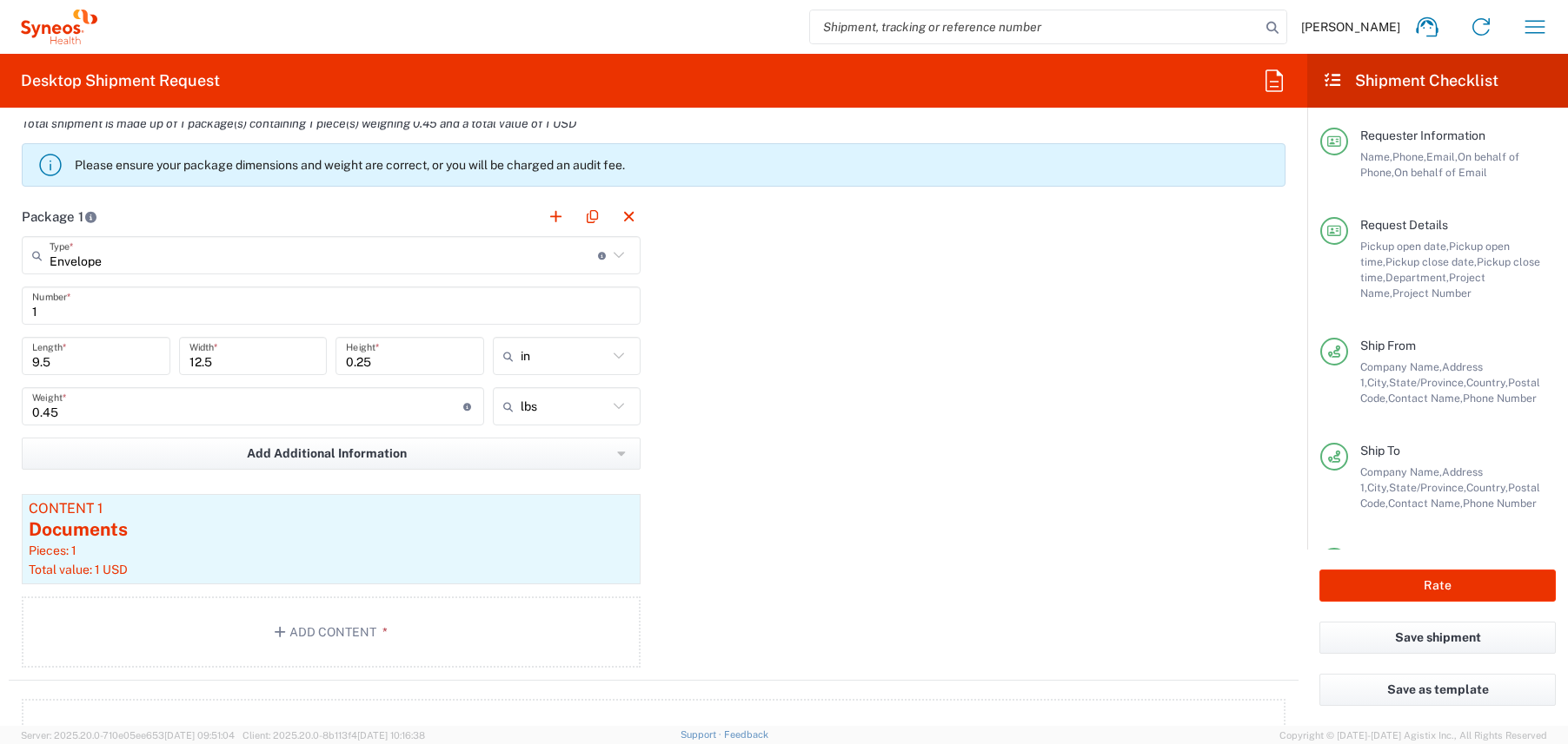
scroll to position [1474, 0]
